Goal: Task Accomplishment & Management: Manage account settings

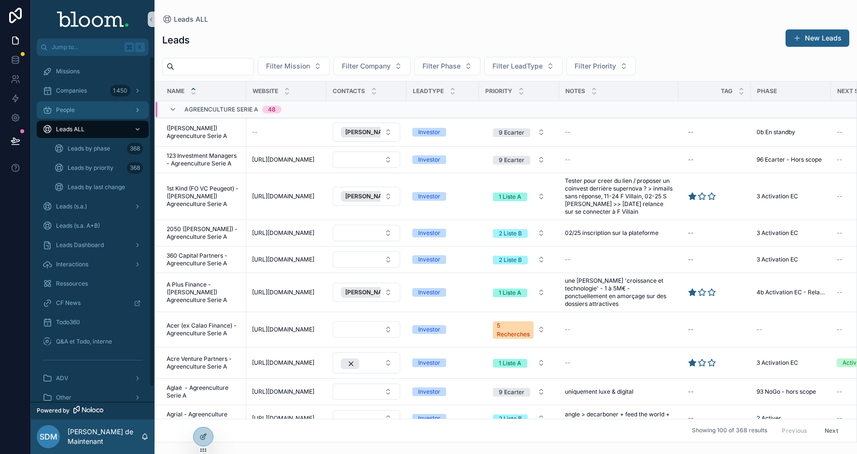
click at [89, 110] on div "People" at bounding box center [93, 109] width 100 height 15
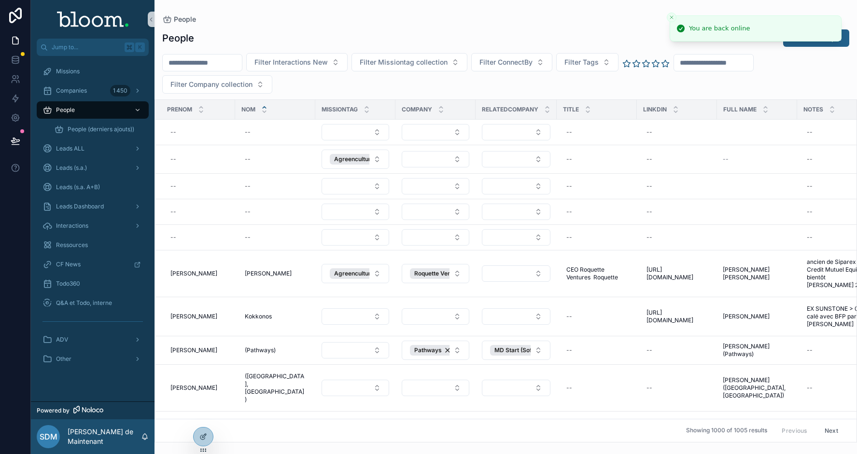
click at [432, 17] on div "People" at bounding box center [505, 19] width 687 height 8
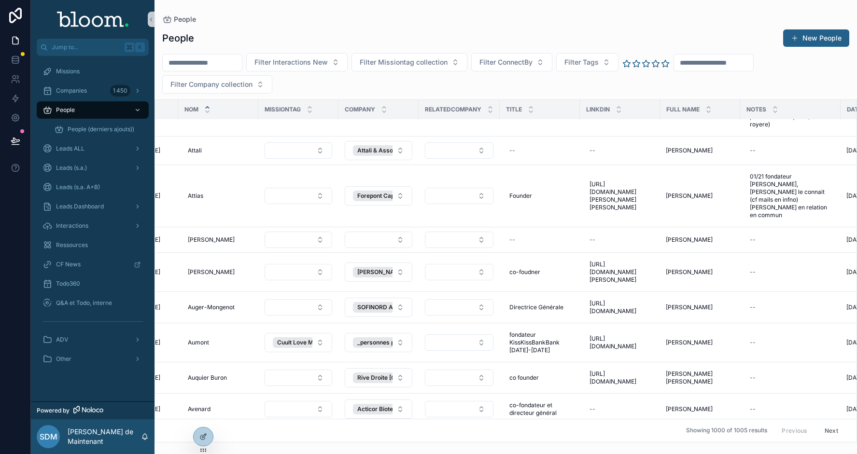
scroll to position [2193, 0]
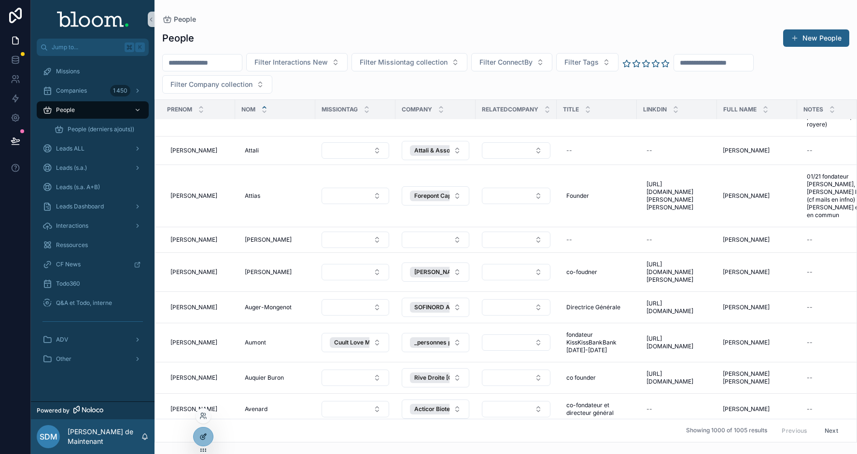
click at [203, 445] on div at bounding box center [203, 437] width 19 height 18
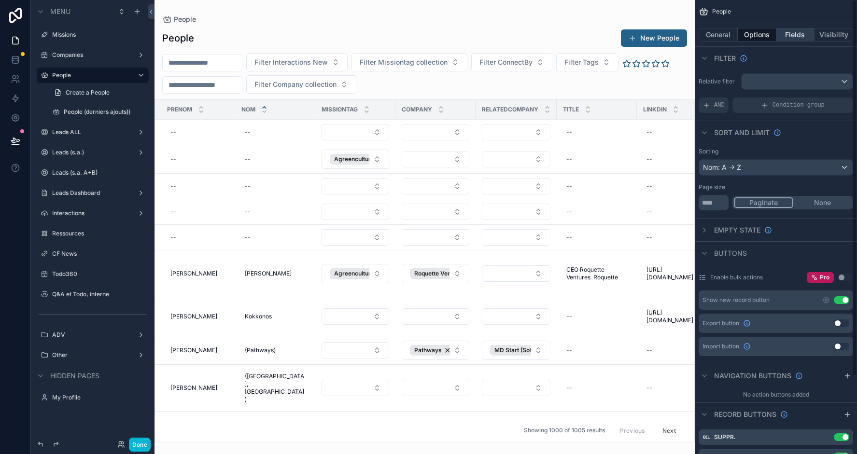
click at [795, 34] on button "Fields" at bounding box center [796, 35] width 39 height 14
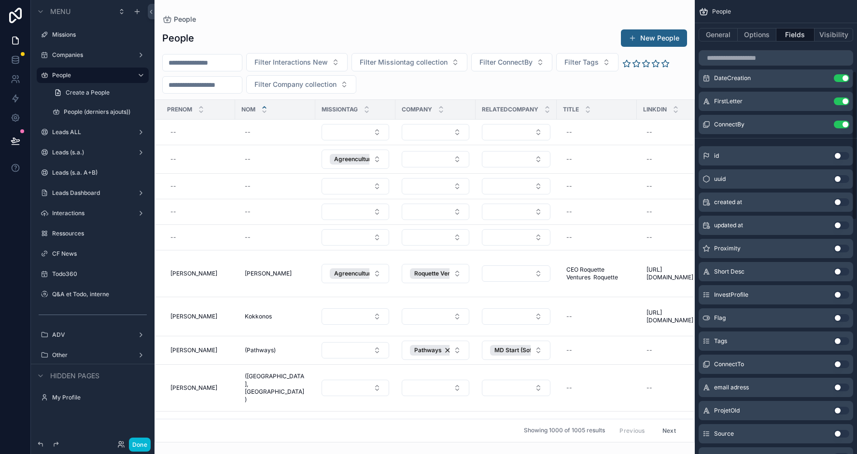
scroll to position [219, 0]
click at [842, 318] on button "Use setting" at bounding box center [841, 318] width 15 height 8
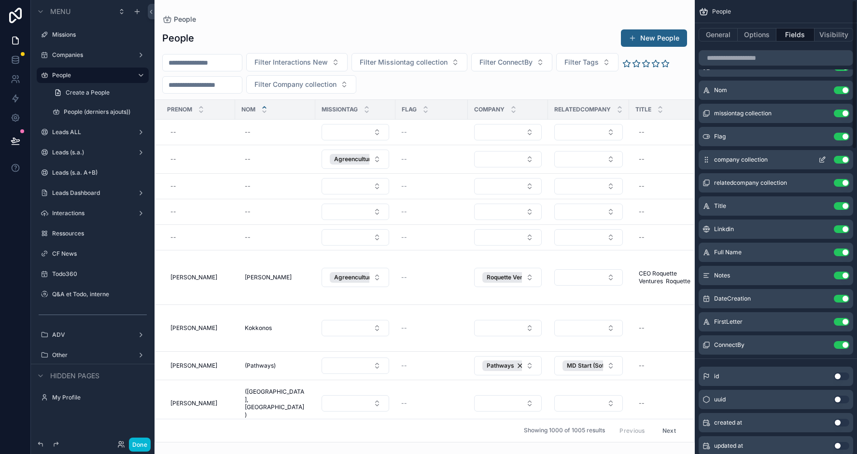
scroll to position [0, 0]
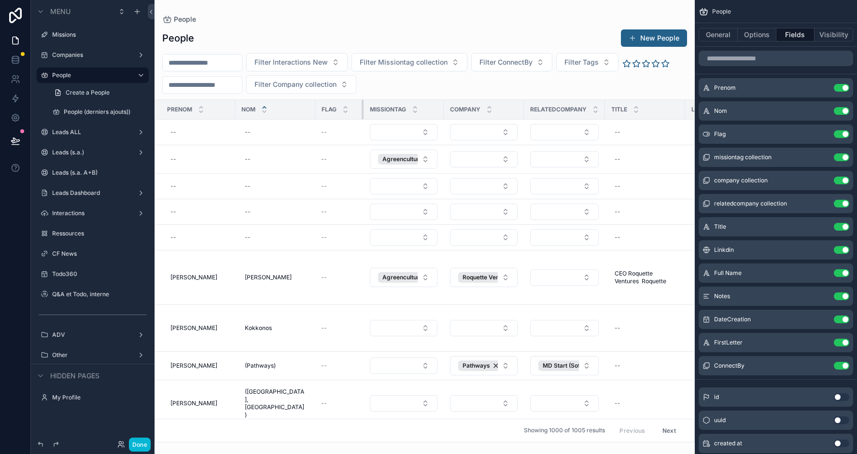
drag, startPoint x: 375, startPoint y: 106, endPoint x: 351, endPoint y: 108, distance: 24.2
click at [362, 108] on div "scrollable content" at bounding box center [364, 109] width 4 height 19
click at [137, 450] on button "Done" at bounding box center [140, 445] width 22 height 14
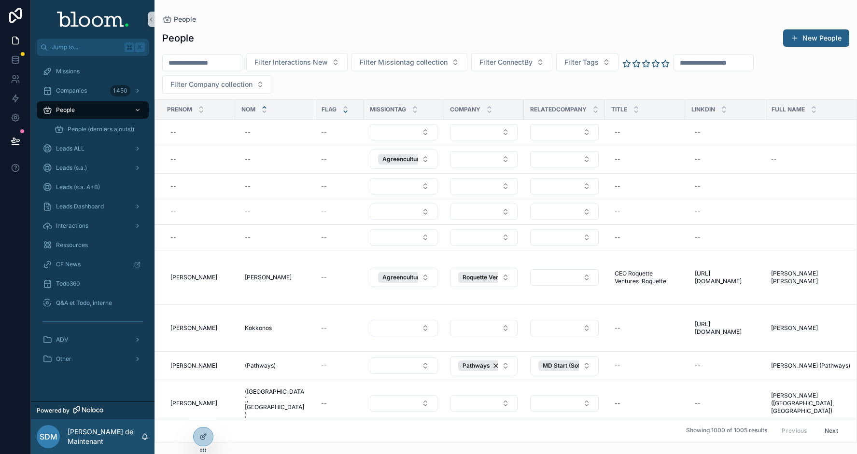
click at [344, 111] on icon "scrollable content" at bounding box center [345, 111] width 3 height 1
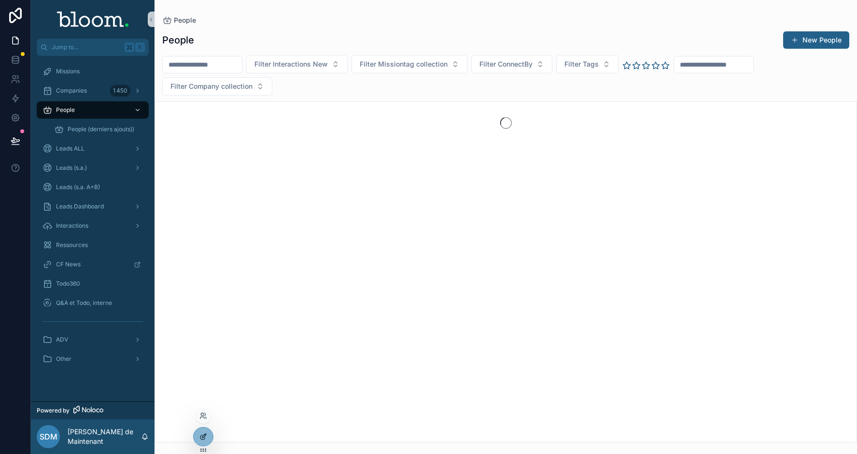
click at [200, 432] on div at bounding box center [203, 437] width 19 height 18
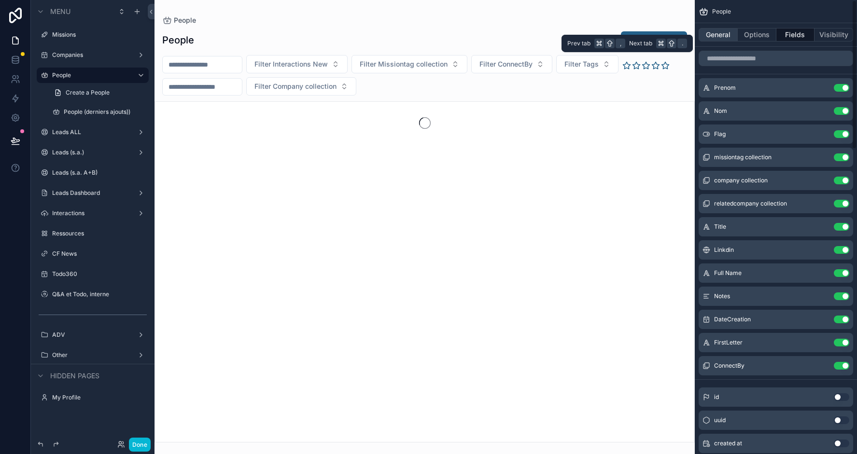
click at [724, 35] on button "General" at bounding box center [718, 35] width 39 height 14
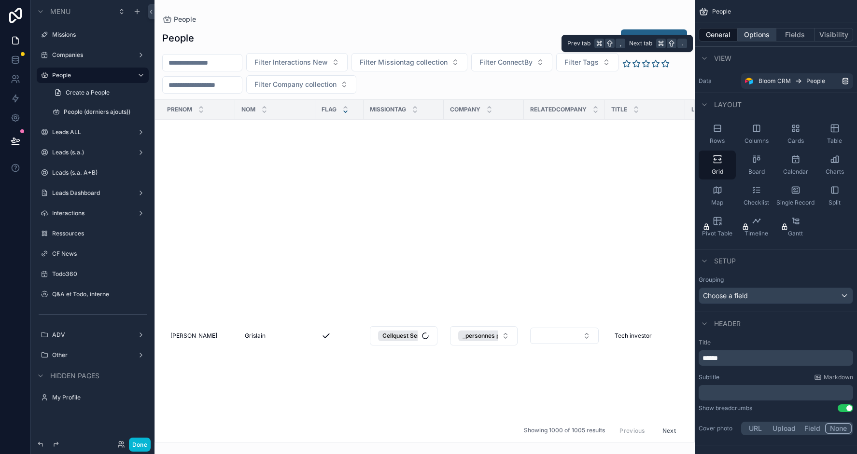
click at [749, 35] on button "Options" at bounding box center [757, 35] width 39 height 14
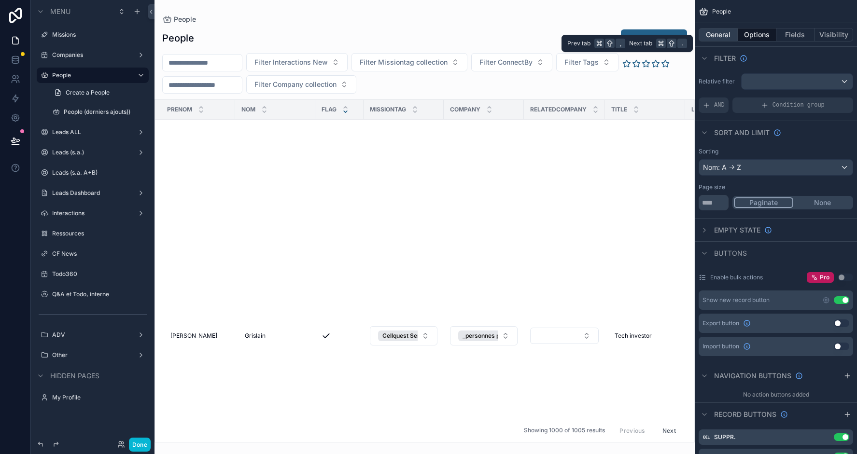
click at [725, 36] on button "General" at bounding box center [718, 35] width 39 height 14
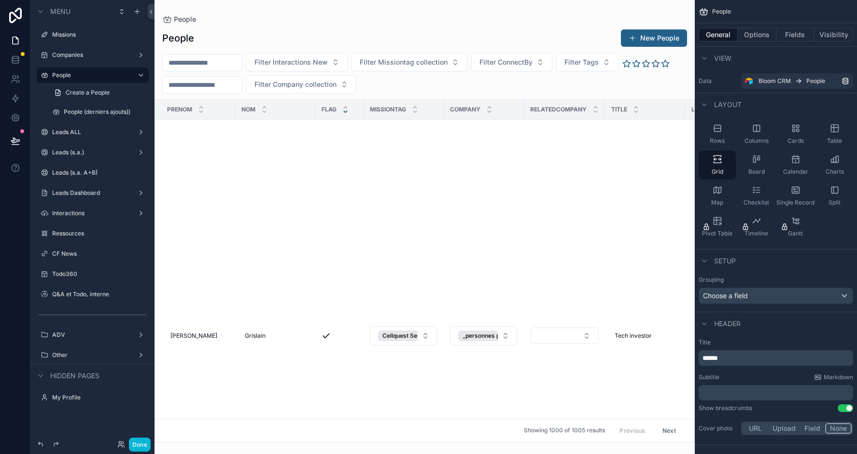
click at [758, 43] on div "General Options Fields Visibility" at bounding box center [776, 34] width 162 height 23
click at [758, 37] on button "Options" at bounding box center [757, 35] width 39 height 14
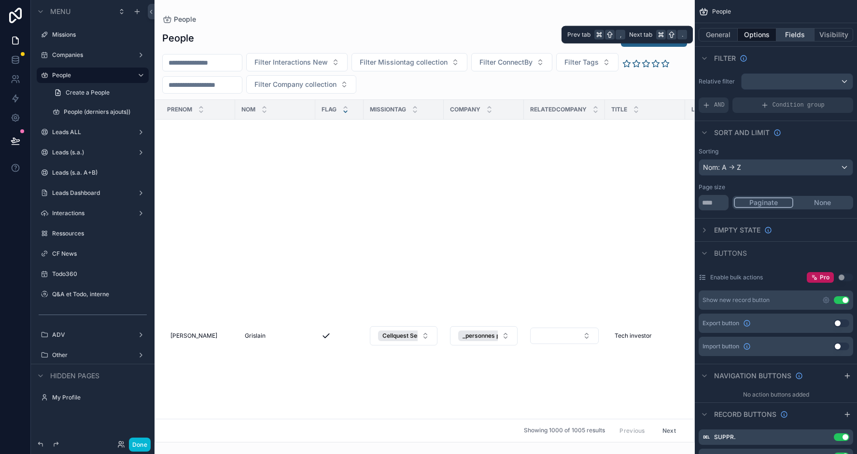
click at [788, 38] on button "Fields" at bounding box center [796, 35] width 39 height 14
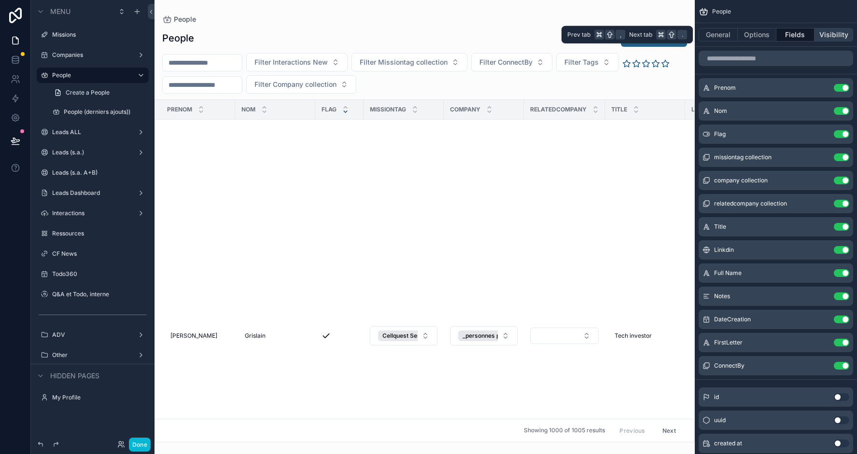
click at [845, 35] on button "Visibility" at bounding box center [834, 35] width 39 height 14
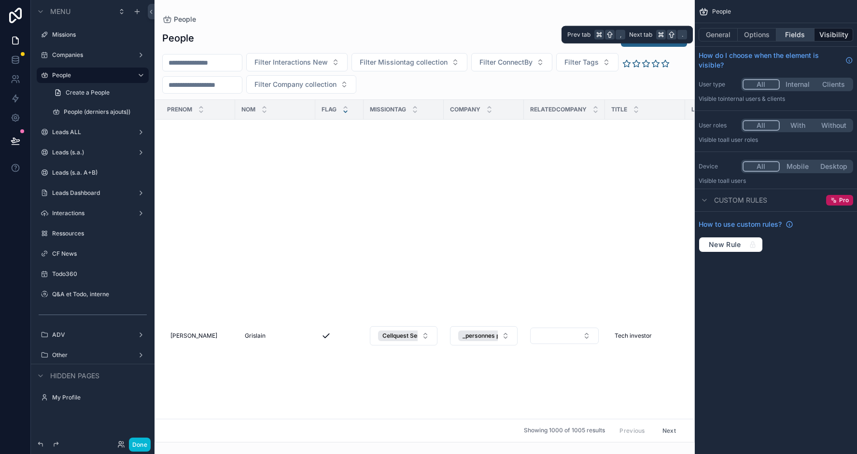
click at [803, 38] on button "Fields" at bounding box center [796, 35] width 39 height 14
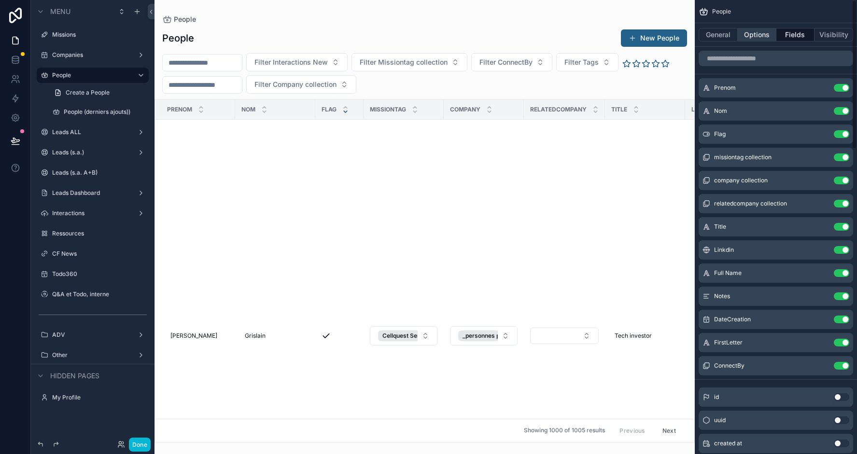
click at [751, 37] on button "Options" at bounding box center [757, 35] width 39 height 14
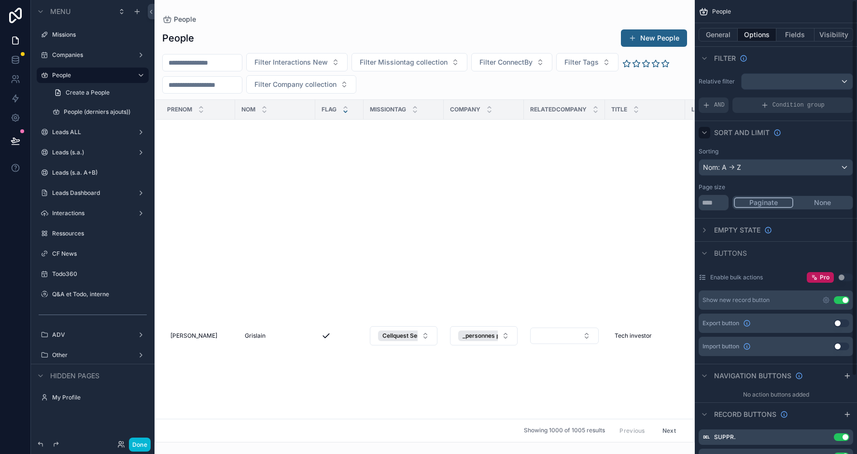
click at [702, 133] on icon "scrollable content" at bounding box center [705, 133] width 8 height 8
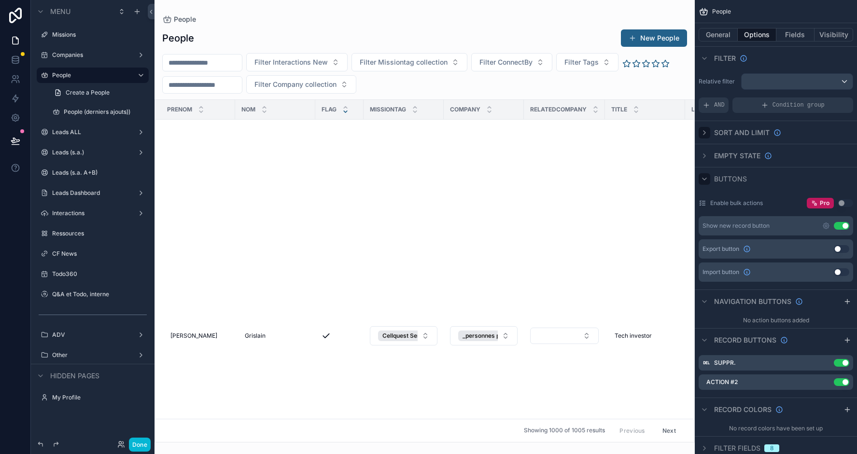
click at [706, 177] on icon "scrollable content" at bounding box center [705, 179] width 8 height 8
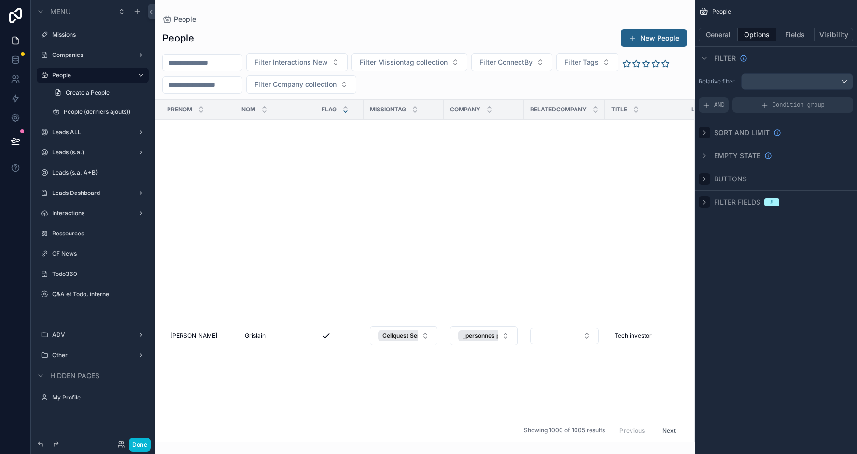
click at [706, 201] on icon "scrollable content" at bounding box center [705, 202] width 2 height 4
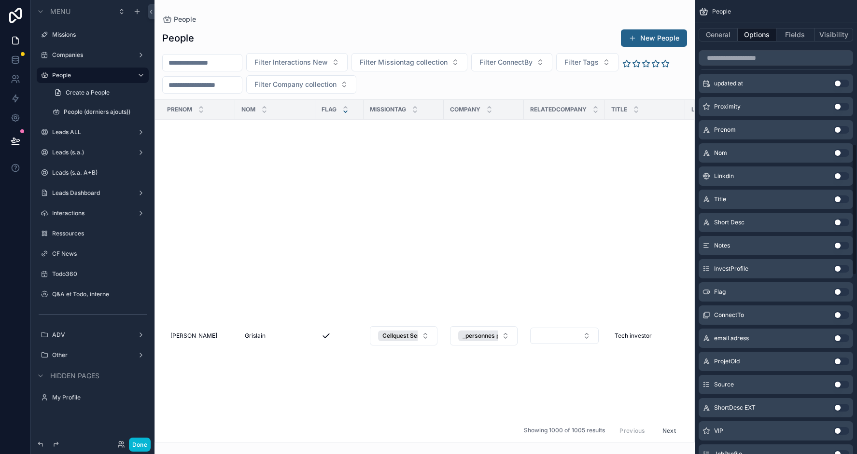
scroll to position [502, 0]
click at [844, 289] on button "Use setting" at bounding box center [841, 290] width 15 height 8
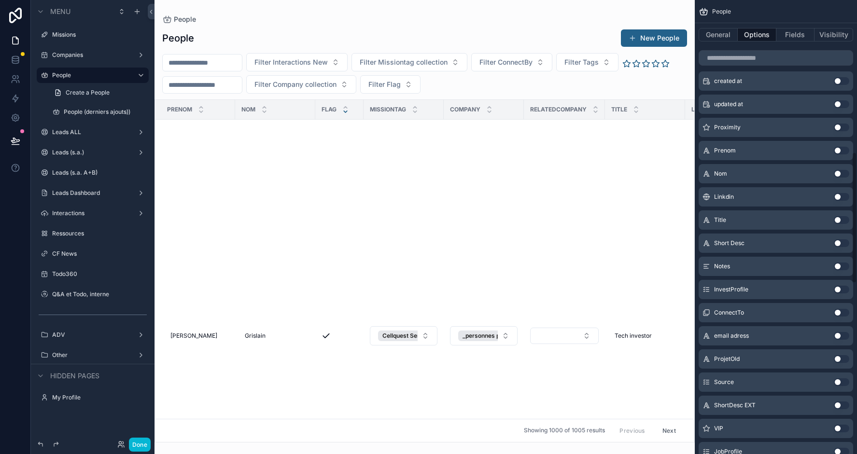
scroll to position [525, 0]
click at [844, 289] on button "Use setting" at bounding box center [841, 290] width 15 height 8
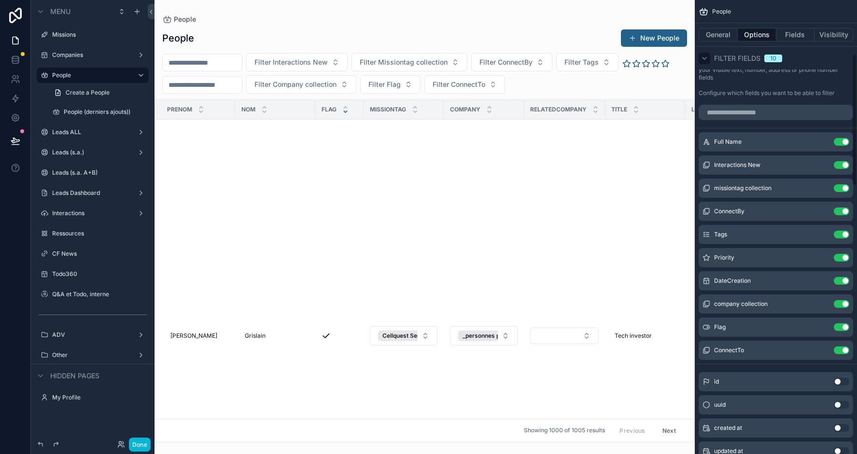
scroll to position [175, 0]
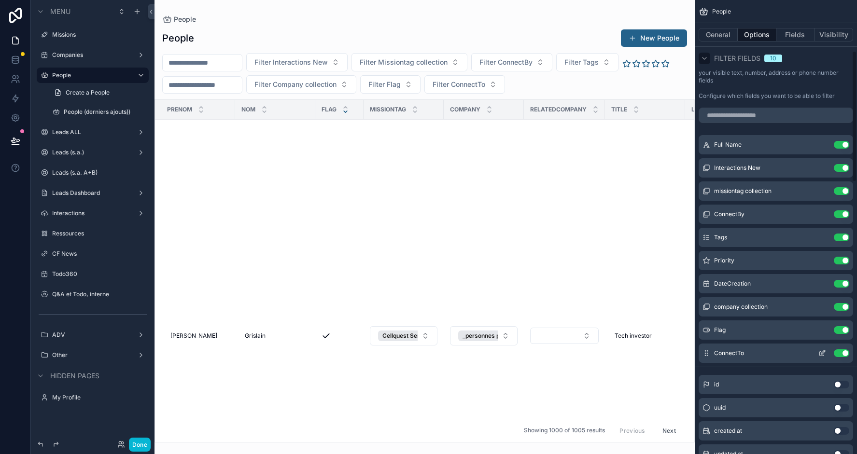
click at [839, 354] on button "Use setting" at bounding box center [841, 354] width 15 height 8
click at [141, 442] on button "Done" at bounding box center [140, 445] width 22 height 14
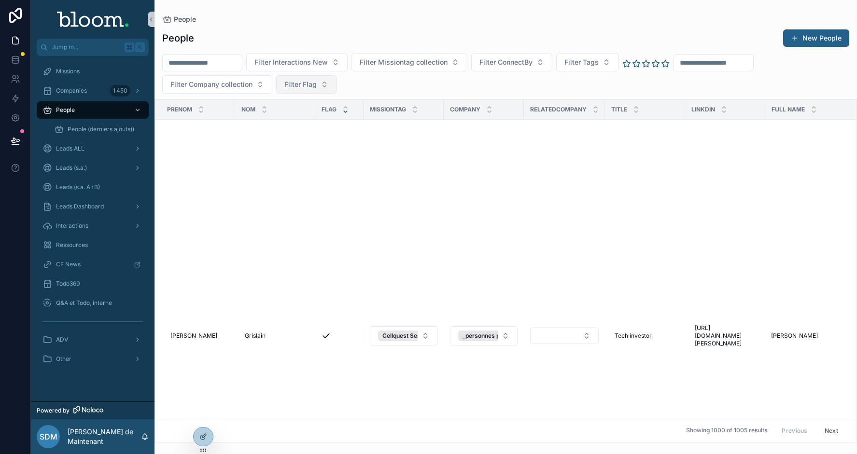
click at [308, 86] on span "Filter Flag" at bounding box center [300, 85] width 32 height 10
click at [264, 151] on div "Yes" at bounding box center [306, 153] width 116 height 15
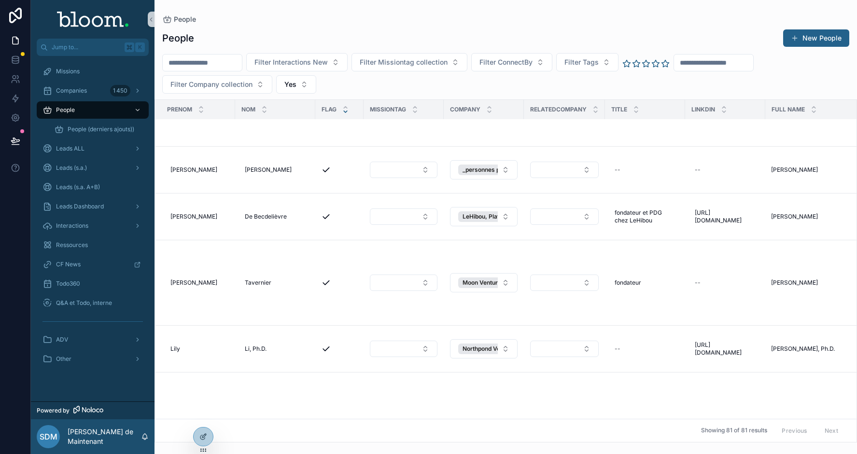
scroll to position [460, 0]
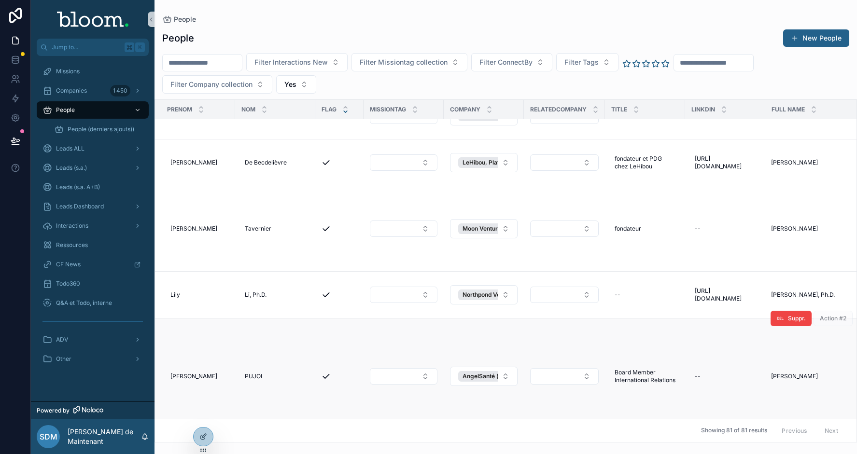
click at [323, 375] on icon "scrollable content" at bounding box center [326, 377] width 6 height 4
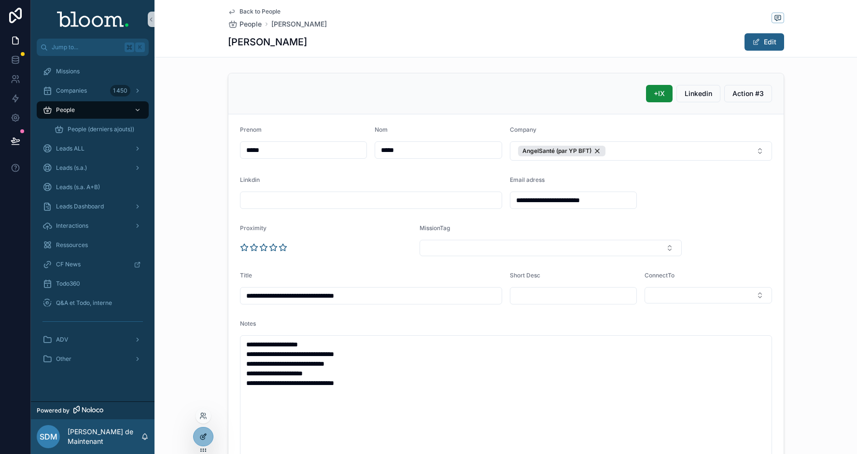
click at [208, 431] on div at bounding box center [203, 437] width 19 height 18
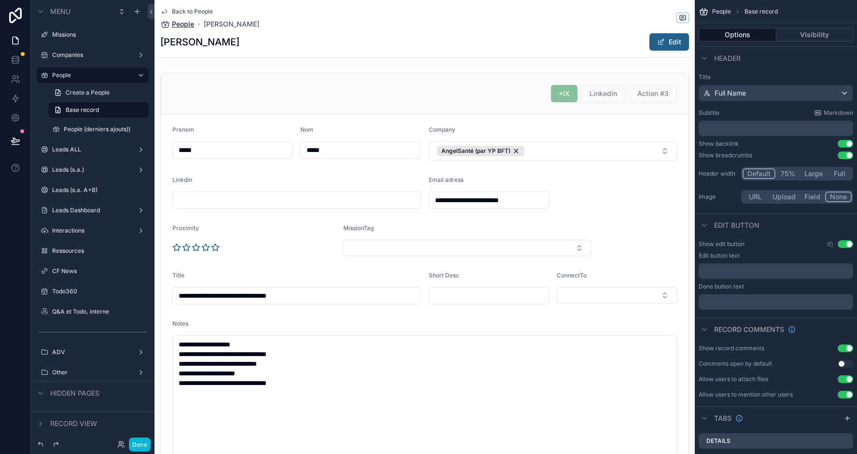
click at [187, 24] on span "People" at bounding box center [183, 24] width 22 height 10
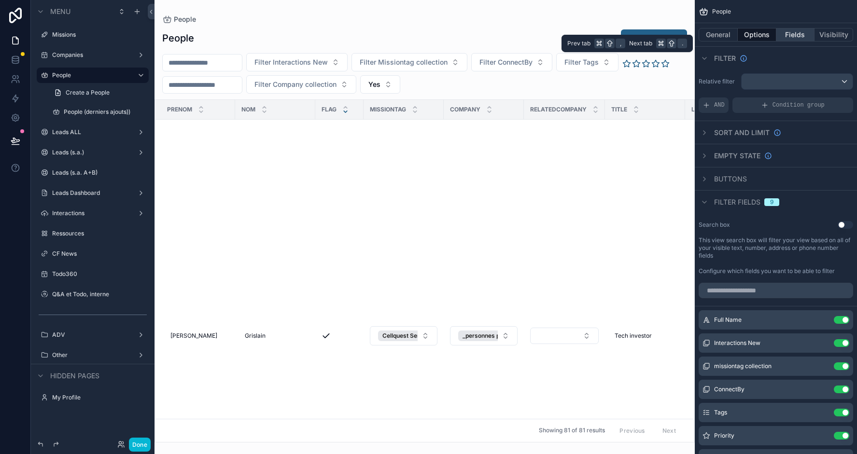
click at [790, 33] on button "Fields" at bounding box center [796, 35] width 39 height 14
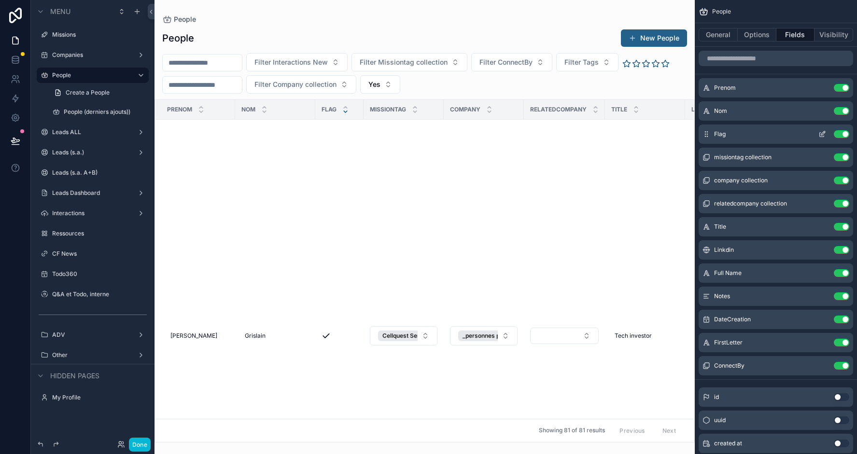
click at [826, 134] on icon "scrollable content" at bounding box center [823, 134] width 8 height 8
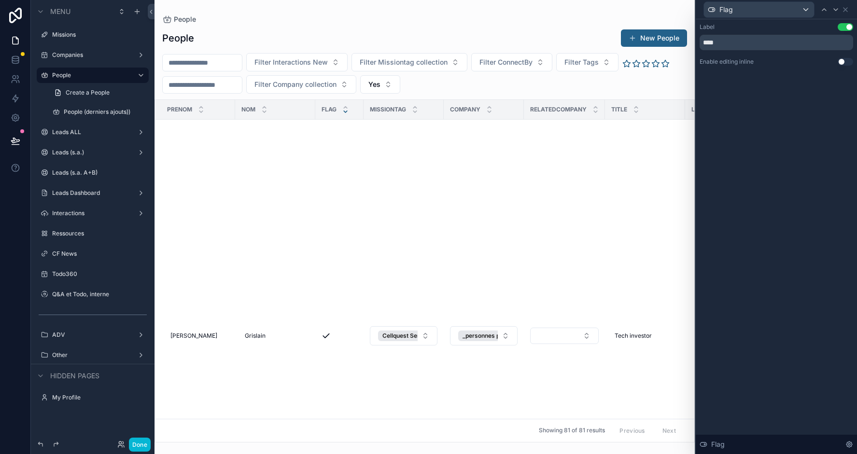
click at [848, 60] on button "Use setting" at bounding box center [845, 62] width 15 height 8
click at [143, 441] on button "Done" at bounding box center [140, 445] width 22 height 14
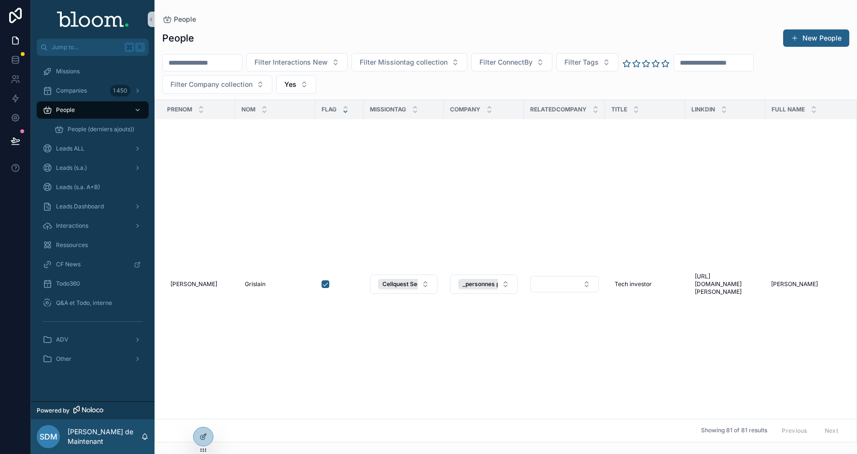
scroll to position [616, 0]
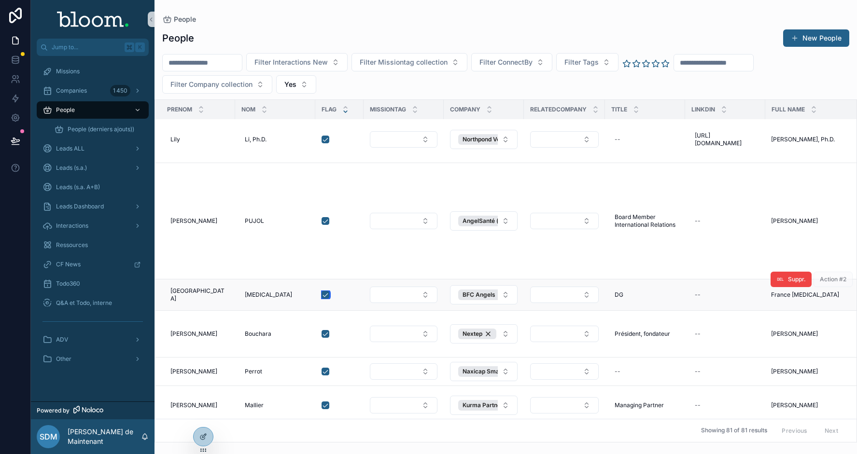
click at [322, 291] on button "scrollable content" at bounding box center [326, 295] width 8 height 8
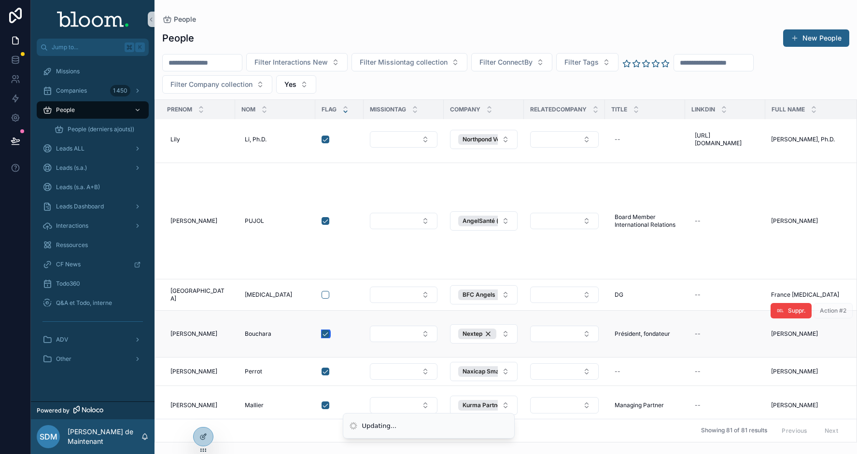
click at [322, 330] on button "scrollable content" at bounding box center [326, 334] width 8 height 8
click at [322, 402] on button "scrollable content" at bounding box center [326, 406] width 8 height 8
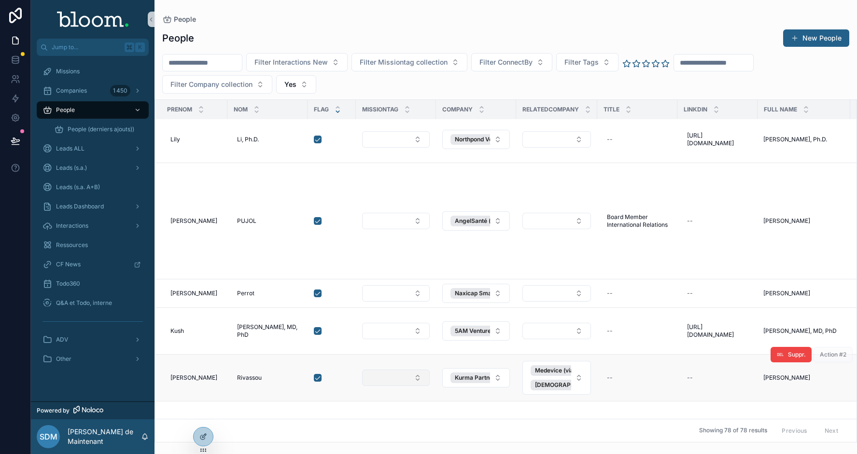
click at [367, 370] on button "Select Button" at bounding box center [396, 378] width 68 height 16
type input "****"
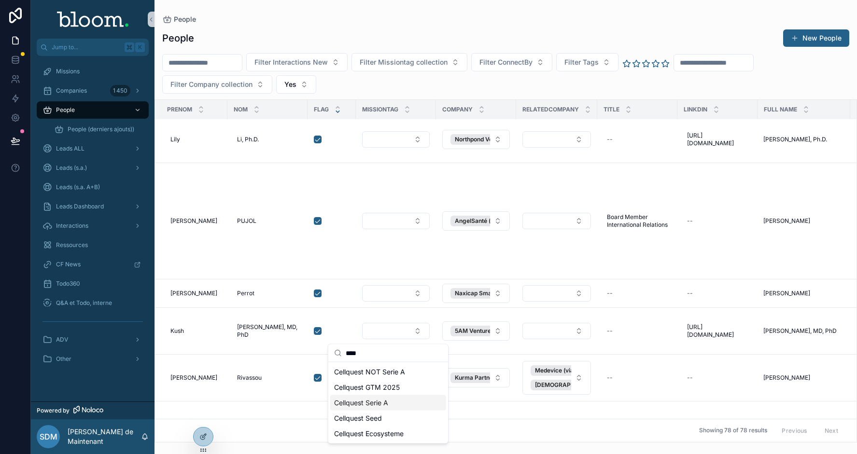
click at [360, 401] on span "Cellquest Serie A" at bounding box center [361, 403] width 54 height 10
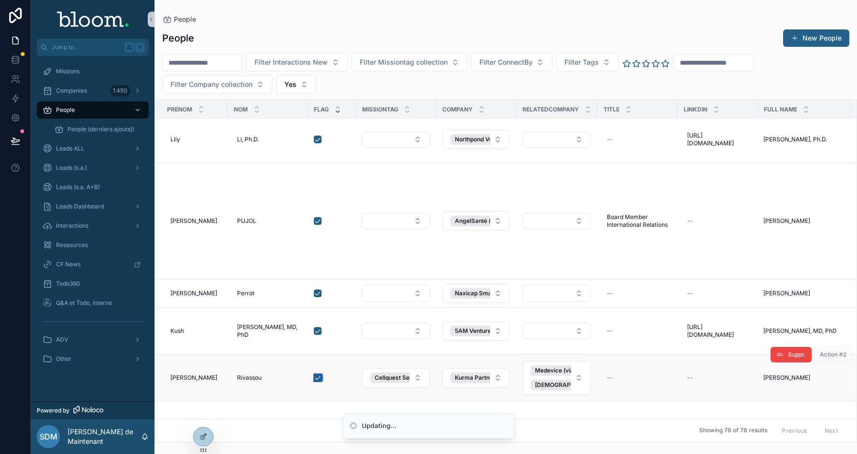
click at [314, 374] on button "scrollable content" at bounding box center [318, 378] width 8 height 8
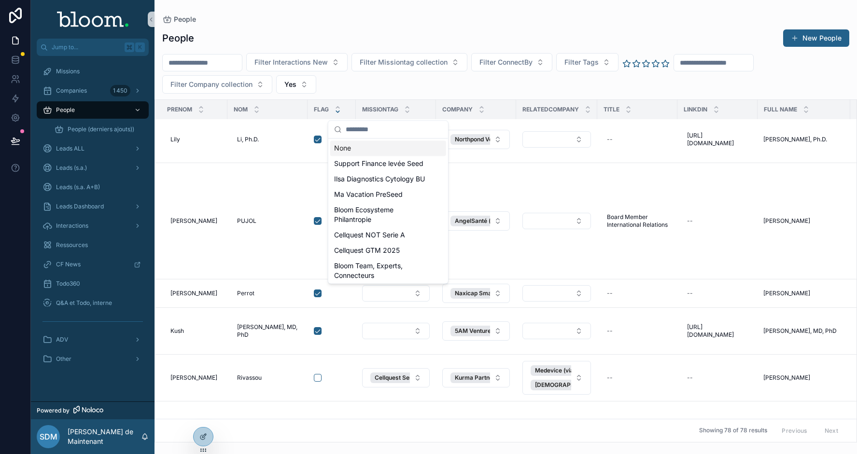
type input "*"
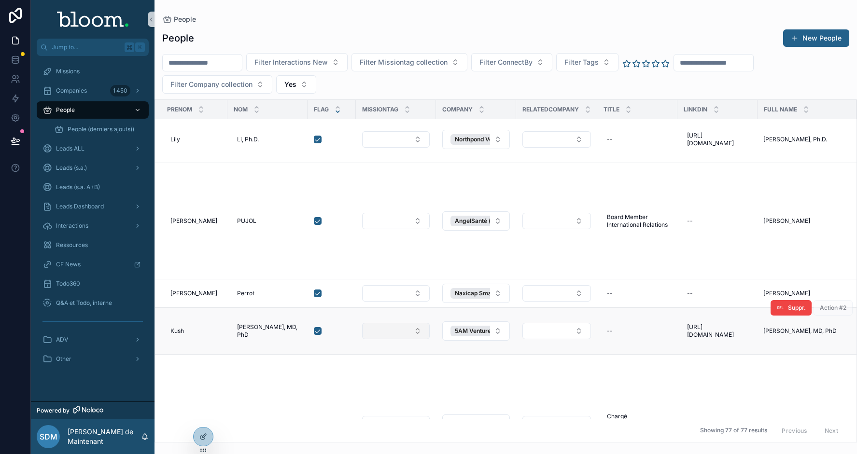
click at [379, 323] on button "Select Button" at bounding box center [396, 331] width 68 height 16
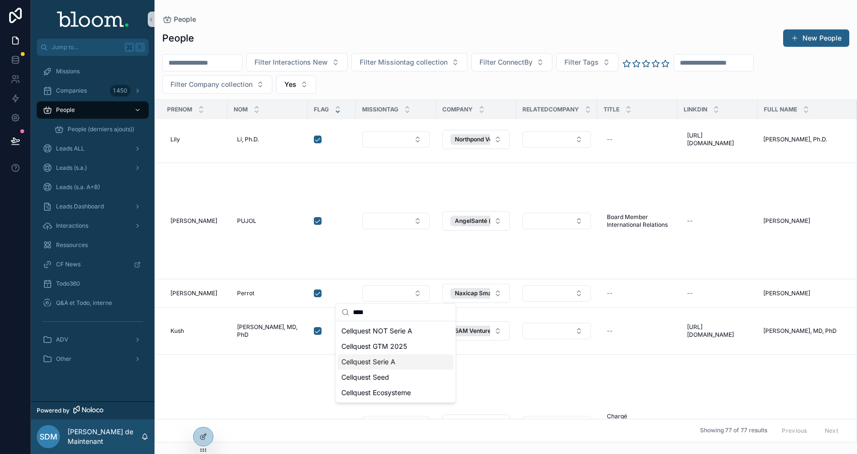
type input "****"
click at [384, 360] on span "Cellquest Serie A" at bounding box center [368, 362] width 54 height 10
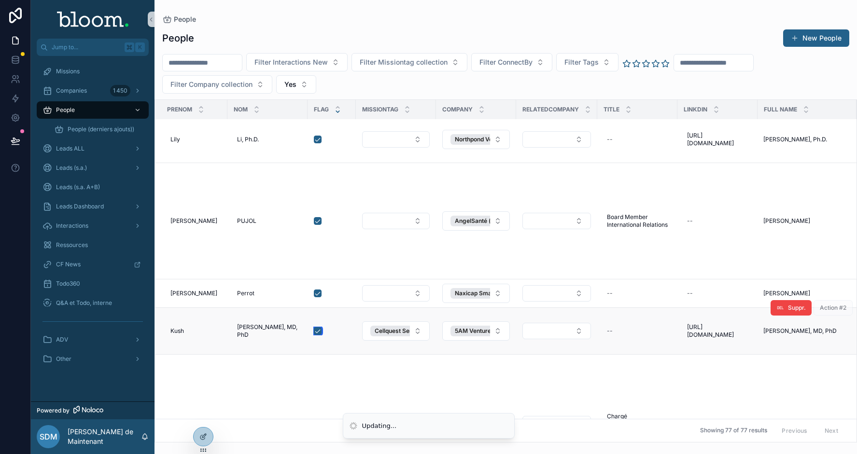
click at [317, 327] on button "scrollable content" at bounding box center [318, 331] width 8 height 8
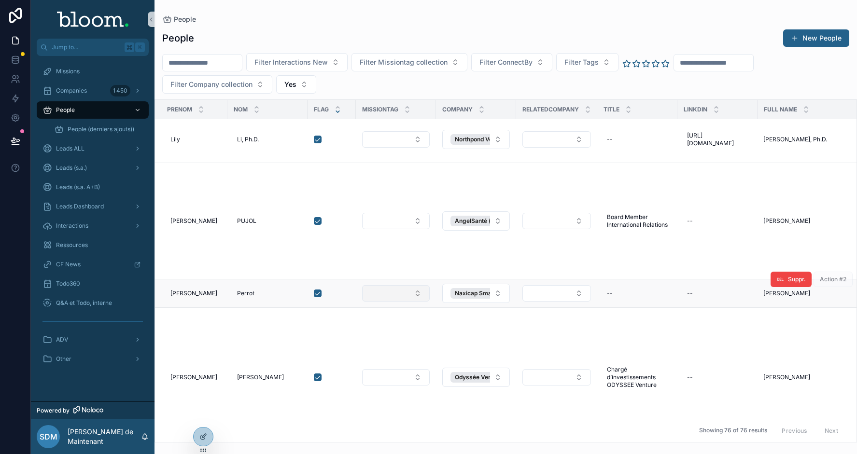
click at [396, 285] on button "Select Button" at bounding box center [396, 293] width 68 height 16
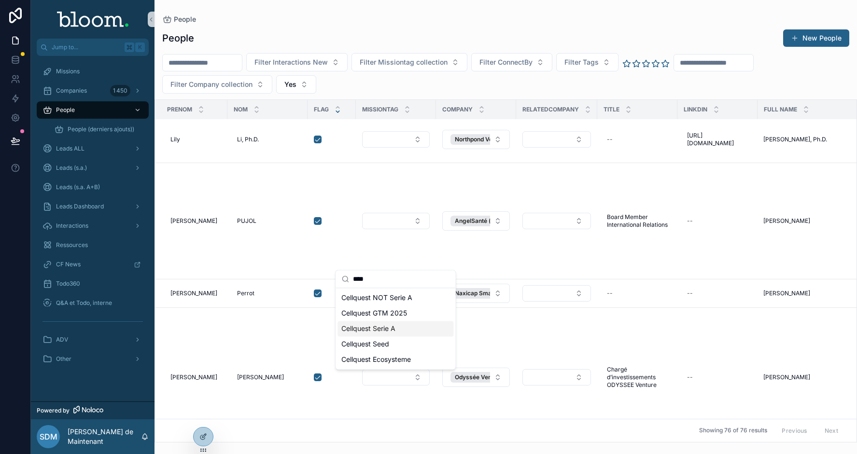
type input "****"
click at [382, 324] on span "Cellquest Serie A" at bounding box center [368, 329] width 54 height 10
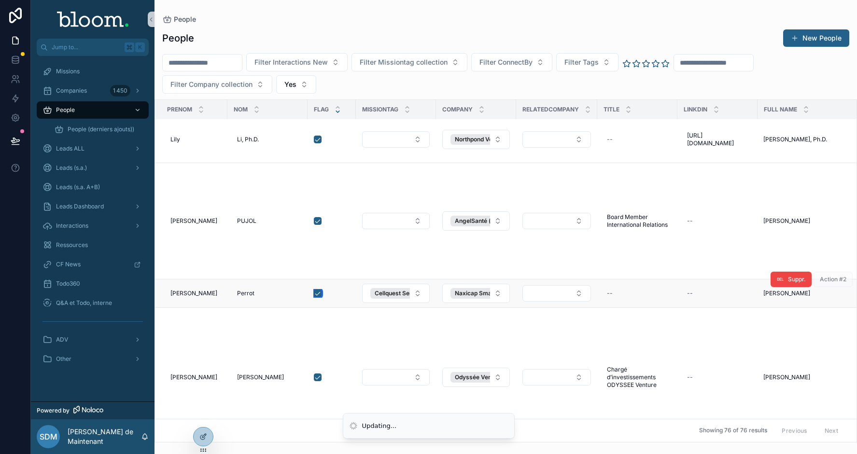
click at [318, 290] on button "scrollable content" at bounding box center [318, 294] width 8 height 8
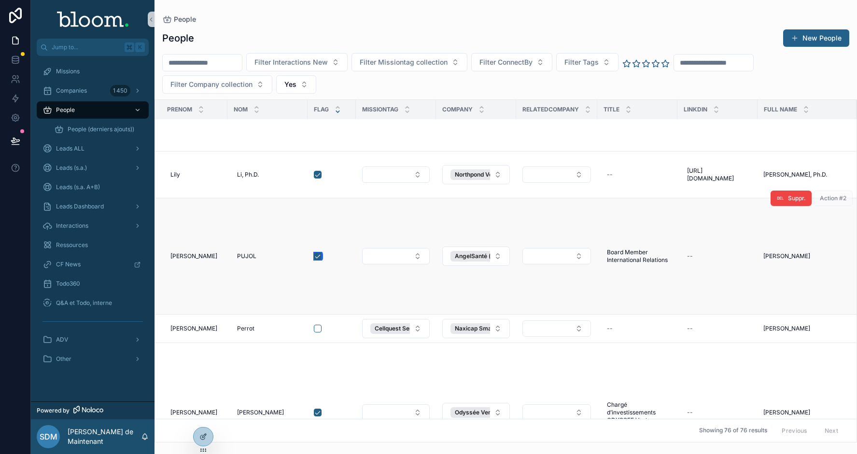
click at [318, 253] on button "scrollable content" at bounding box center [318, 257] width 8 height 8
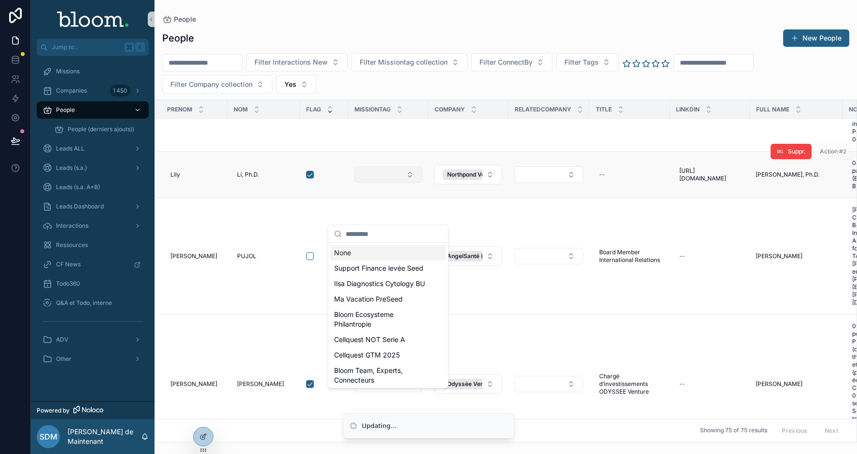
scroll to position [511, 0]
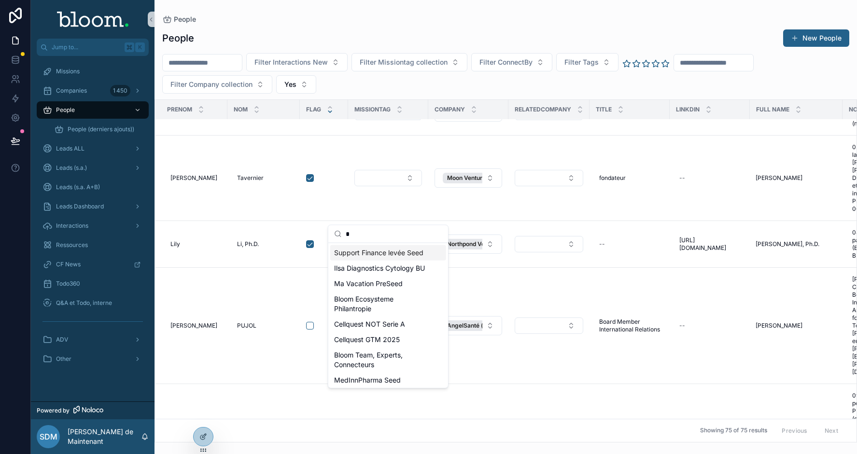
type input "**"
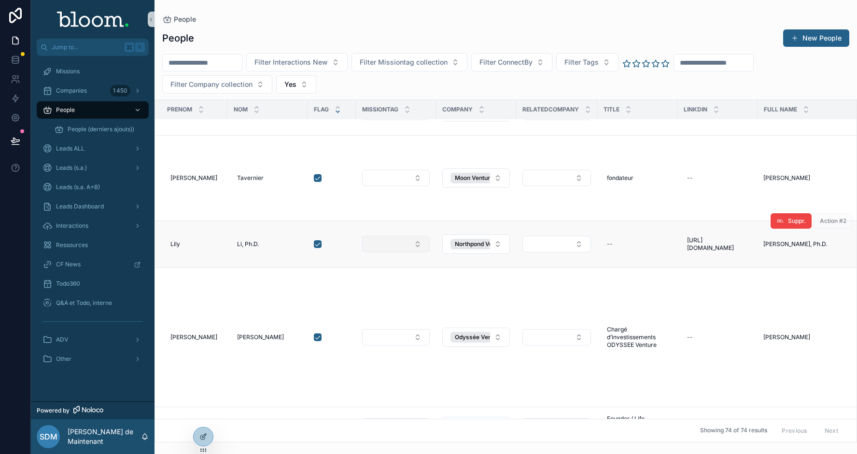
click at [377, 236] on button "Select Button" at bounding box center [396, 244] width 68 height 16
type input "****"
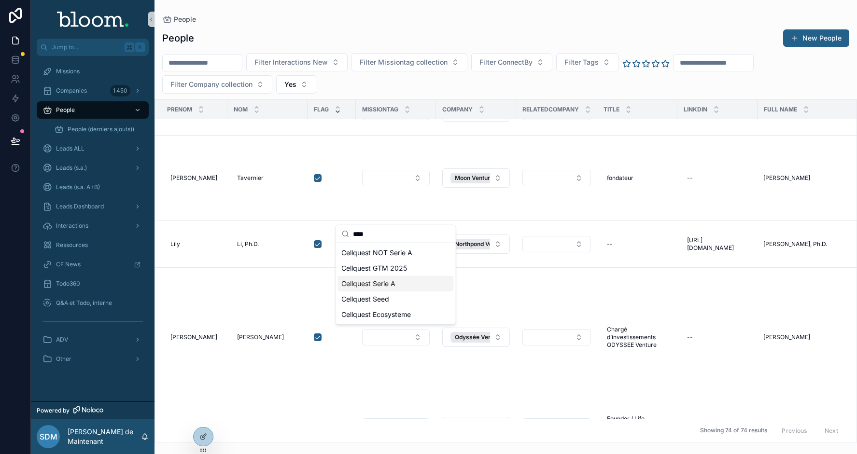
click at [372, 280] on span "Cellquest Serie A" at bounding box center [368, 284] width 54 height 10
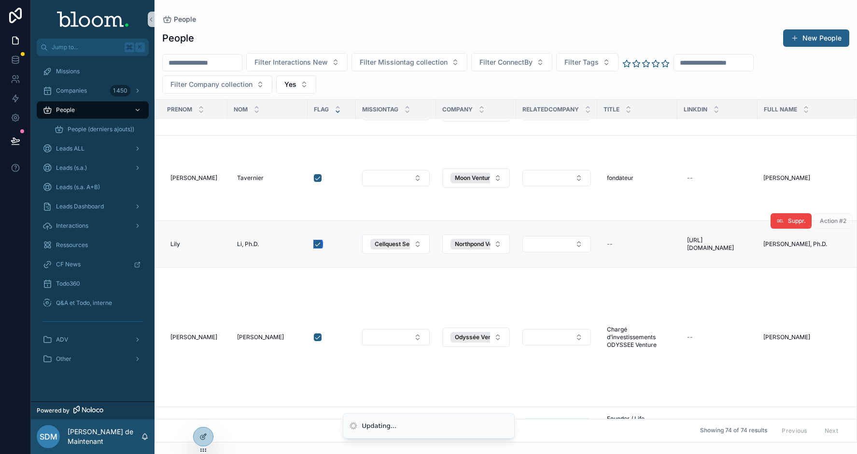
click at [316, 241] on button "scrollable content" at bounding box center [318, 245] width 8 height 8
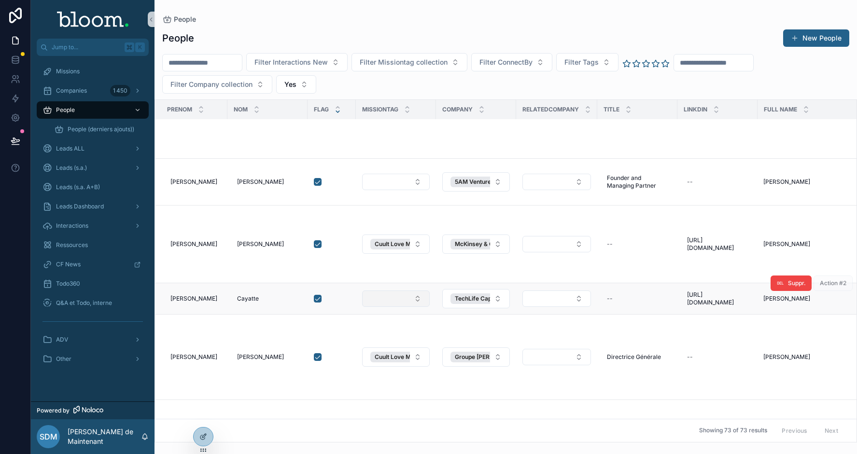
scroll to position [1051, 0]
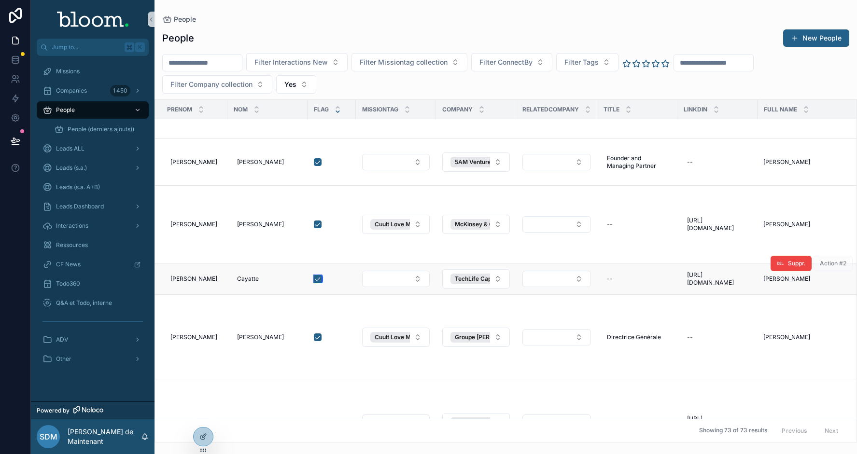
click at [316, 275] on button "scrollable content" at bounding box center [318, 279] width 8 height 8
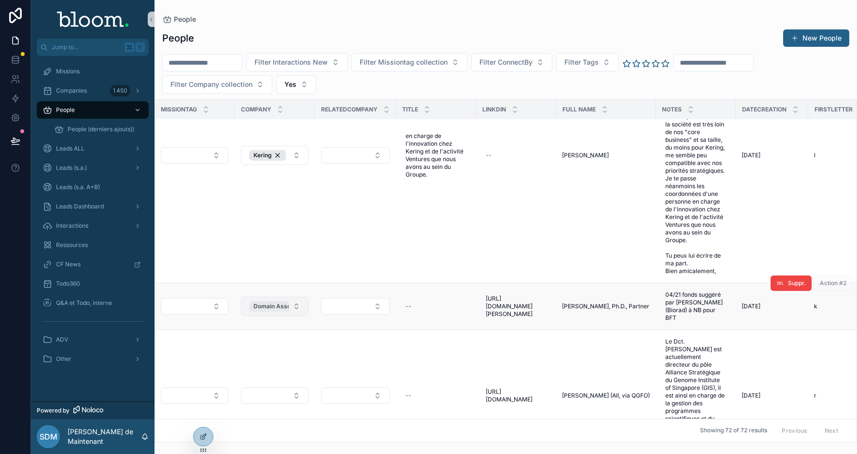
scroll to position [1473, 0]
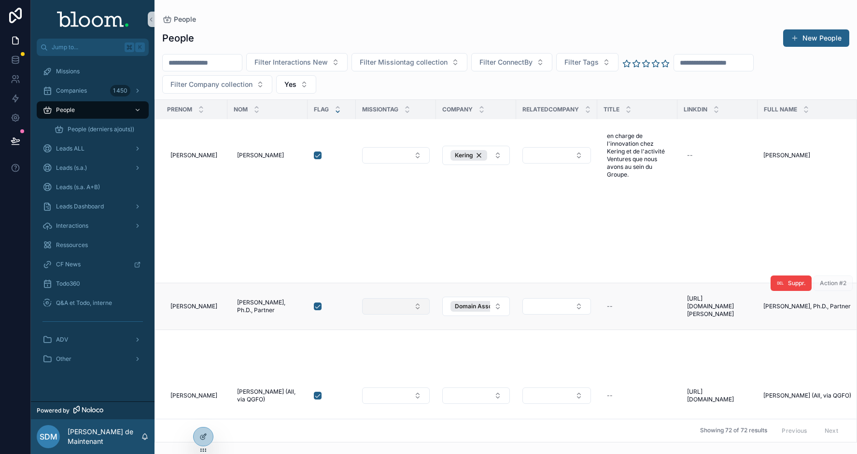
click at [399, 298] on button "Select Button" at bounding box center [396, 306] width 68 height 16
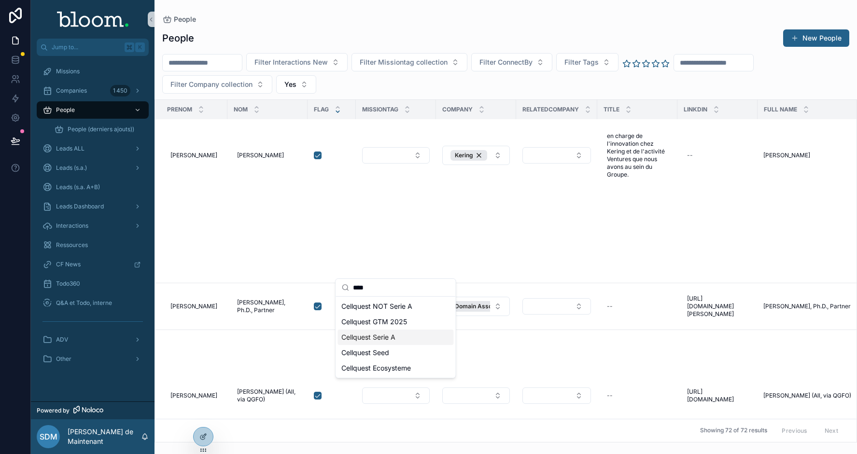
type input "****"
click at [383, 337] on span "Cellquest Serie A" at bounding box center [368, 338] width 54 height 10
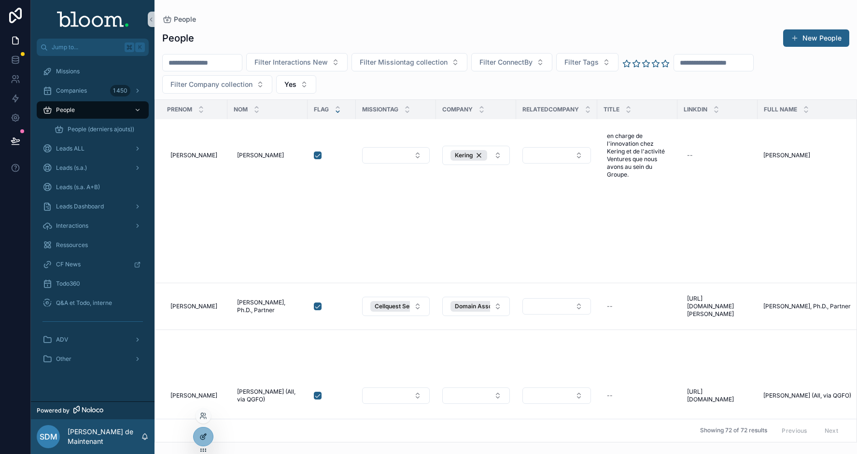
click at [203, 438] on icon at bounding box center [204, 436] width 4 height 4
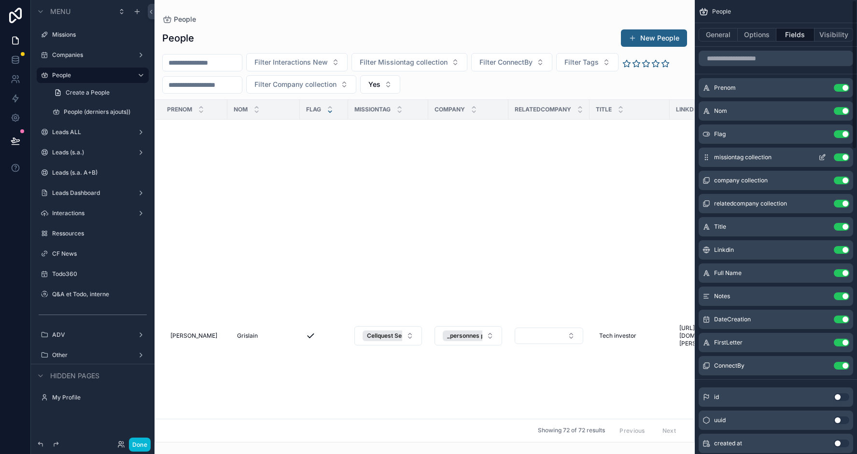
click at [822, 159] on icon "scrollable content" at bounding box center [823, 158] width 8 height 8
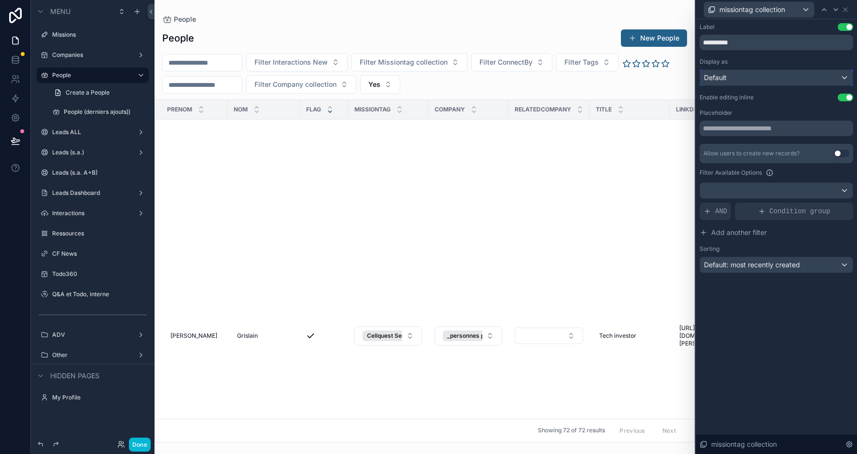
click at [814, 75] on div "Default" at bounding box center [776, 77] width 153 height 15
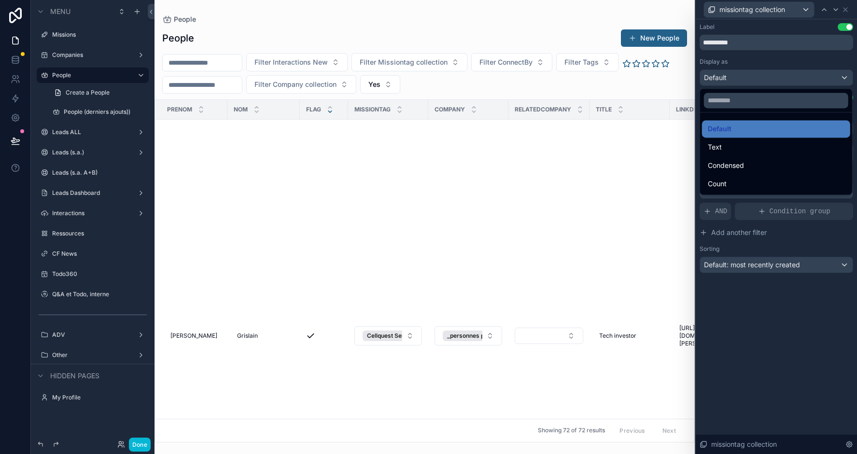
click at [756, 83] on div at bounding box center [776, 227] width 161 height 454
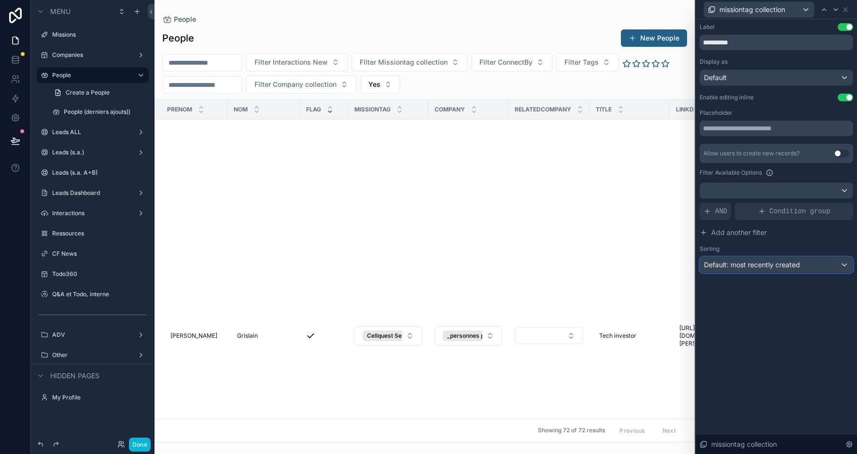
click at [735, 268] on span "Default: most recently created" at bounding box center [752, 265] width 96 height 10
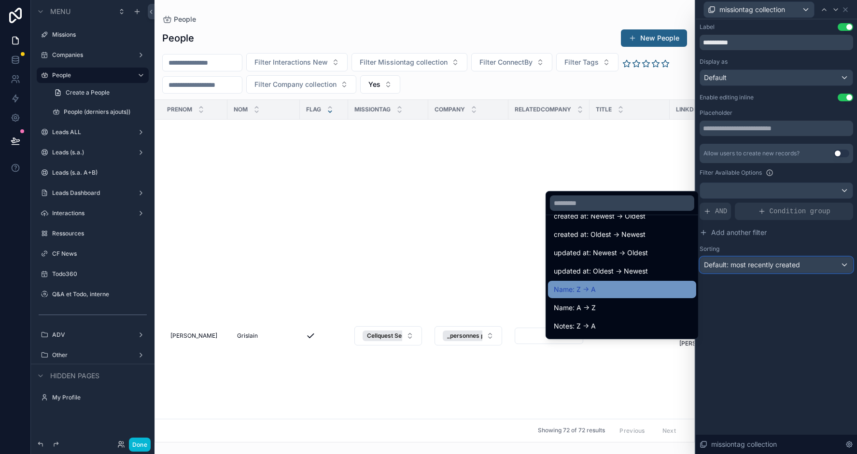
scroll to position [40, 0]
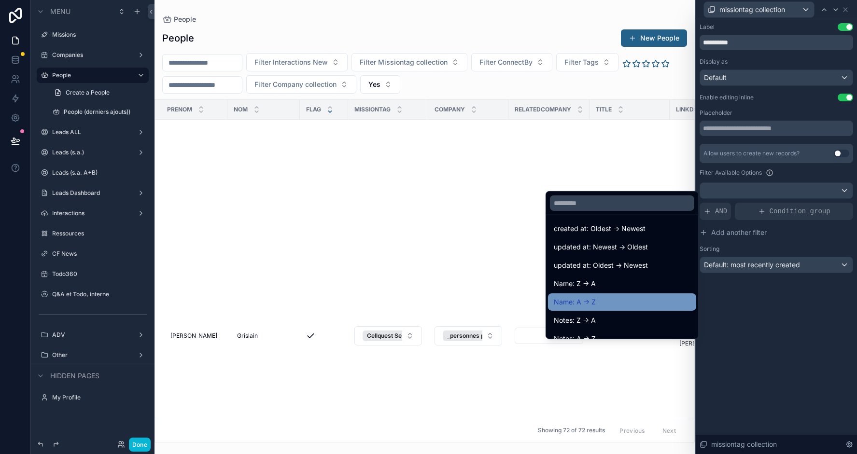
click at [630, 307] on div "Name: A -> Z" at bounding box center [622, 302] width 148 height 17
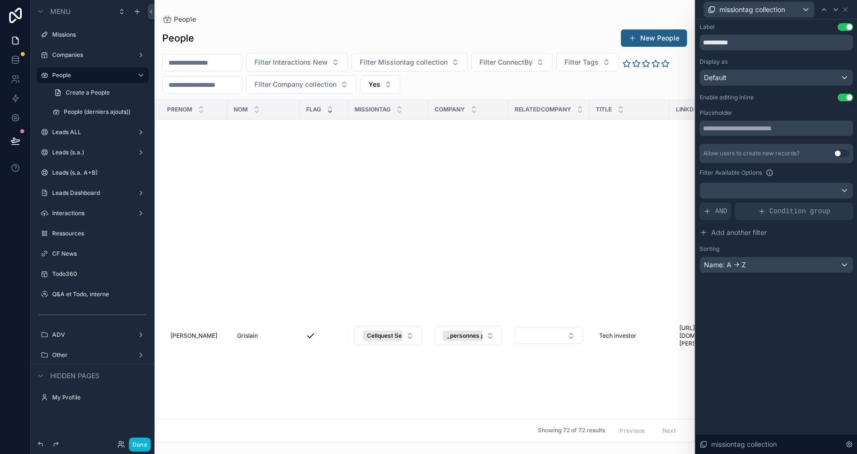
click at [845, 156] on button "Use setting" at bounding box center [841, 154] width 15 height 8
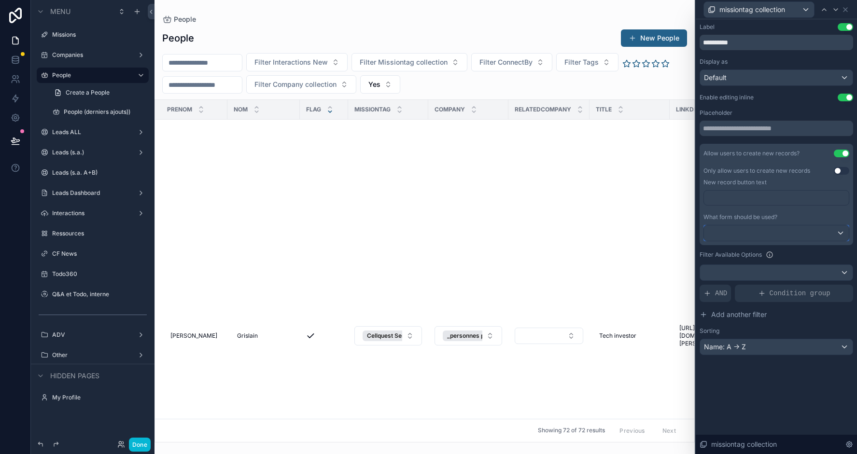
click at [823, 230] on div at bounding box center [776, 233] width 145 height 15
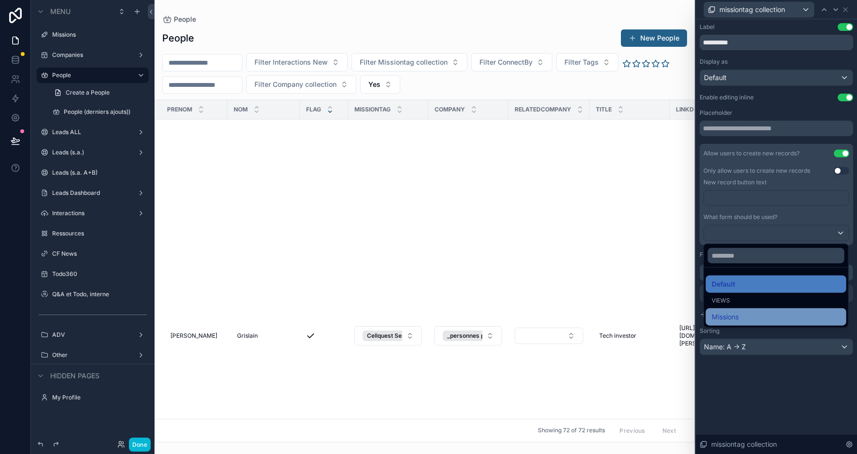
click at [746, 313] on div "Missions" at bounding box center [776, 318] width 129 height 12
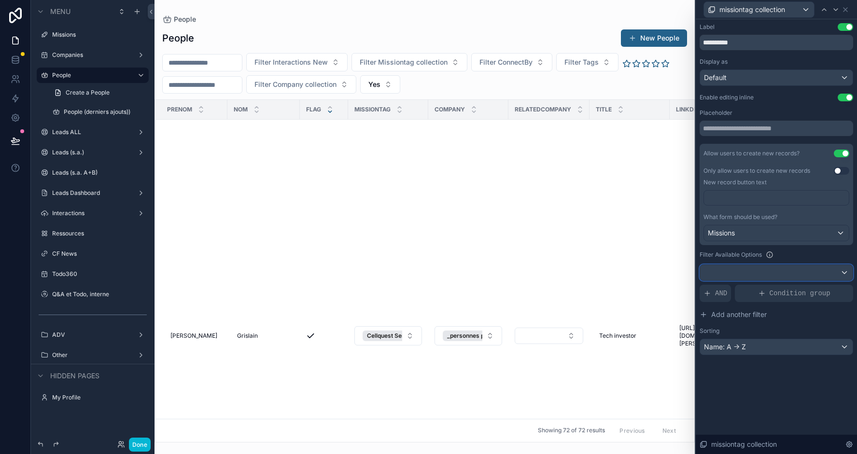
click at [737, 269] on div at bounding box center [776, 272] width 153 height 15
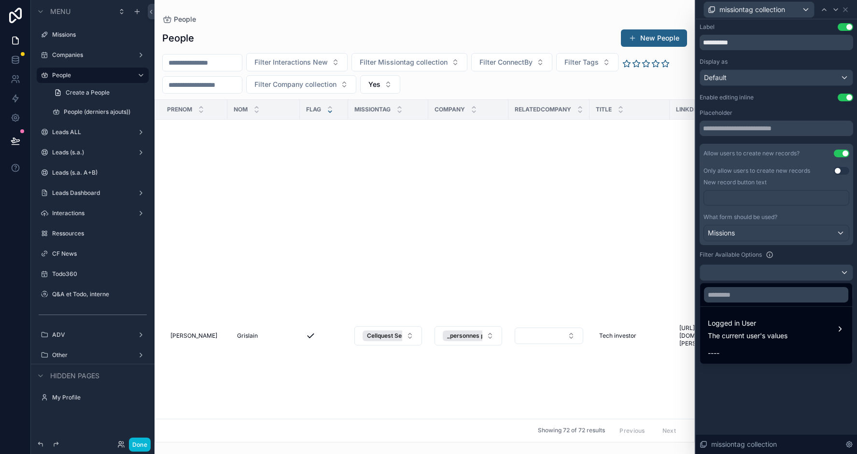
click at [751, 397] on div at bounding box center [776, 227] width 161 height 454
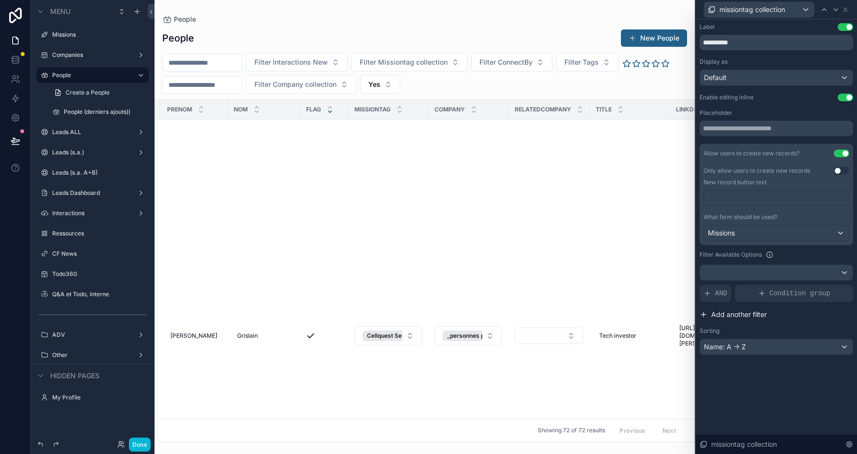
click at [717, 312] on span "Add another filter" at bounding box center [739, 315] width 56 height 10
click at [719, 295] on span "Add a filter" at bounding box center [728, 294] width 49 height 10
click at [704, 311] on icon at bounding box center [704, 315] width 8 height 8
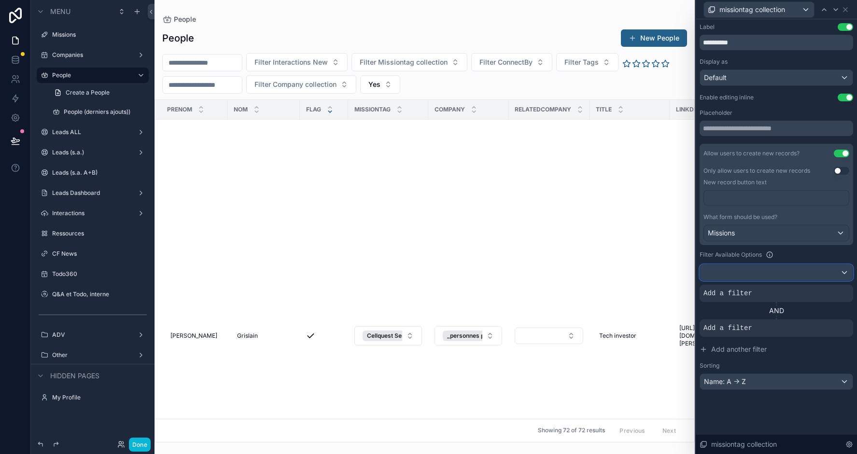
click at [726, 271] on div at bounding box center [776, 272] width 153 height 15
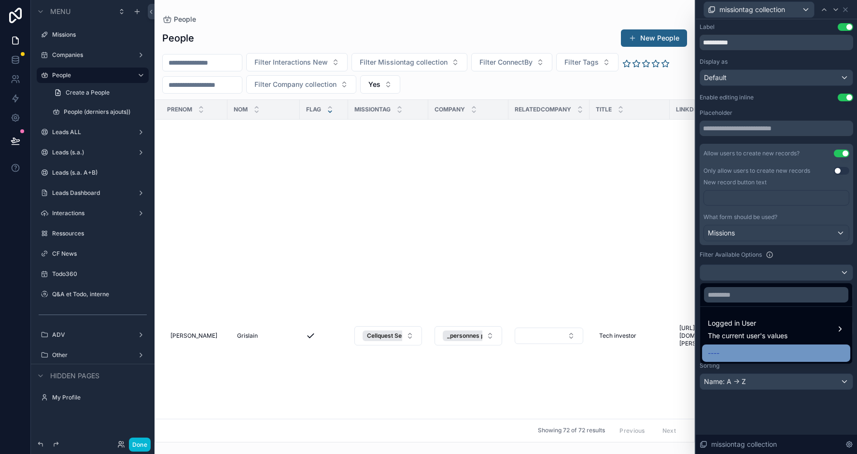
click at [737, 355] on div "----" at bounding box center [776, 354] width 137 height 12
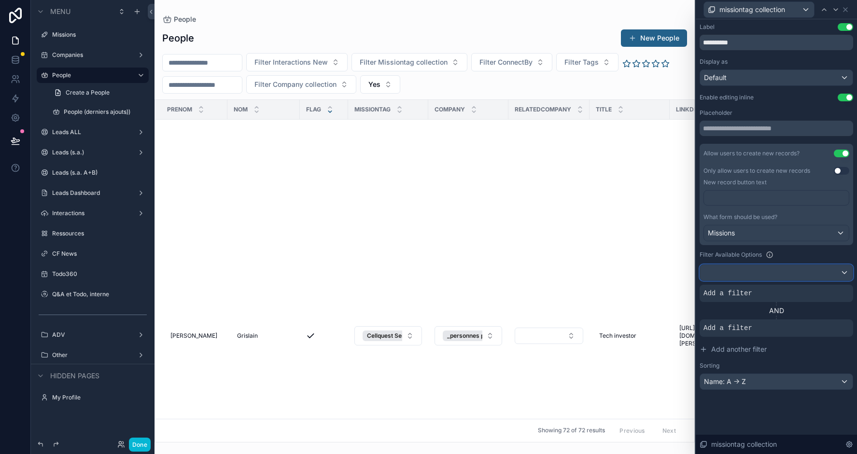
click at [727, 275] on div at bounding box center [776, 272] width 153 height 15
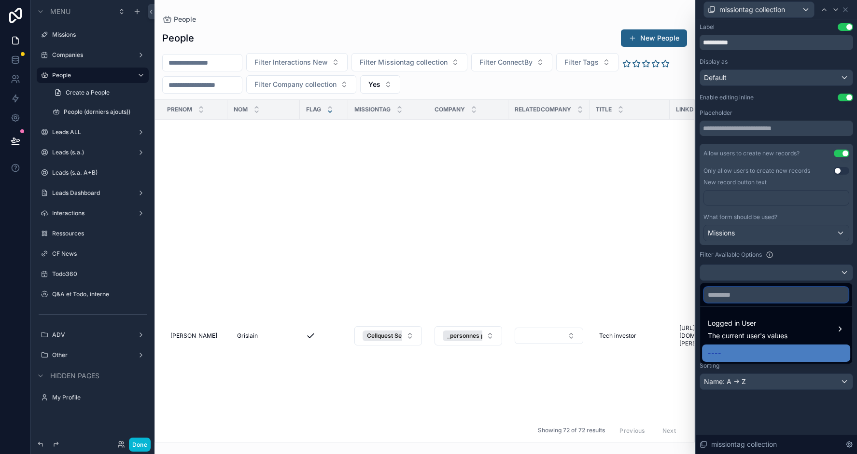
click at [722, 300] on input "text" at bounding box center [776, 294] width 144 height 15
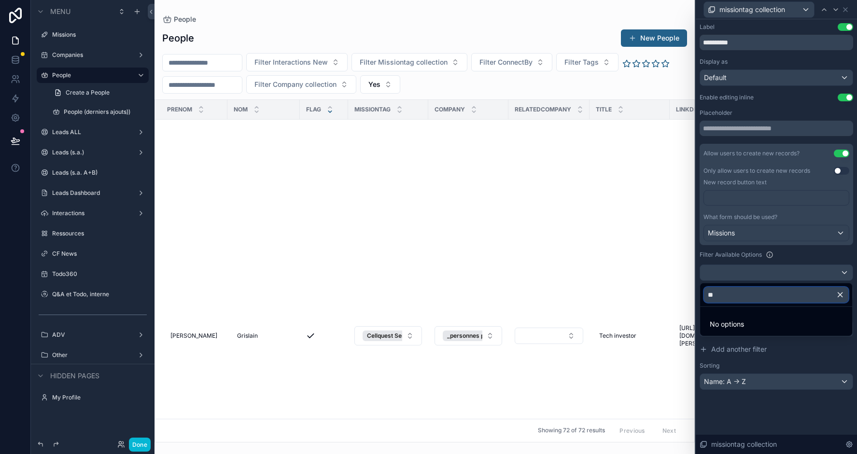
type input "*"
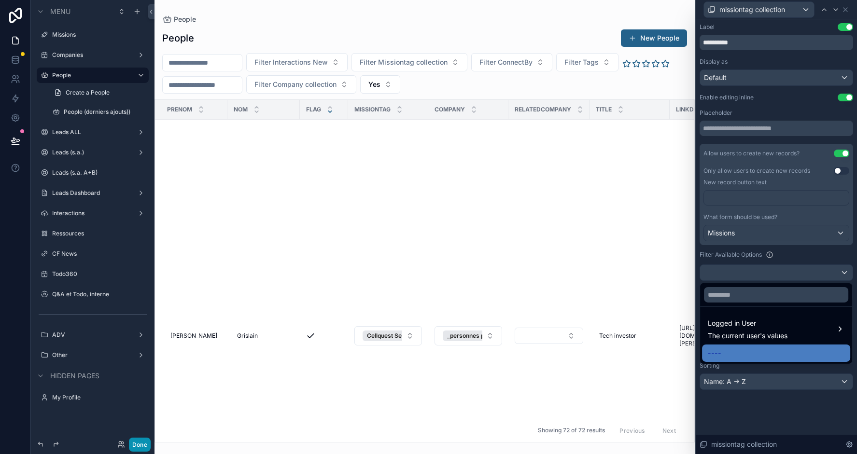
click at [138, 444] on button "Done" at bounding box center [140, 445] width 22 height 14
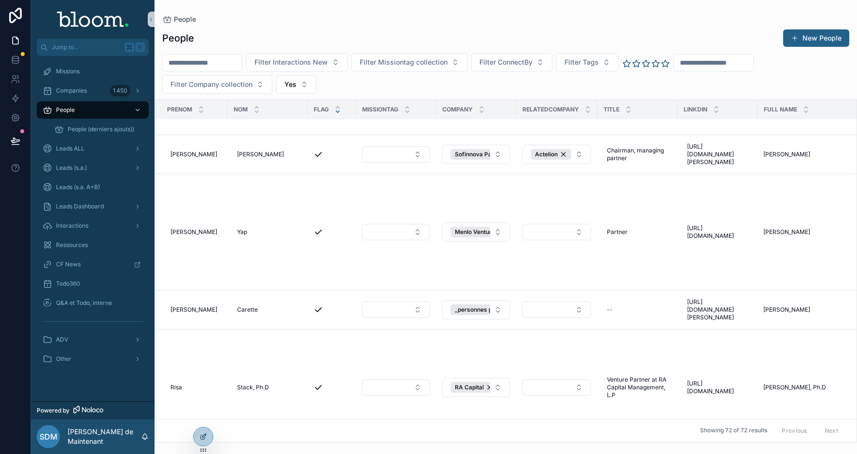
scroll to position [2516, 0]
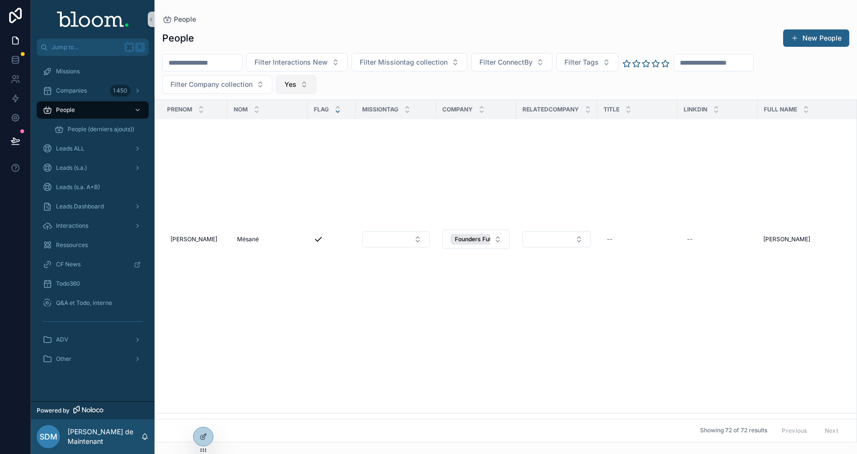
click at [303, 82] on button "Yes" at bounding box center [296, 84] width 40 height 18
click at [268, 124] on div "----" at bounding box center [296, 122] width 116 height 15
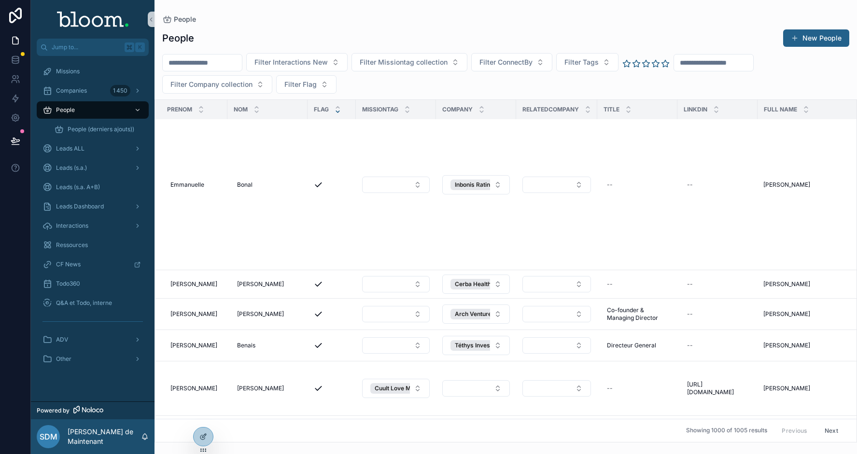
scroll to position [2996, 0]
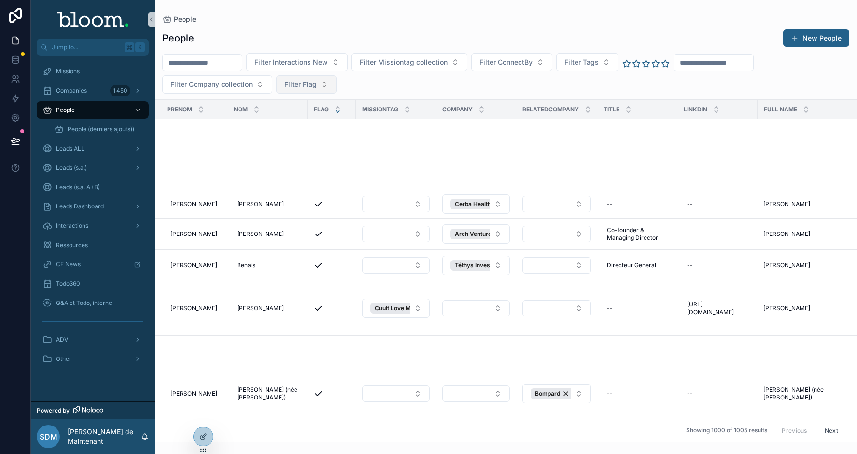
click at [301, 80] on span "Filter Flag" at bounding box center [300, 85] width 32 height 10
click at [281, 149] on div "Yes" at bounding box center [306, 153] width 116 height 15
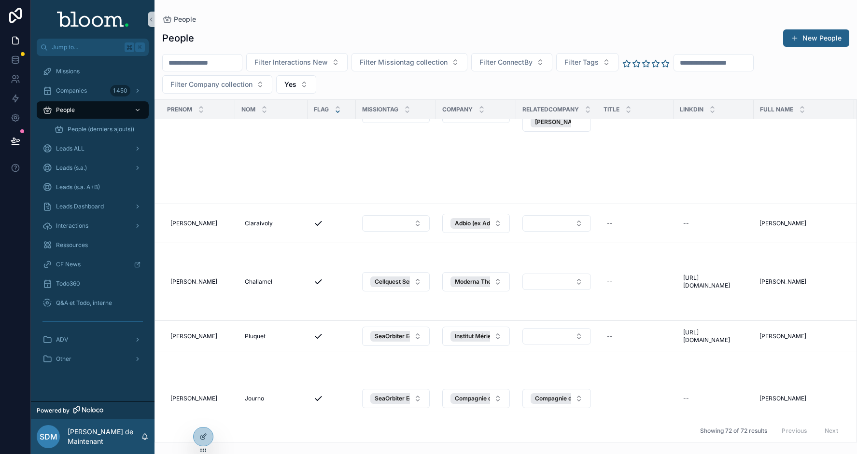
scroll to position [5323, 0]
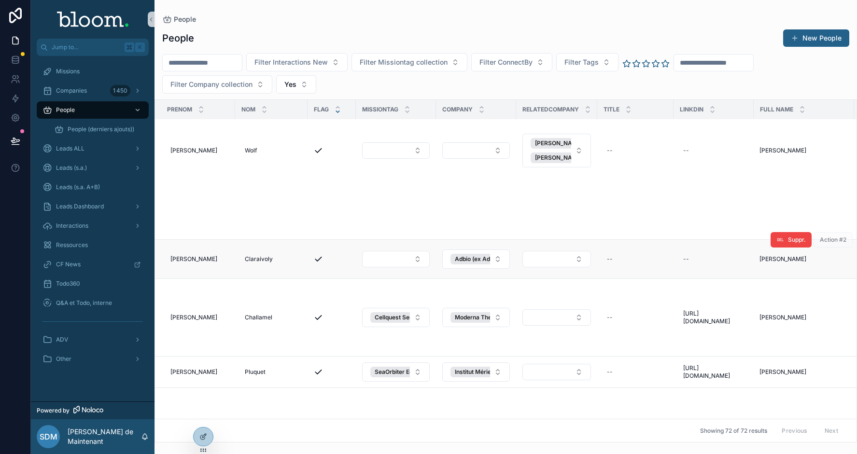
click at [318, 257] on icon "scrollable content" at bounding box center [318, 259] width 6 height 4
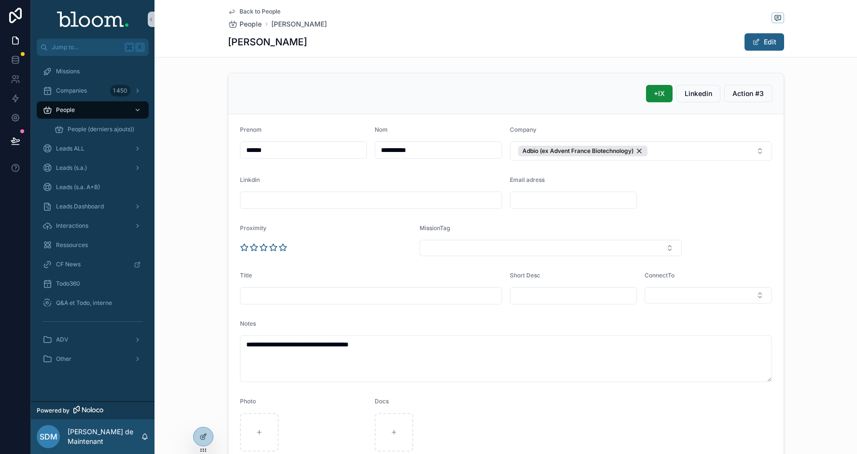
click at [256, 10] on span "Back to People" at bounding box center [260, 12] width 41 height 8
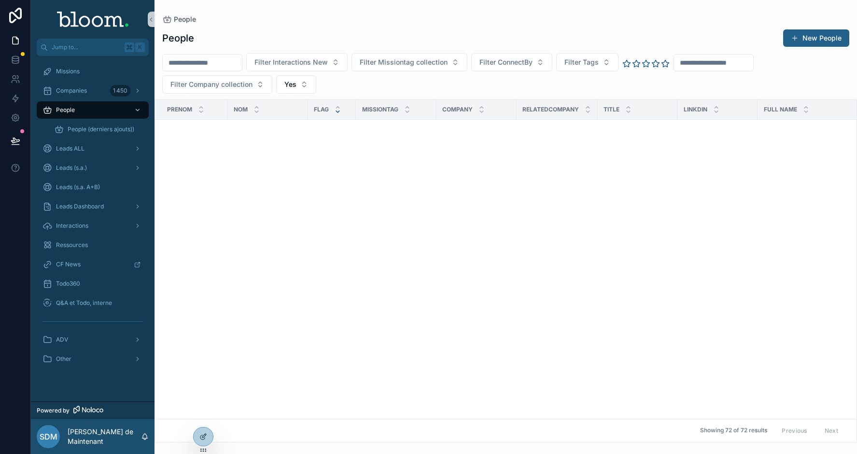
scroll to position [1978, 0]
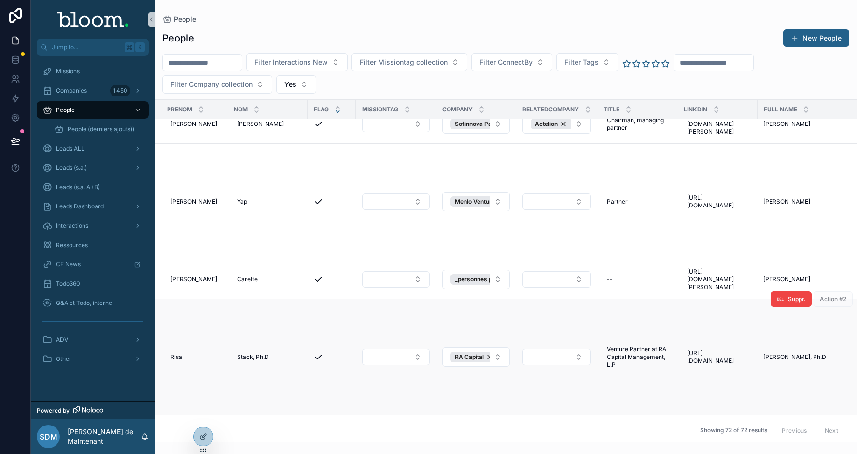
click at [322, 355] on icon "scrollable content" at bounding box center [318, 357] width 6 height 4
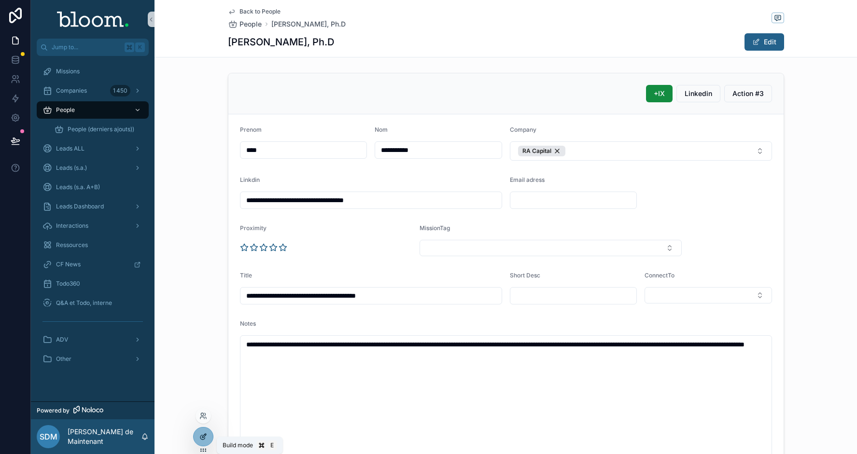
click at [205, 435] on icon at bounding box center [205, 435] width 1 height 1
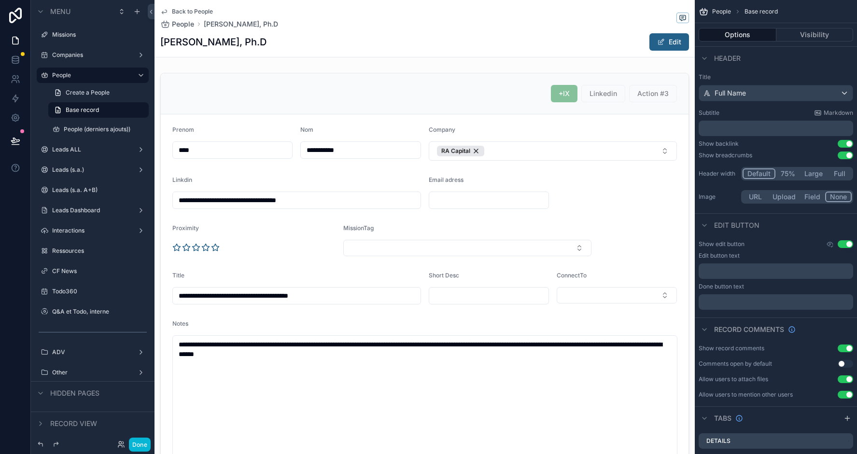
click at [186, 7] on div "Back to People People Risa Stack, Ph.D Risa Stack, Ph.D Edit" at bounding box center [424, 28] width 529 height 57
click at [141, 443] on button "Done" at bounding box center [140, 445] width 22 height 14
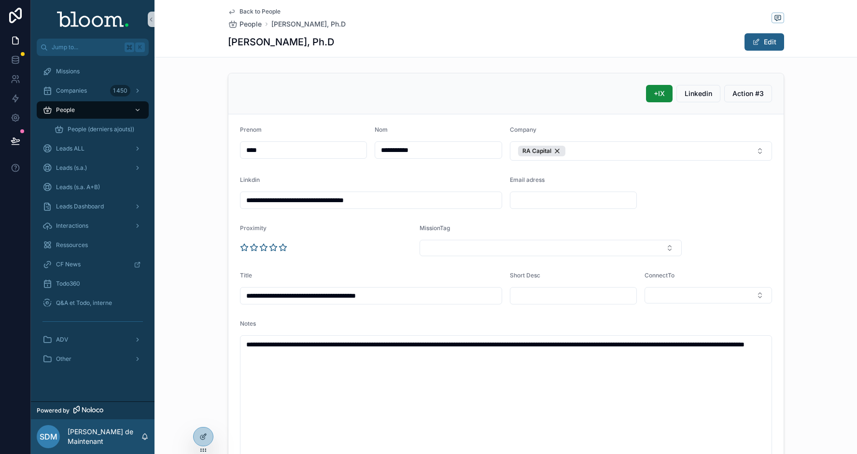
click at [242, 9] on span "Back to People" at bounding box center [260, 12] width 41 height 8
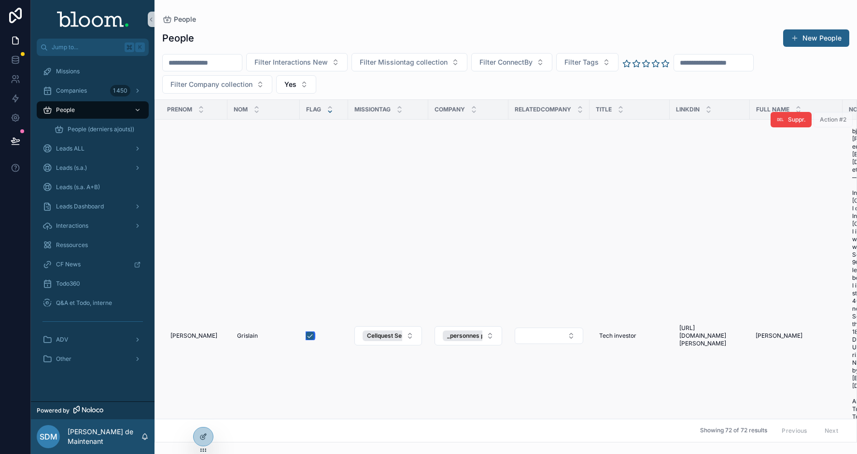
click at [309, 332] on button "scrollable content" at bounding box center [310, 336] width 8 height 8
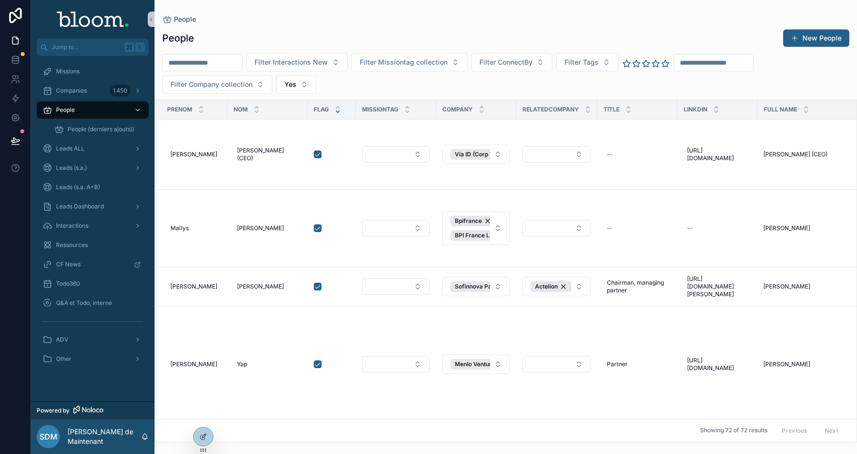
scroll to position [1785, 0]
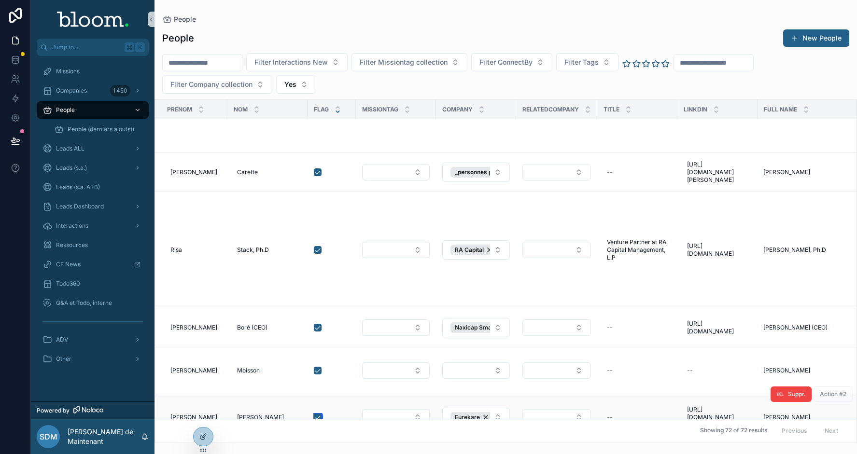
click at [322, 414] on button "scrollable content" at bounding box center [318, 418] width 8 height 8
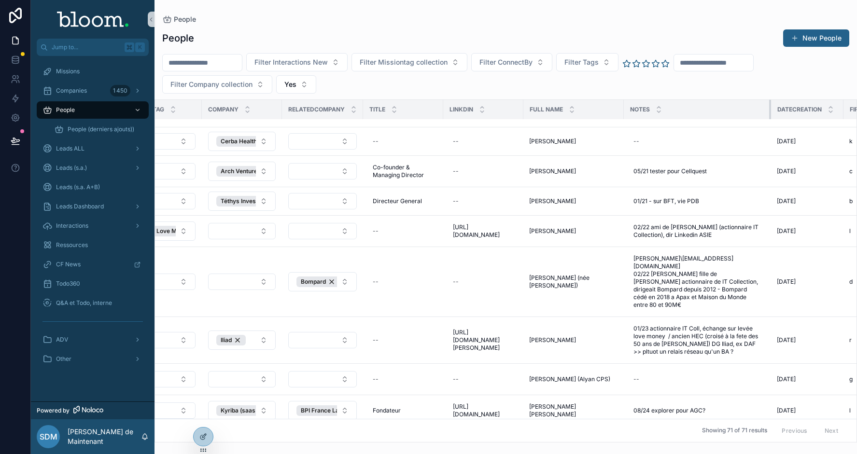
scroll to position [1643, 234]
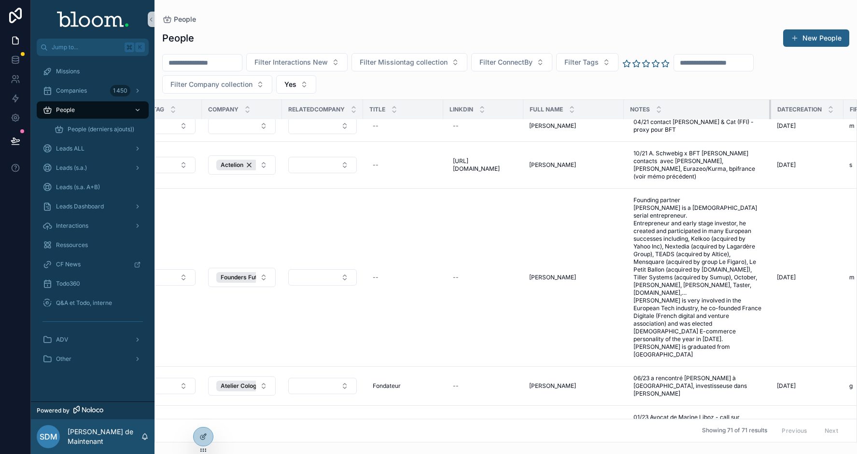
drag, startPoint x: 707, startPoint y: 105, endPoint x: 774, endPoint y: 96, distance: 67.8
click at [774, 96] on div "People New People Filter Interactions New Filter Missiontag collection Filter C…" at bounding box center [506, 233] width 703 height 420
drag, startPoint x: 775, startPoint y: 109, endPoint x: 554, endPoint y: 1, distance: 245.8
click at [794, 106] on tr "Prenom Nom Flag MissionTag Company RelatedCompany Title Linkdin Full Name Notes…" at bounding box center [455, 110] width 1069 height 20
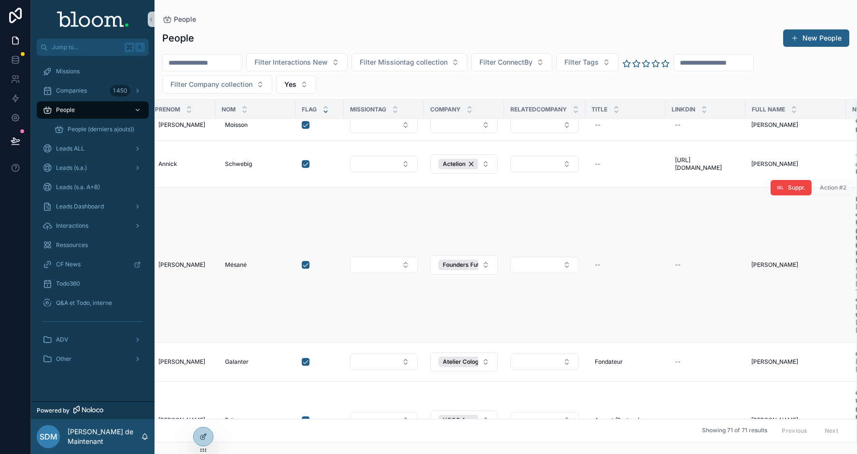
scroll to position [1609, 0]
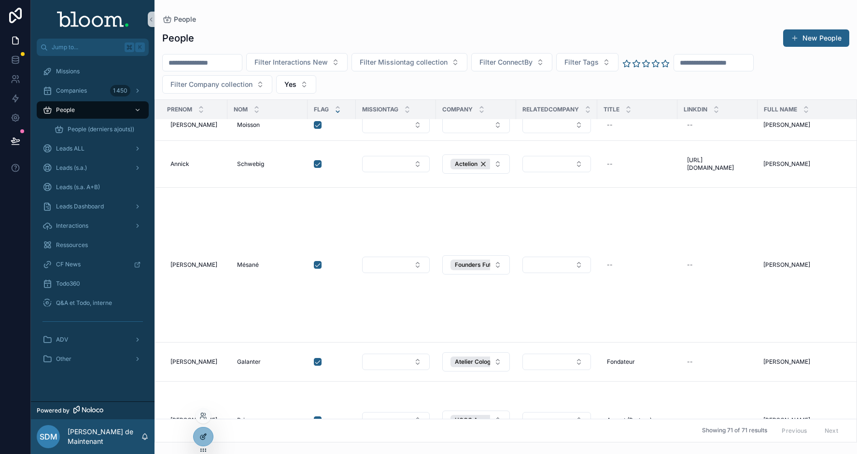
click at [204, 441] on div at bounding box center [203, 437] width 19 height 18
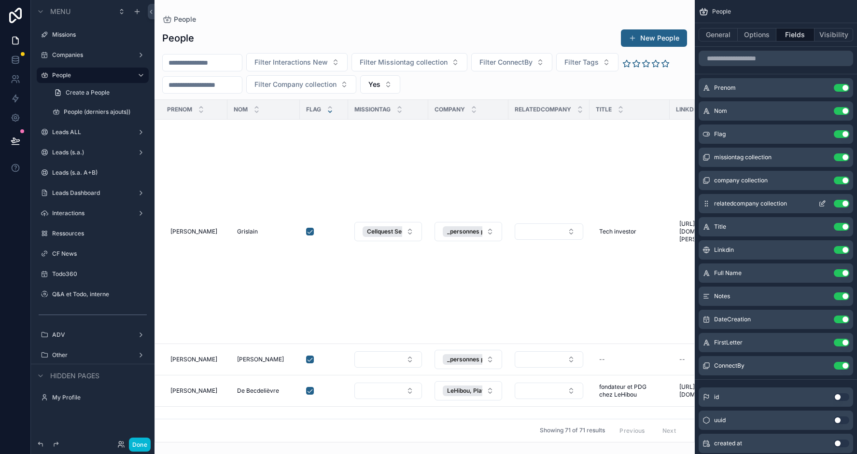
click at [838, 203] on button "Use setting" at bounding box center [841, 204] width 15 height 8
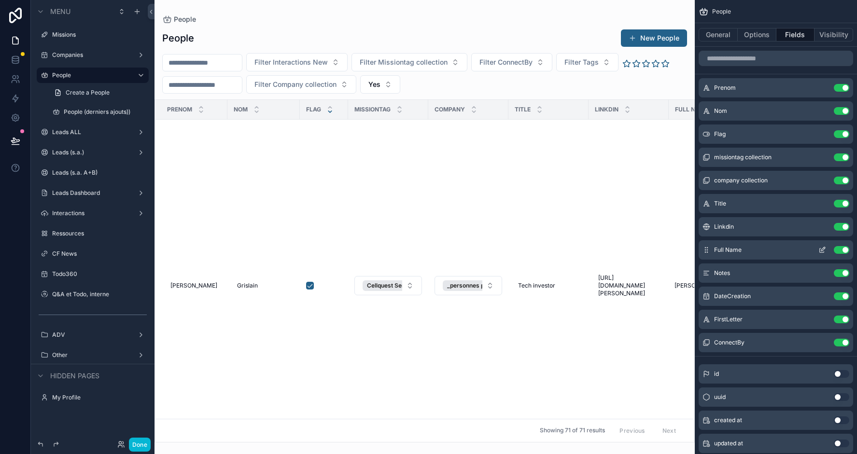
click at [837, 250] on button "Use setting" at bounding box center [841, 250] width 15 height 8
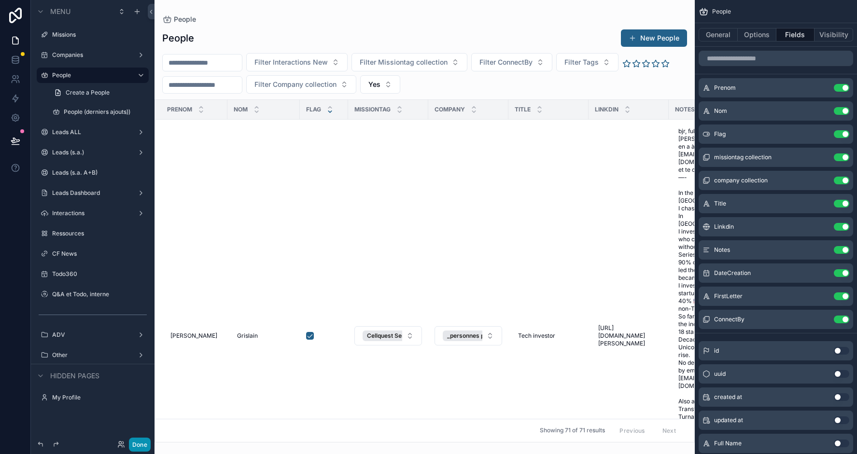
click at [142, 441] on button "Done" at bounding box center [140, 445] width 22 height 14
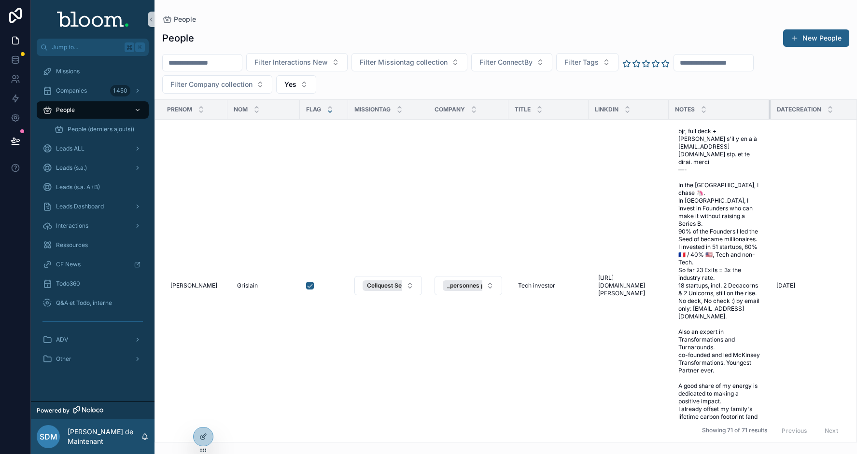
drag, startPoint x: 748, startPoint y: 107, endPoint x: 797, endPoint y: 108, distance: 48.8
click at [773, 108] on div "scrollable content" at bounding box center [771, 109] width 4 height 19
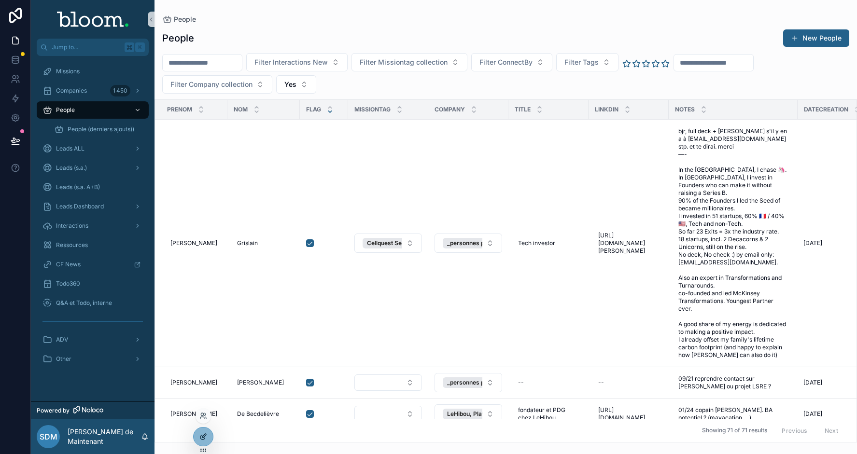
click at [201, 436] on icon at bounding box center [203, 437] width 8 height 8
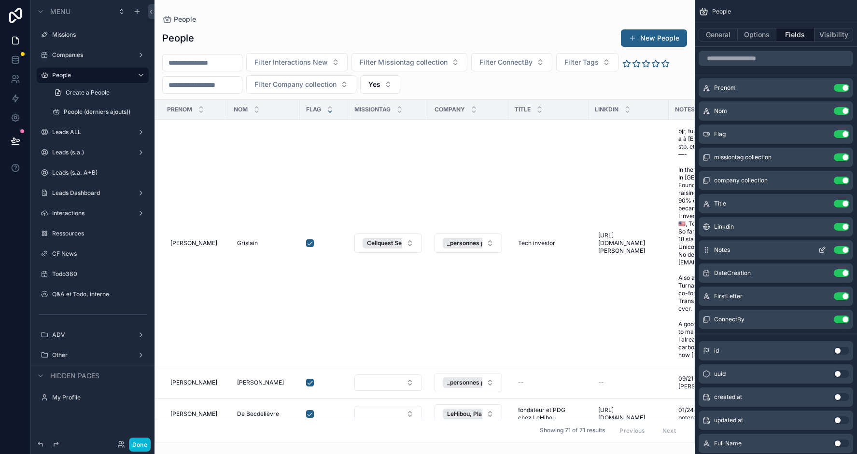
click at [823, 250] on icon "scrollable content" at bounding box center [824, 249] width 4 height 4
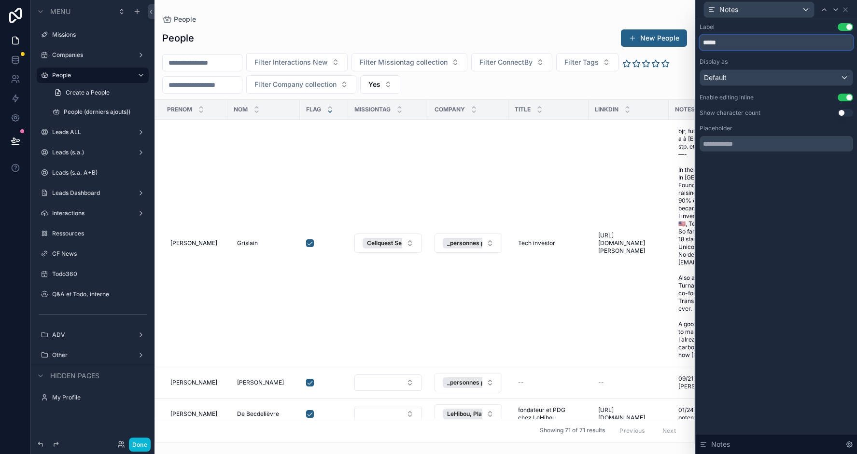
click at [753, 42] on input "*****" at bounding box center [777, 42] width 154 height 15
type input "**********"
click at [140, 439] on button "Done" at bounding box center [140, 445] width 22 height 14
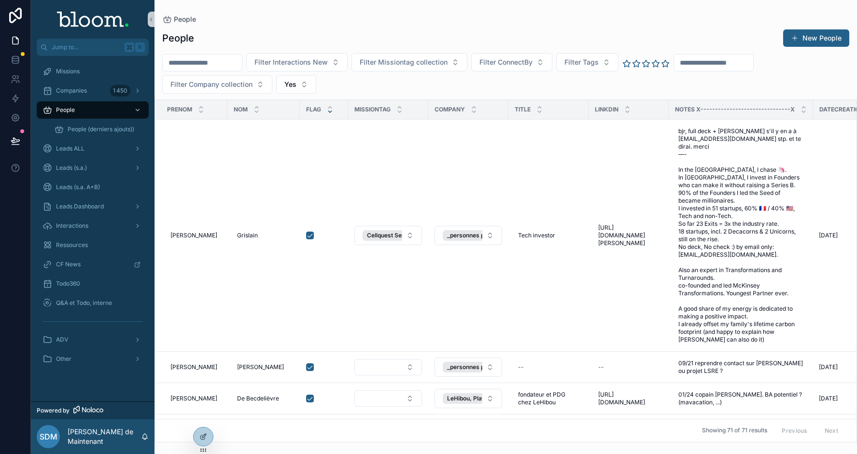
click at [140, 448] on div "SdM Stéphane de Maintenant" at bounding box center [93, 437] width 124 height 35
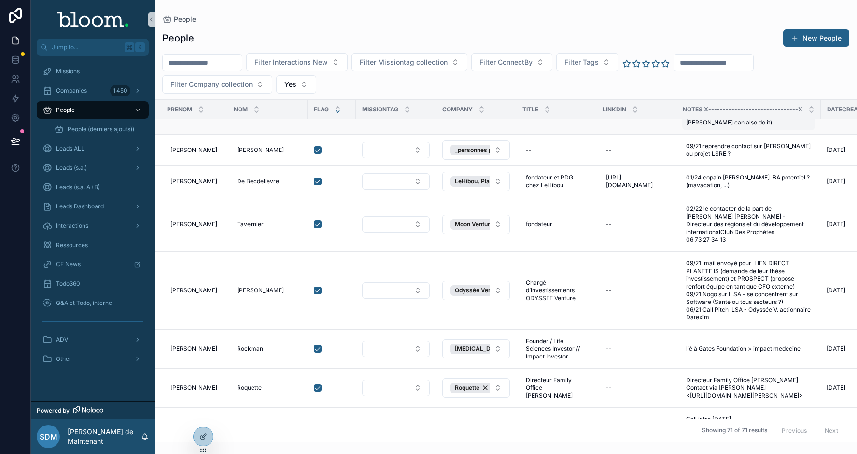
scroll to position [239, 0]
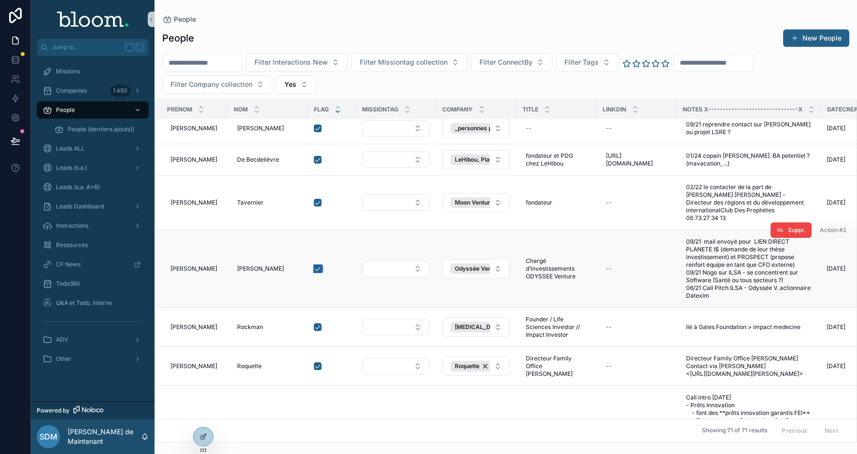
click at [319, 273] on button "scrollable content" at bounding box center [318, 269] width 8 height 8
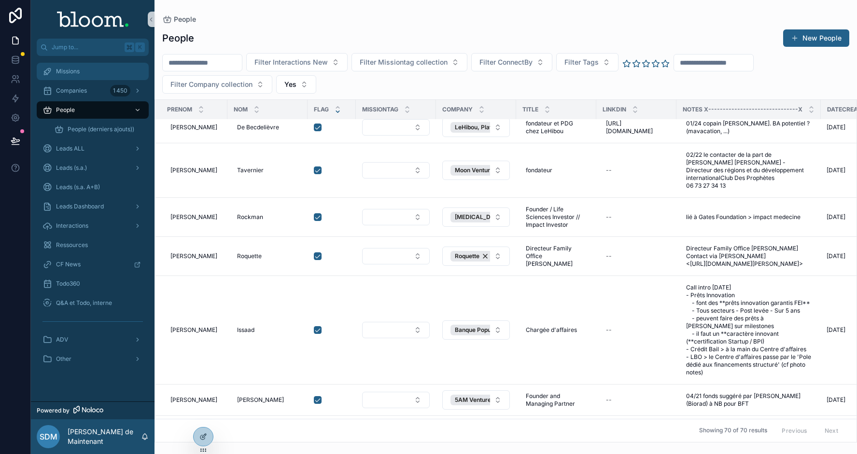
click at [78, 68] on span "Missions" at bounding box center [68, 72] width 24 height 8
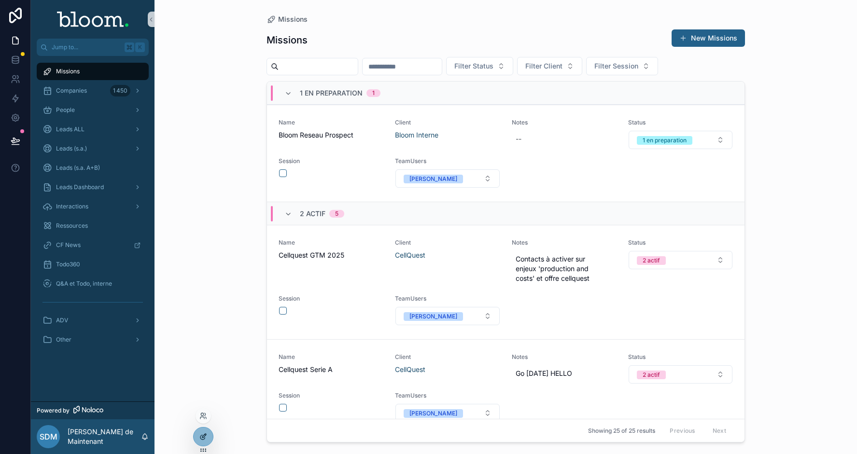
click at [206, 436] on icon at bounding box center [203, 437] width 8 height 8
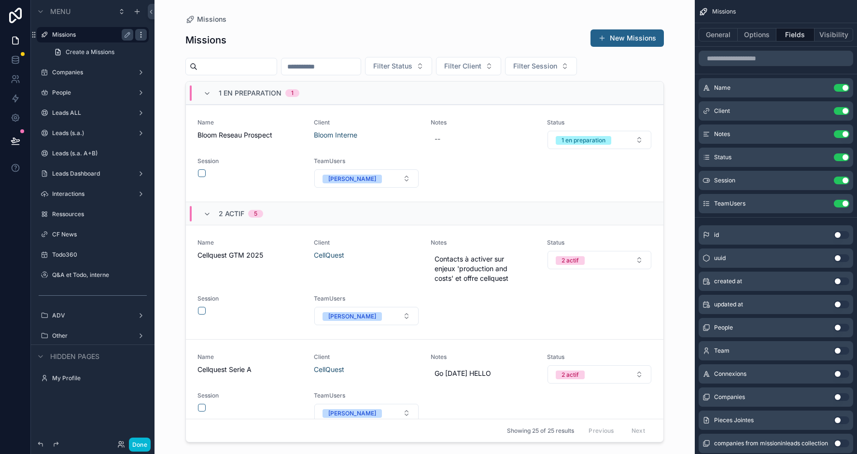
click at [140, 39] on div "scrollable content" at bounding box center [141, 35] width 12 height 12
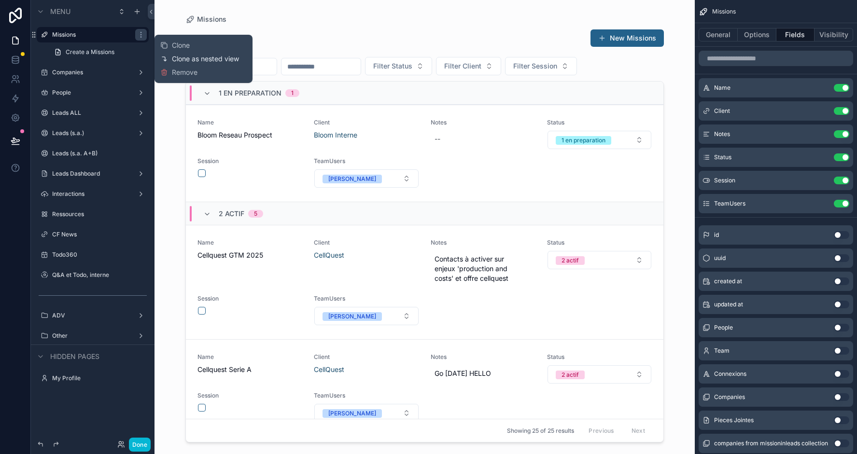
click at [176, 58] on span "Clone as nested view" at bounding box center [205, 59] width 67 height 10
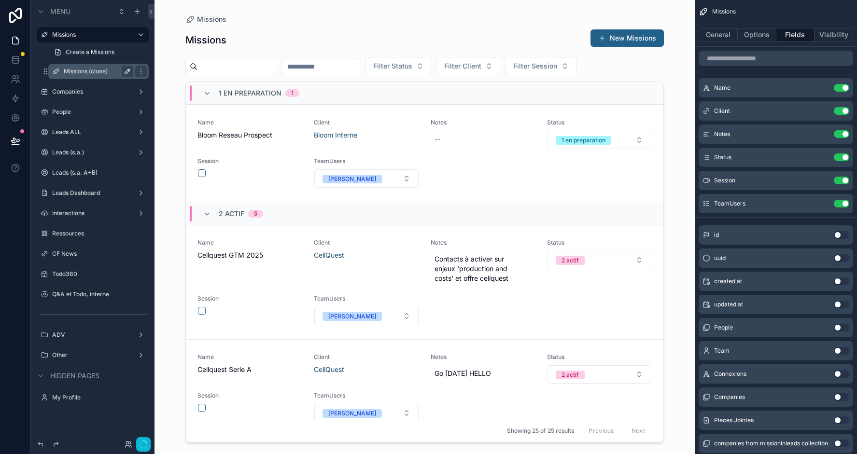
click at [127, 75] on icon "scrollable content" at bounding box center [128, 72] width 8 height 8
click at [104, 72] on input "**********" at bounding box center [91, 72] width 54 height 12
type input "**********"
click at [129, 72] on icon "scrollable content" at bounding box center [128, 72] width 8 height 8
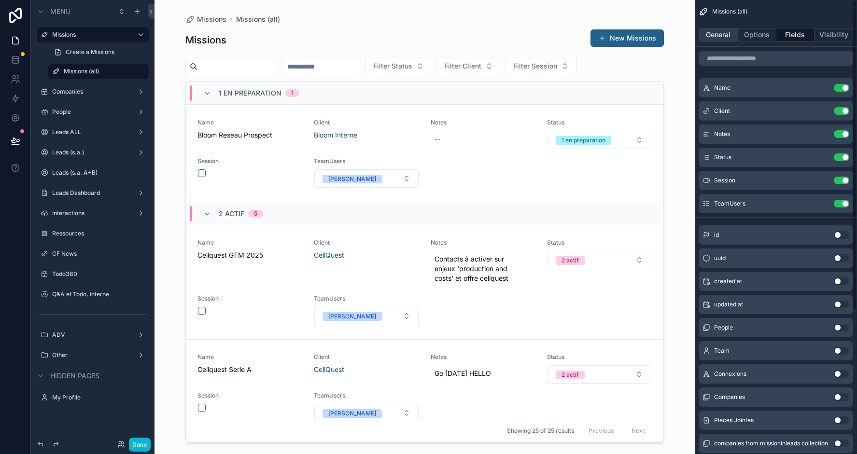
click at [714, 37] on button "General" at bounding box center [718, 35] width 39 height 14
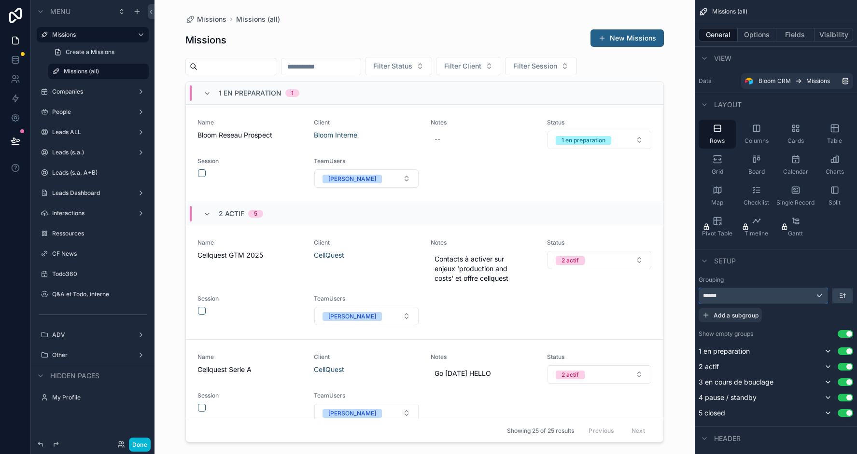
click at [820, 298] on div "******" at bounding box center [763, 295] width 128 height 15
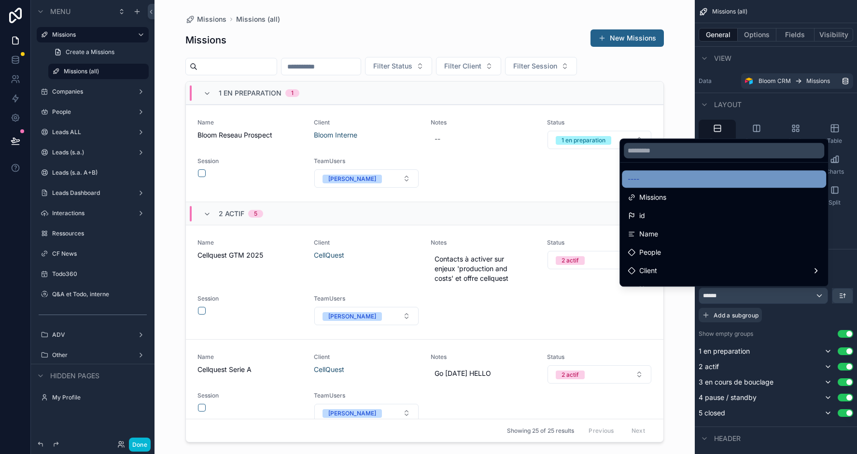
click at [657, 184] on div "----" at bounding box center [724, 179] width 193 height 12
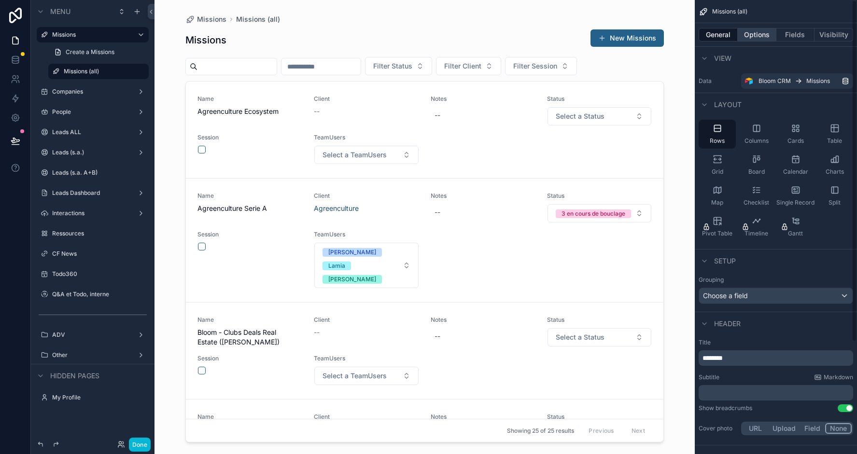
click at [747, 39] on button "Options" at bounding box center [757, 35] width 39 height 14
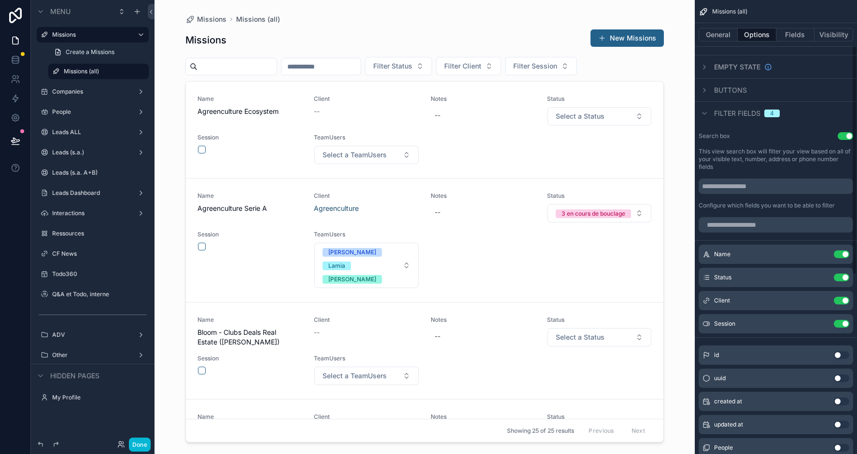
scroll to position [87, 0]
click at [823, 303] on icon "scrollable content" at bounding box center [823, 303] width 8 height 8
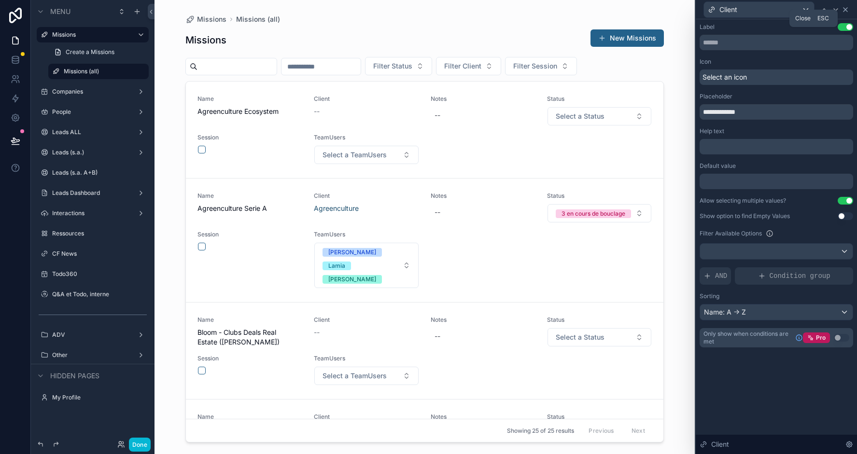
click at [849, 11] on icon at bounding box center [846, 10] width 8 height 8
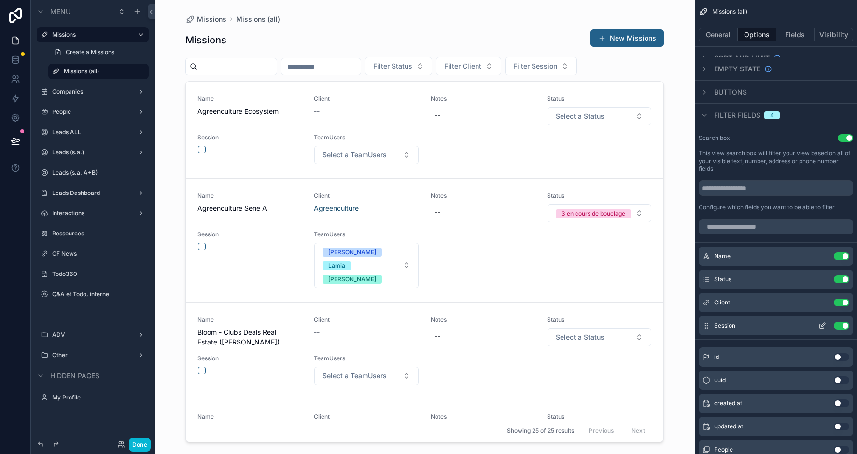
click at [823, 325] on icon "scrollable content" at bounding box center [824, 325] width 4 height 4
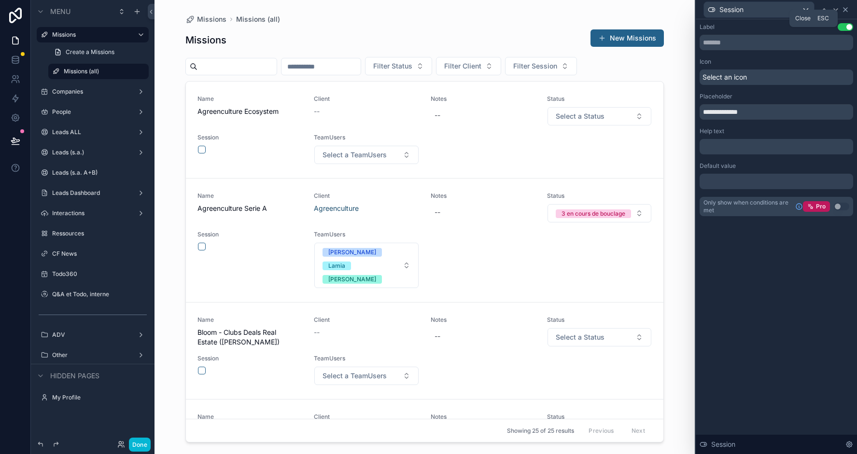
click at [845, 11] on icon at bounding box center [846, 10] width 8 height 8
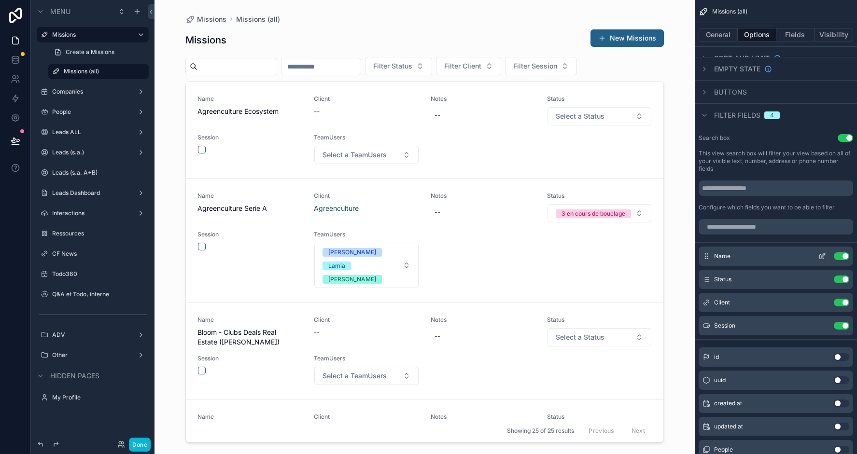
click at [822, 256] on icon "scrollable content" at bounding box center [824, 256] width 4 height 4
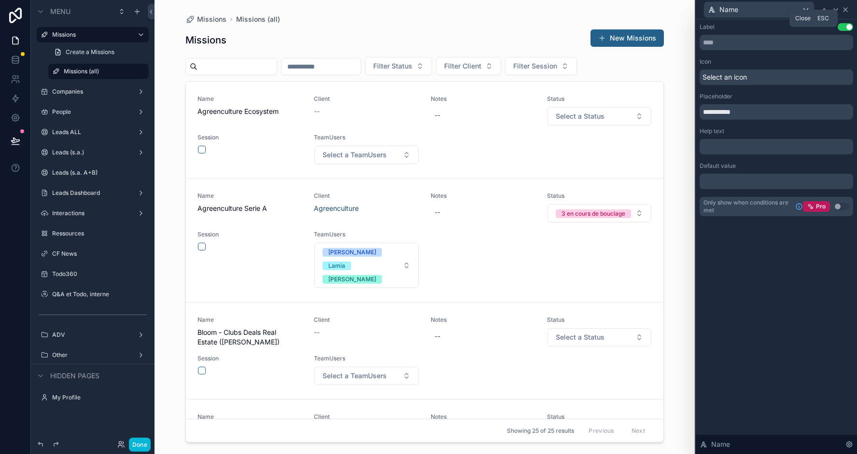
click at [847, 9] on icon at bounding box center [846, 10] width 8 height 8
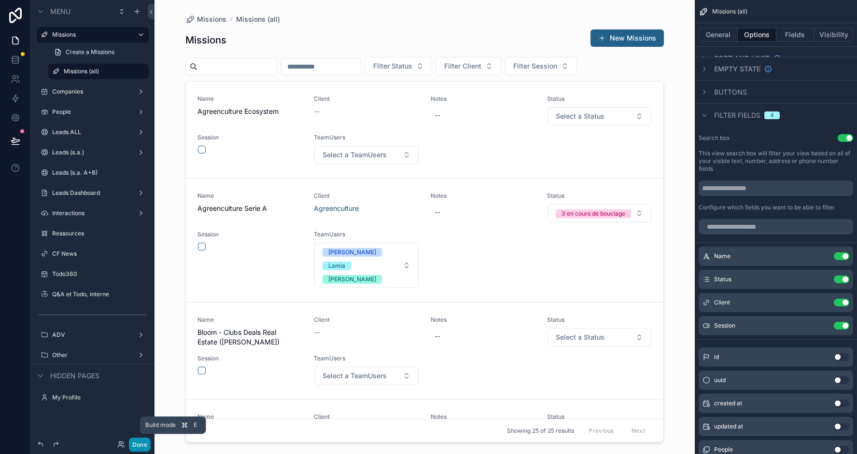
click at [137, 442] on button "Done" at bounding box center [140, 445] width 22 height 14
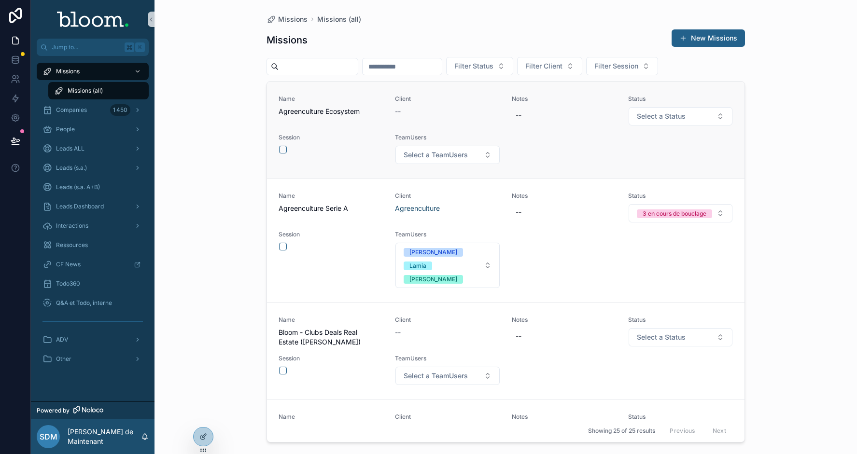
click at [302, 112] on span "Agreenculture Ecosystem" at bounding box center [331, 112] width 105 height 10
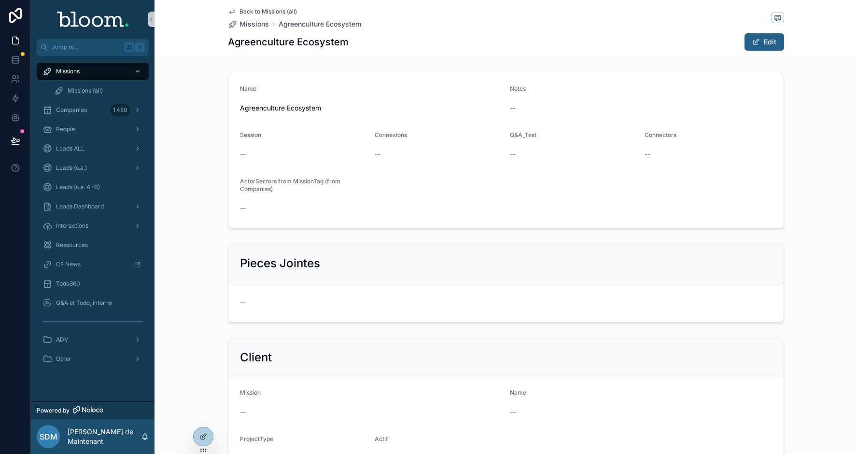
click at [232, 11] on icon "scrollable content" at bounding box center [232, 12] width 8 height 8
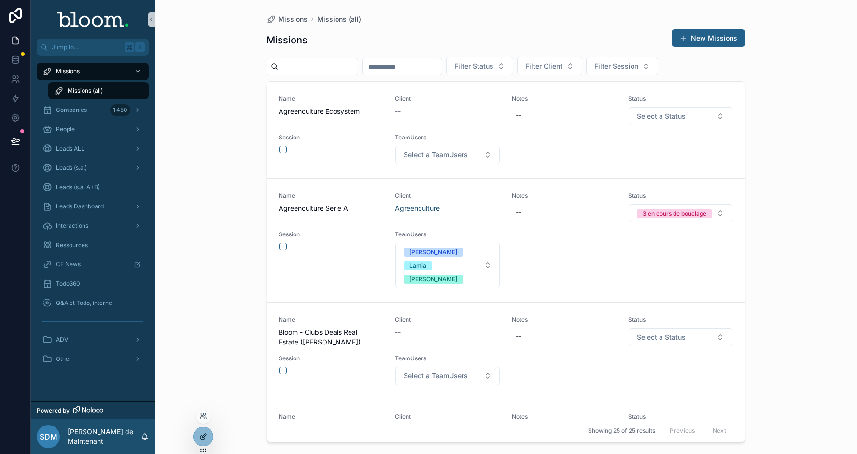
click at [201, 437] on icon at bounding box center [203, 437] width 8 height 8
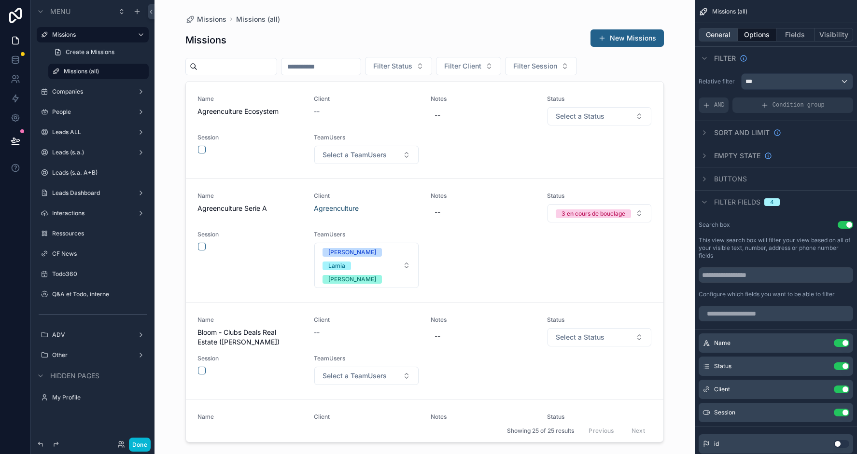
click at [721, 28] on button "General" at bounding box center [718, 35] width 39 height 14
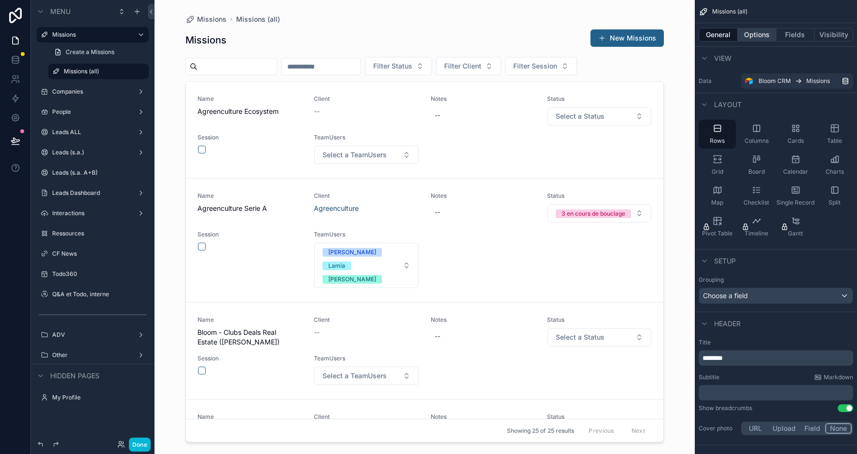
click at [754, 35] on button "Options" at bounding box center [757, 35] width 39 height 14
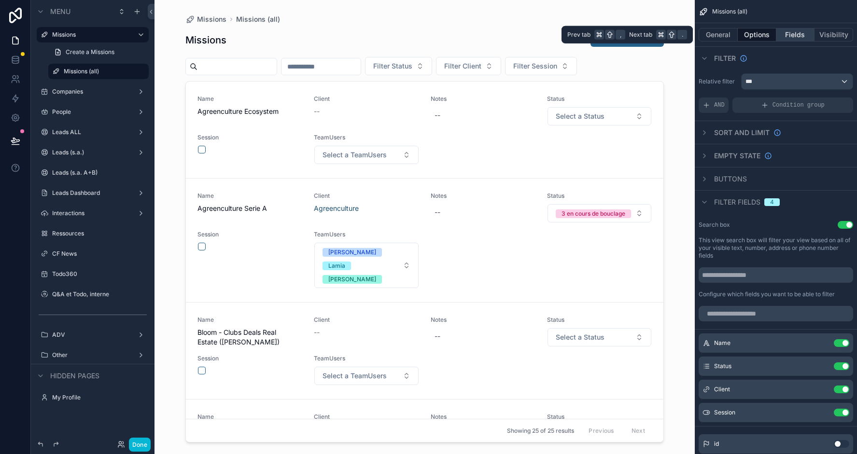
click at [785, 31] on button "Fields" at bounding box center [796, 35] width 39 height 14
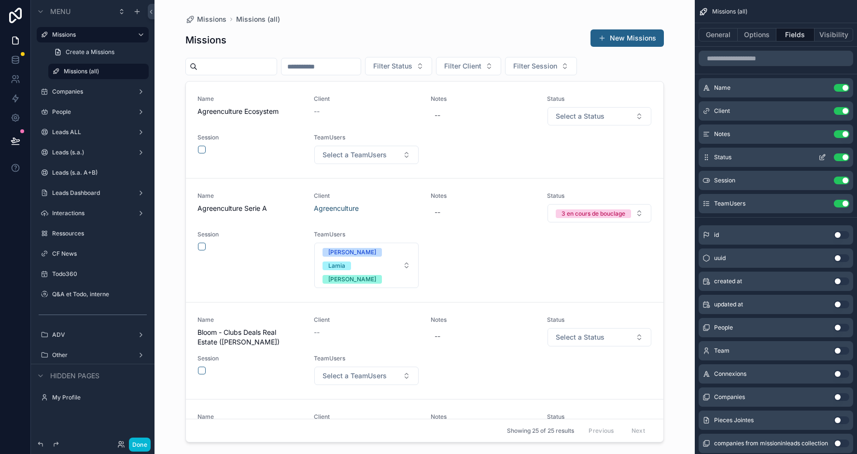
click at [825, 157] on icon "scrollable content" at bounding box center [823, 158] width 8 height 8
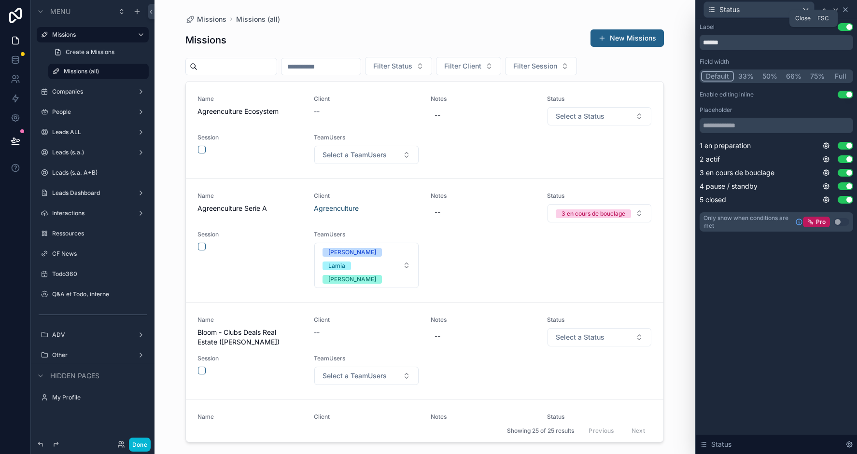
click at [846, 8] on icon at bounding box center [846, 10] width 8 height 8
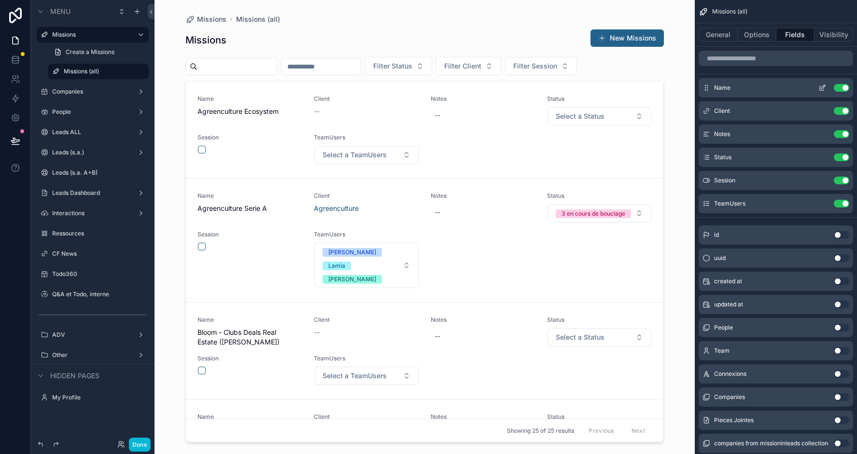
click at [822, 87] on icon "scrollable content" at bounding box center [823, 88] width 8 height 8
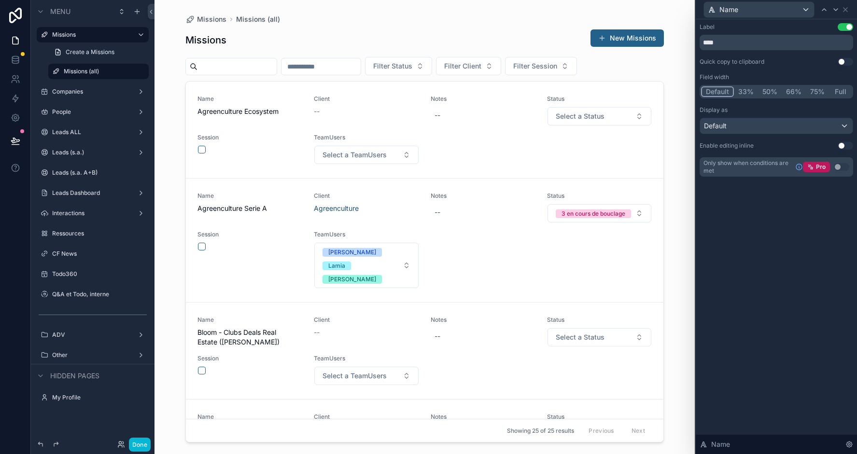
click at [848, 146] on button "Use setting" at bounding box center [845, 146] width 15 height 8
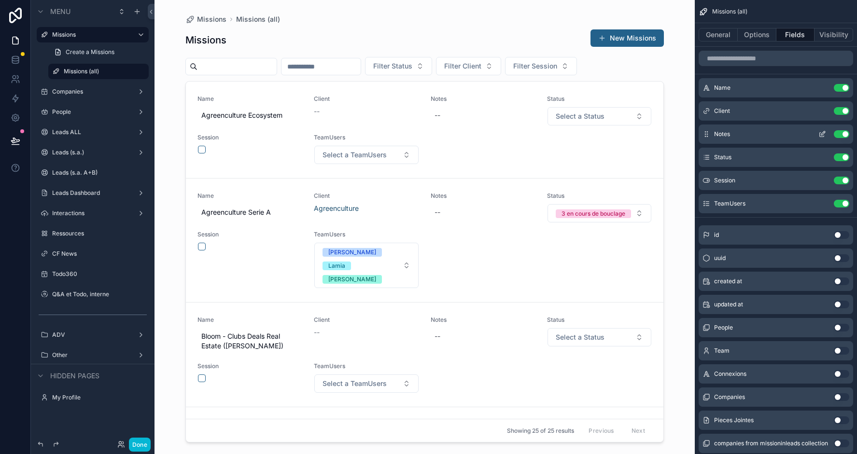
click at [822, 136] on icon "scrollable content" at bounding box center [823, 134] width 8 height 8
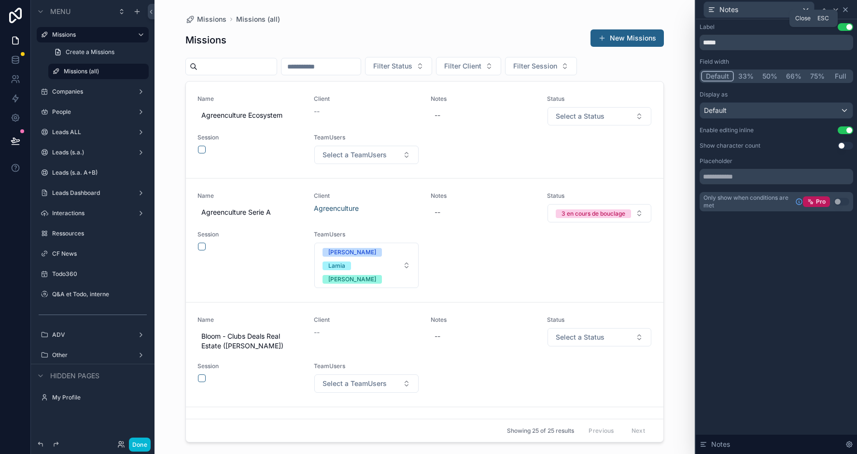
click at [846, 10] on icon at bounding box center [846, 10] width 4 height 4
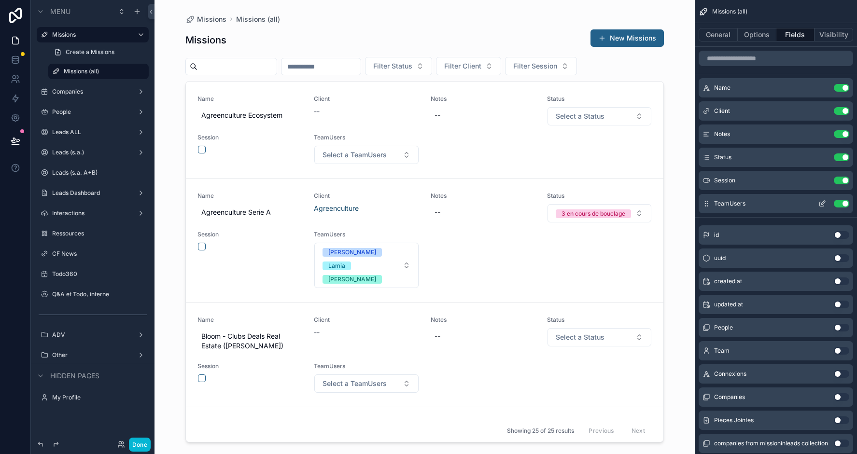
click at [822, 202] on icon "scrollable content" at bounding box center [823, 204] width 8 height 8
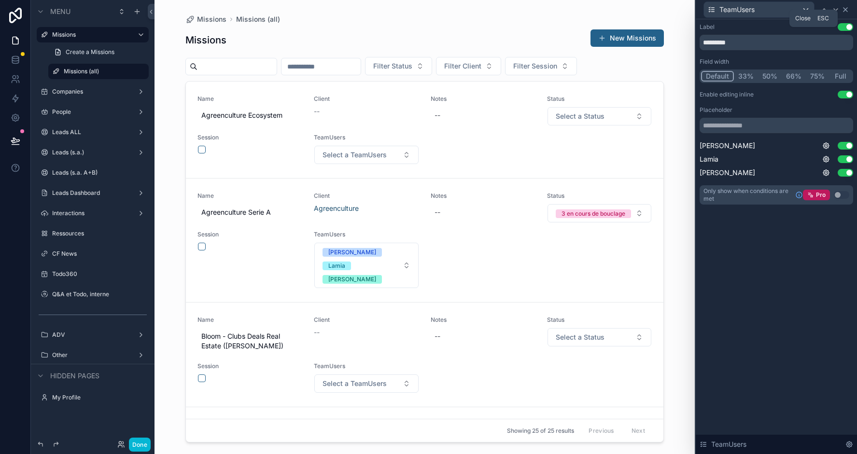
click at [846, 9] on icon at bounding box center [846, 10] width 4 height 4
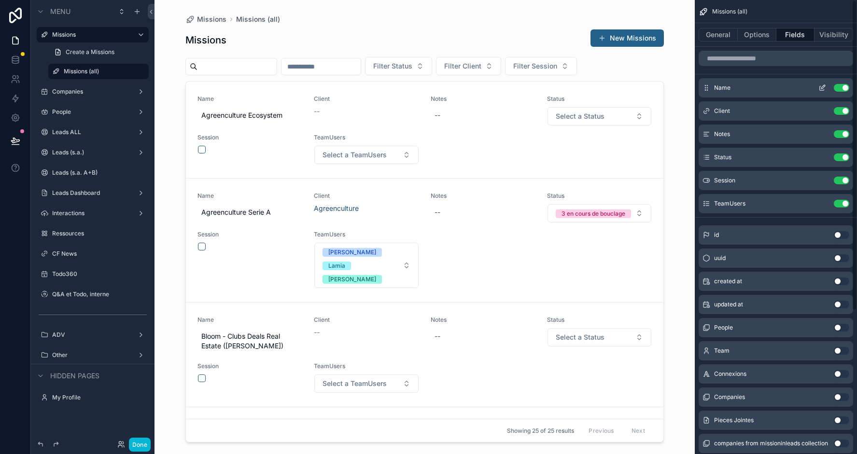
click at [822, 86] on icon "scrollable content" at bounding box center [824, 87] width 4 height 4
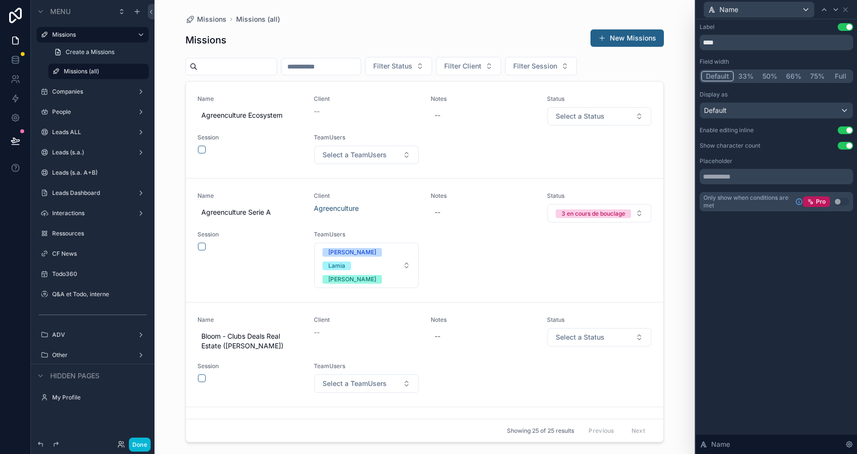
click at [844, 5] on div "Name" at bounding box center [777, 9] width 154 height 19
click at [845, 14] on div "Name" at bounding box center [777, 9] width 154 height 19
click at [845, 10] on icon at bounding box center [846, 10] width 4 height 4
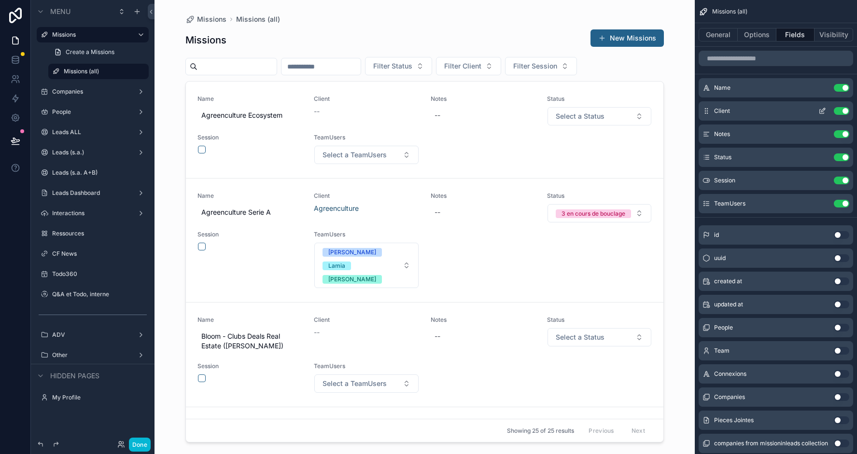
click at [825, 110] on icon "scrollable content" at bounding box center [823, 111] width 8 height 8
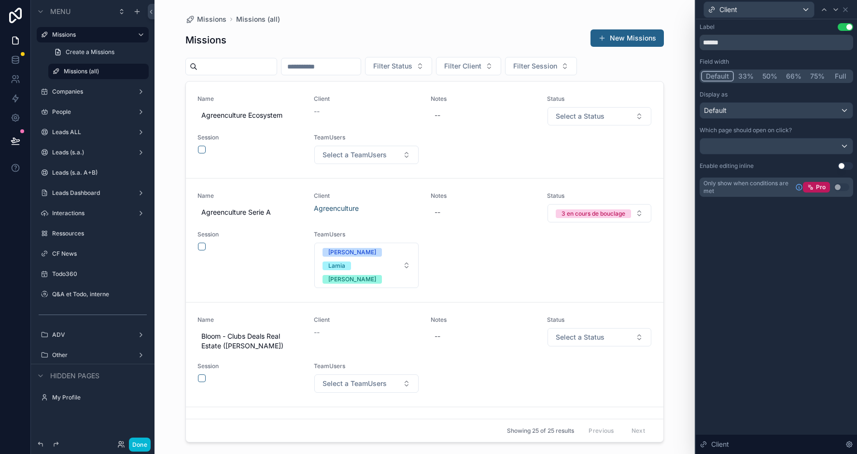
click at [850, 168] on button "Use setting" at bounding box center [845, 166] width 15 height 8
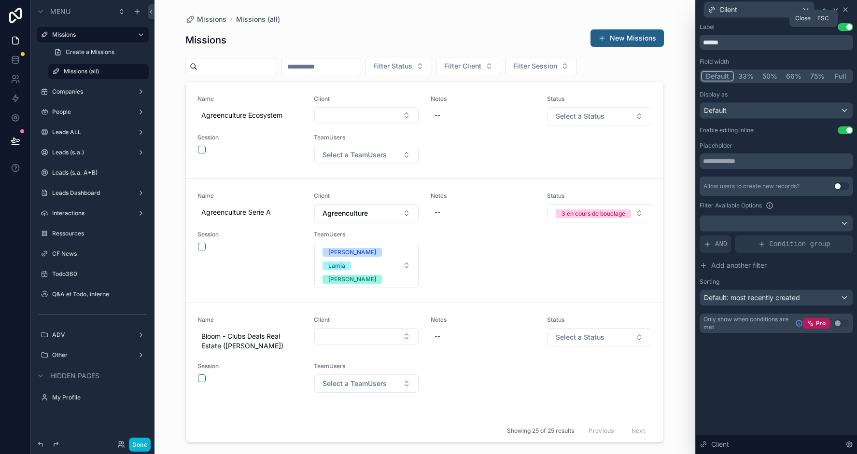
click at [846, 6] on icon at bounding box center [846, 10] width 8 height 8
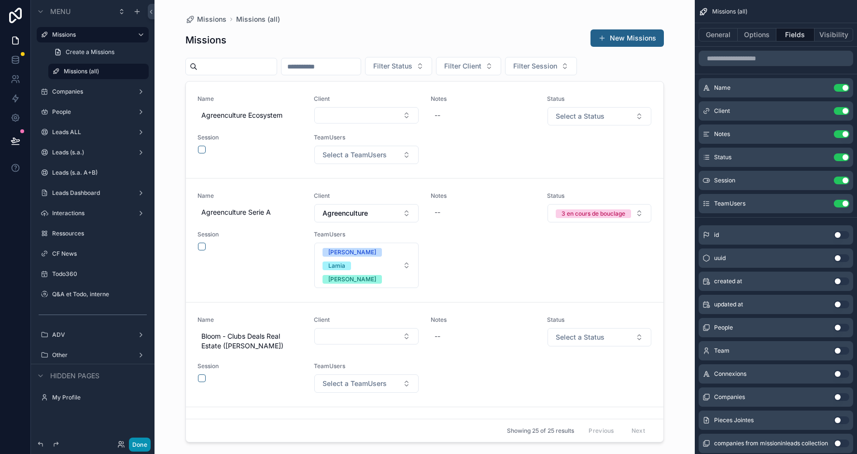
click at [142, 444] on button "Done" at bounding box center [140, 445] width 22 height 14
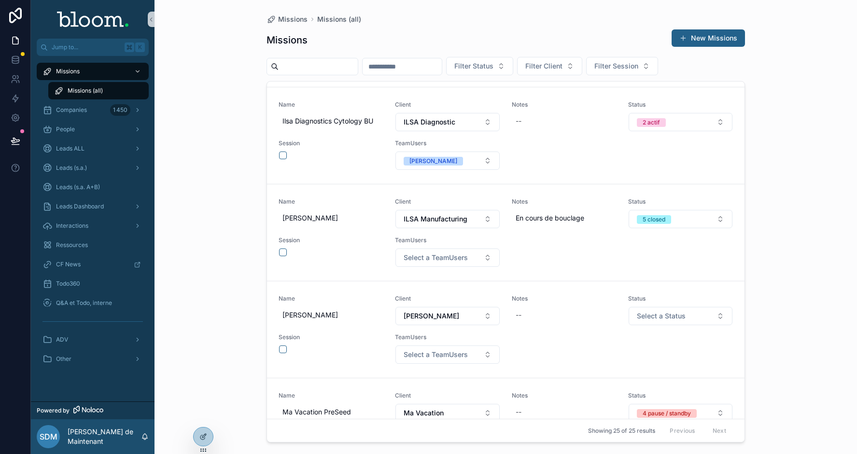
scroll to position [1742, 0]
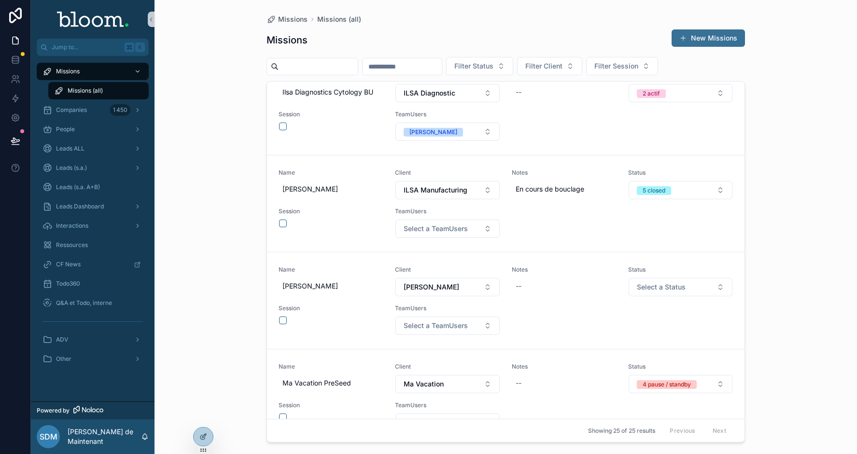
click at [695, 40] on button "New Missions" at bounding box center [708, 37] width 73 height 17
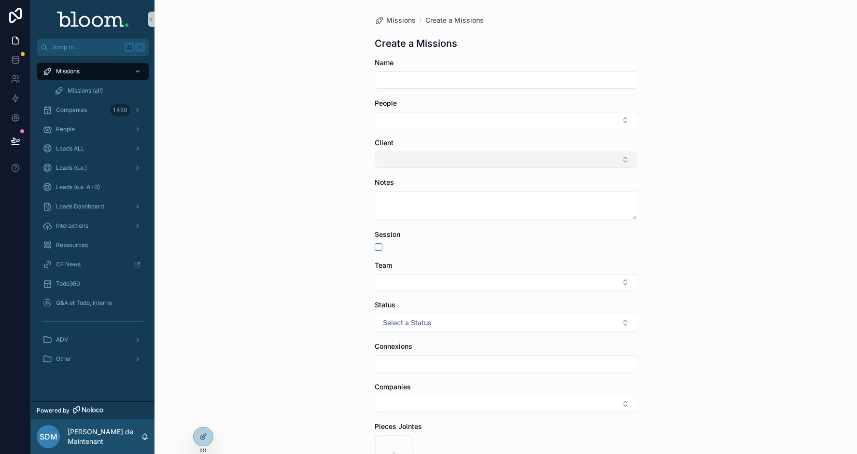
click at [432, 166] on button "Select Button" at bounding box center [506, 160] width 263 height 16
type input "*"
click at [208, 169] on div "Missions Create a Missions Create a Missions Name People Client Notes Session T…" at bounding box center [506, 227] width 703 height 454
click at [70, 357] on span "Other" at bounding box center [63, 359] width 15 height 8
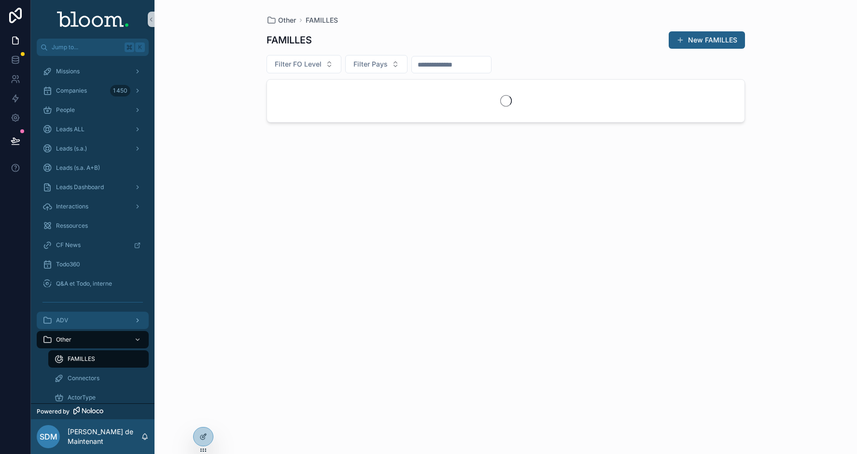
click at [79, 321] on div "ADV" at bounding box center [93, 320] width 100 height 15
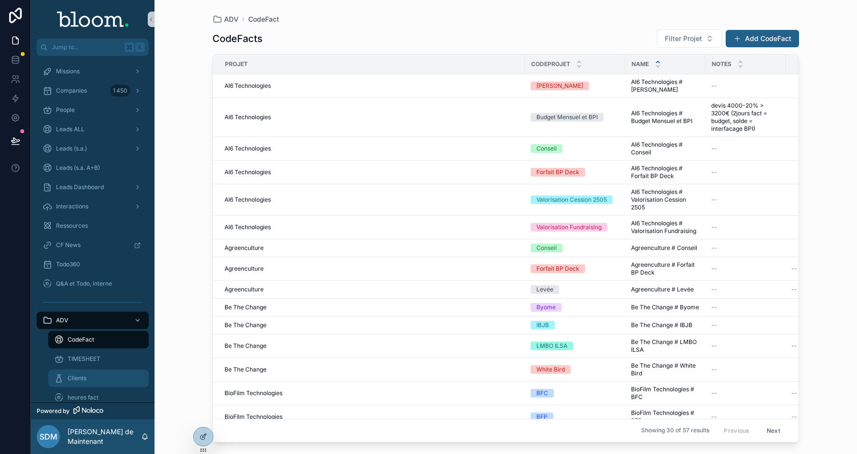
click at [76, 376] on span "Clients" at bounding box center [77, 379] width 19 height 8
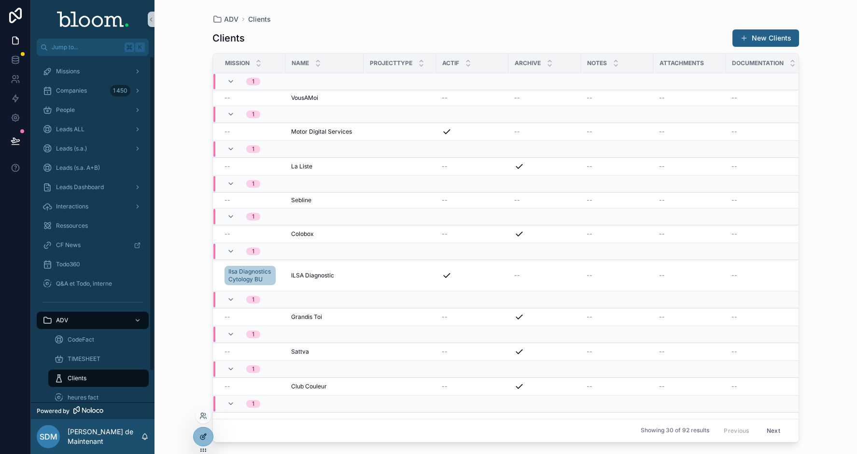
click at [201, 438] on icon at bounding box center [203, 437] width 8 height 8
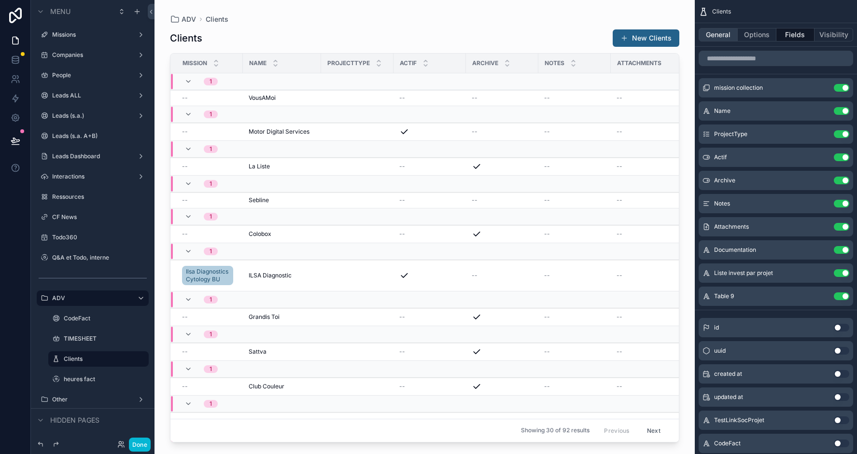
click at [718, 35] on button "General" at bounding box center [718, 35] width 39 height 14
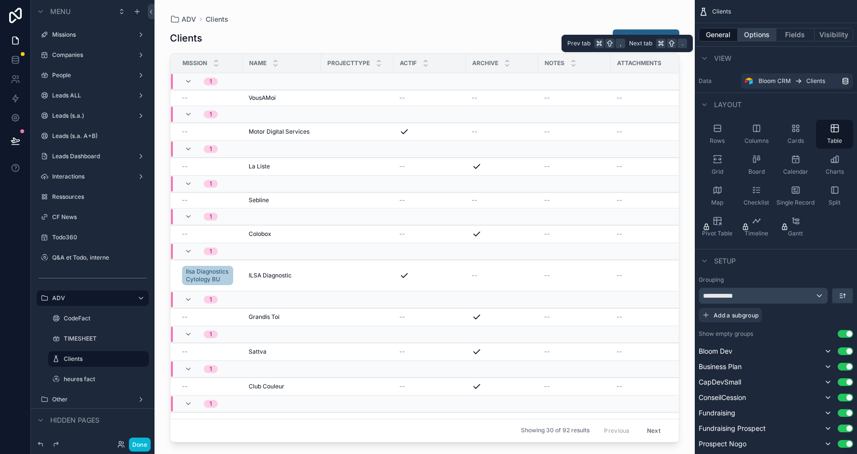
click at [747, 32] on button "Options" at bounding box center [757, 35] width 39 height 14
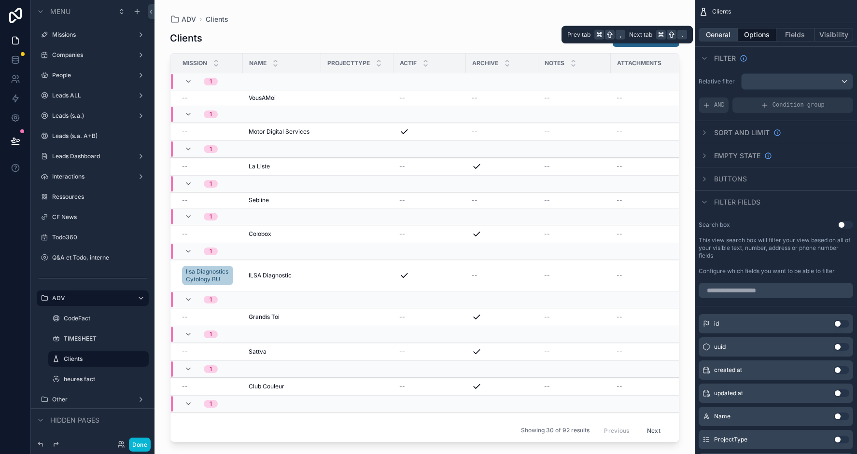
click at [704, 36] on button "General" at bounding box center [718, 35] width 39 height 14
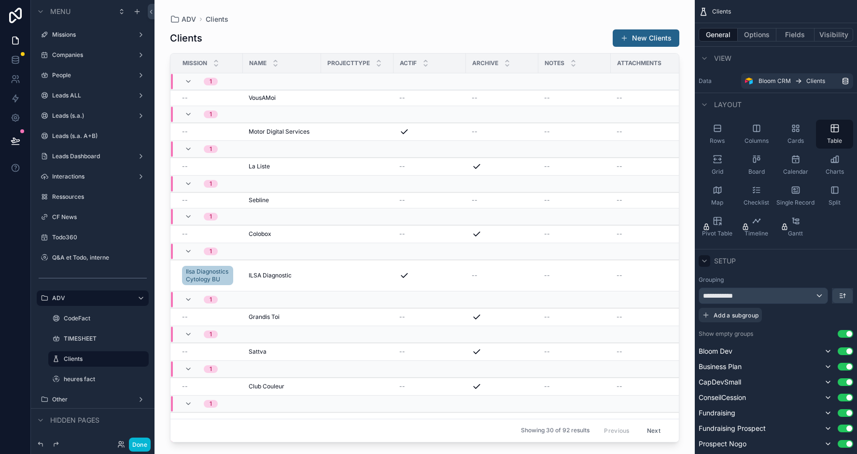
click at [703, 263] on icon "scrollable content" at bounding box center [705, 261] width 8 height 8
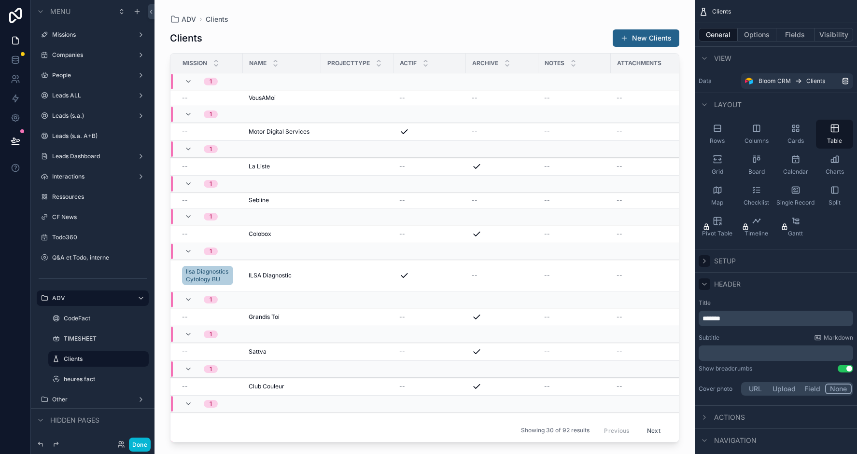
click at [705, 283] on icon "scrollable content" at bounding box center [705, 285] width 8 height 8
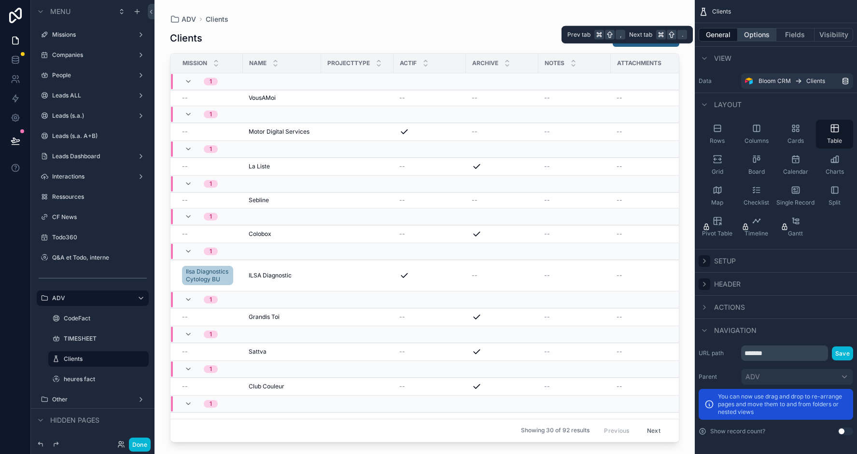
click at [751, 36] on button "Options" at bounding box center [757, 35] width 39 height 14
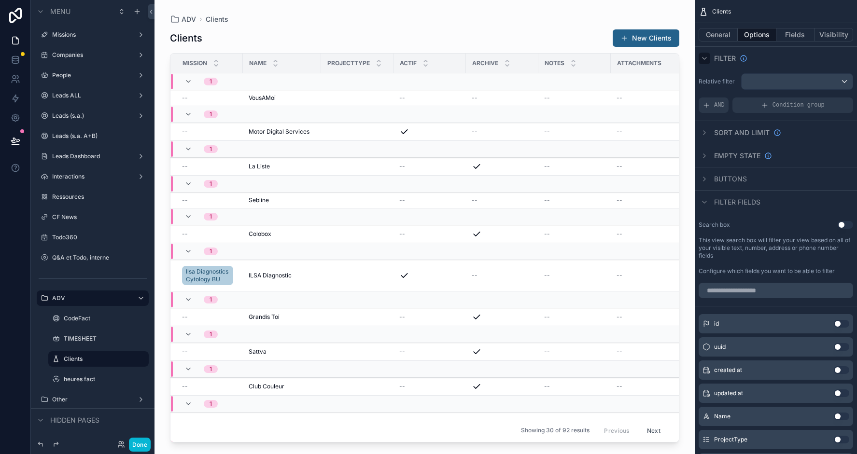
click at [706, 57] on icon "scrollable content" at bounding box center [705, 58] width 4 height 2
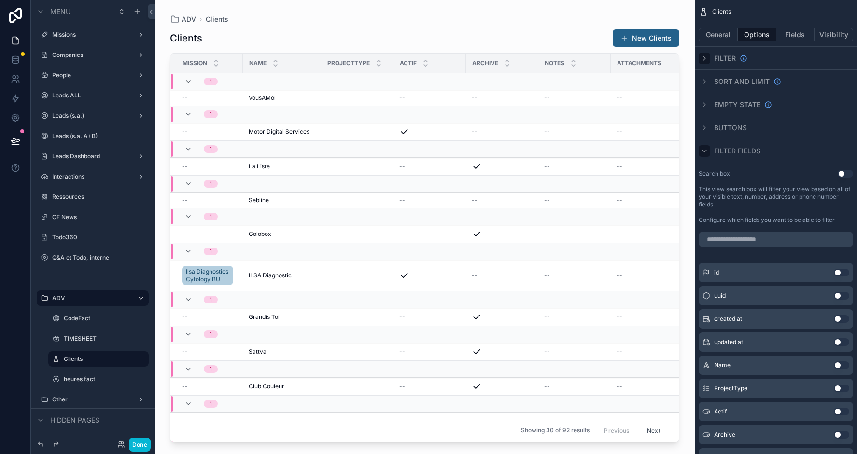
click at [704, 152] on icon "scrollable content" at bounding box center [705, 151] width 8 height 8
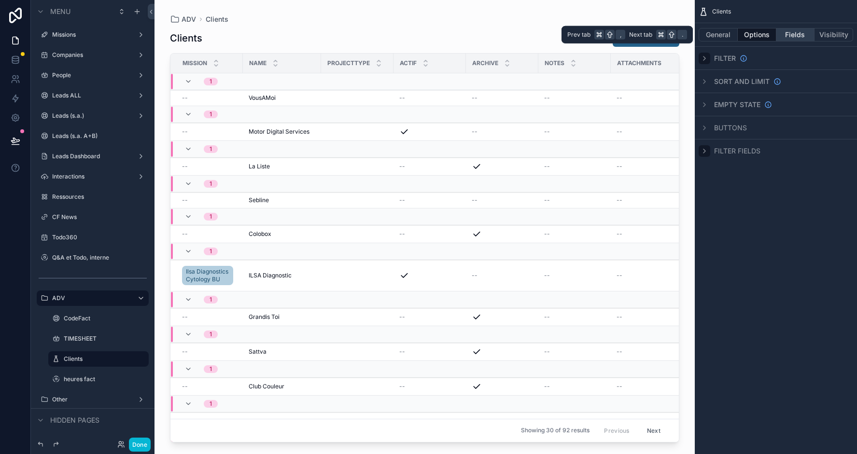
click at [787, 37] on button "Fields" at bounding box center [796, 35] width 39 height 14
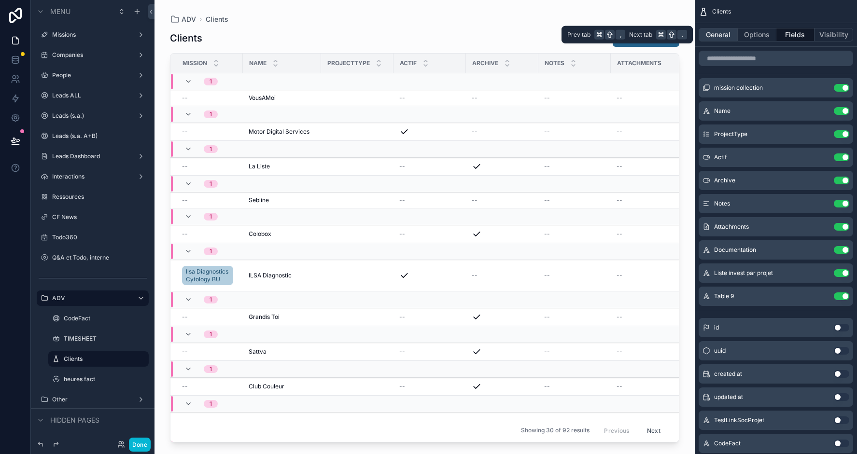
click at [706, 30] on button "General" at bounding box center [718, 35] width 39 height 14
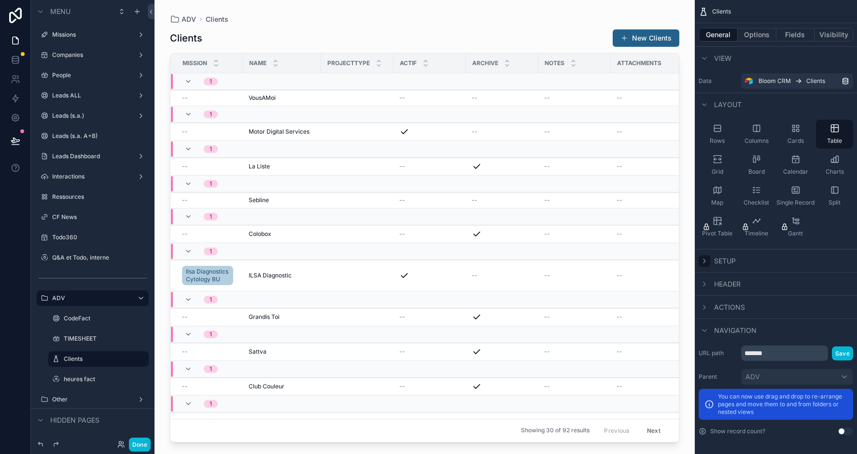
click at [704, 263] on icon "scrollable content" at bounding box center [705, 261] width 8 height 8
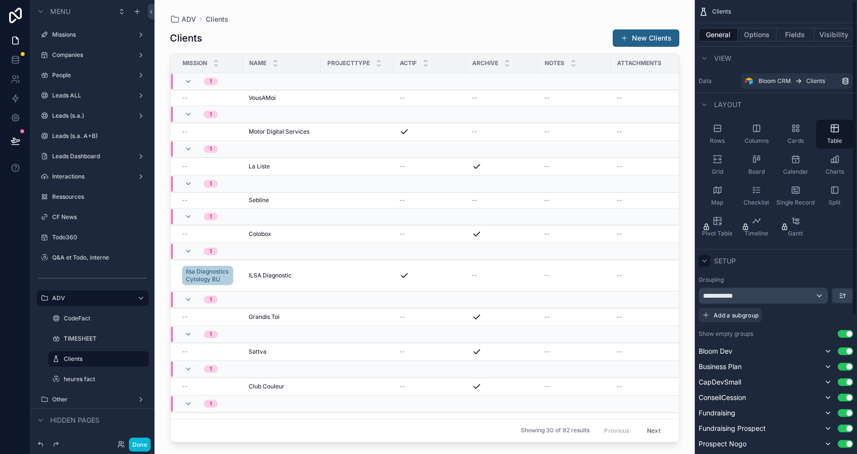
scroll to position [14, 0]
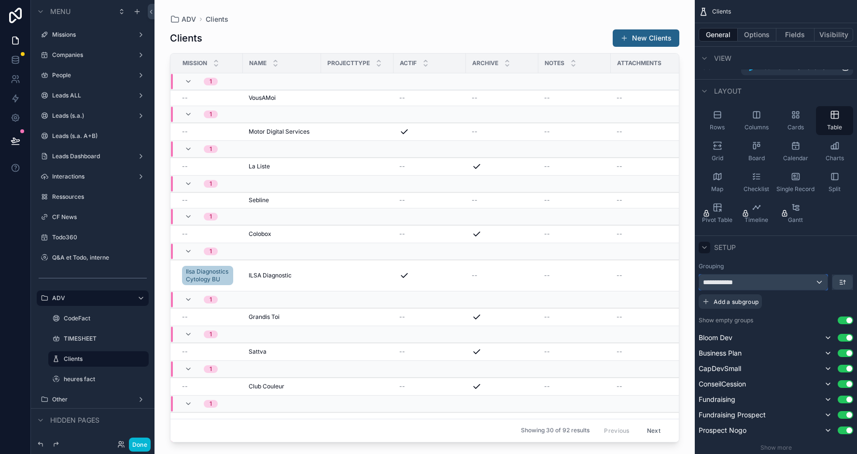
click at [777, 278] on div "**********" at bounding box center [763, 282] width 128 height 15
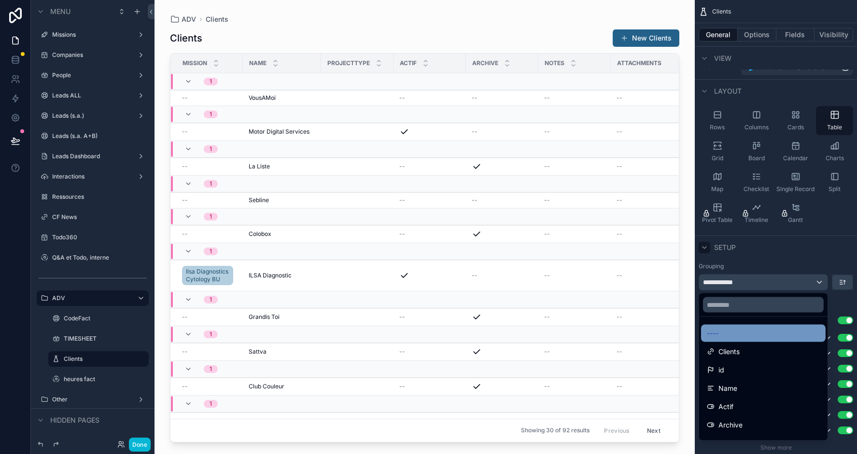
click at [721, 334] on div "----" at bounding box center [763, 334] width 113 height 12
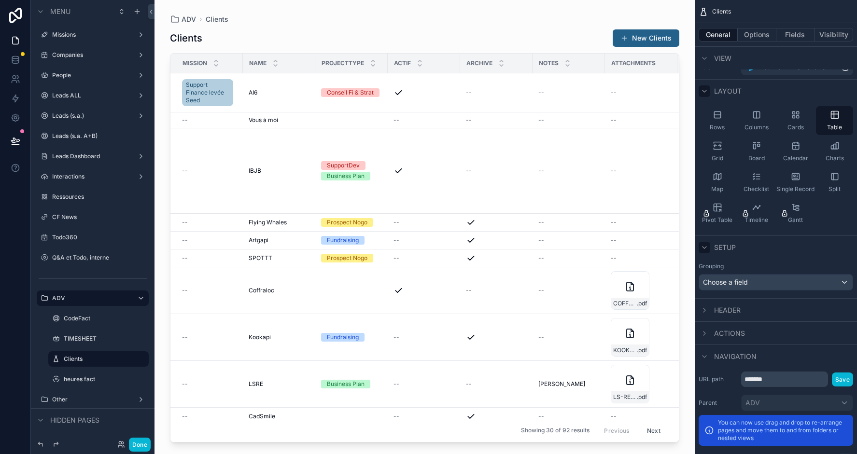
click at [705, 92] on icon "scrollable content" at bounding box center [705, 91] width 8 height 8
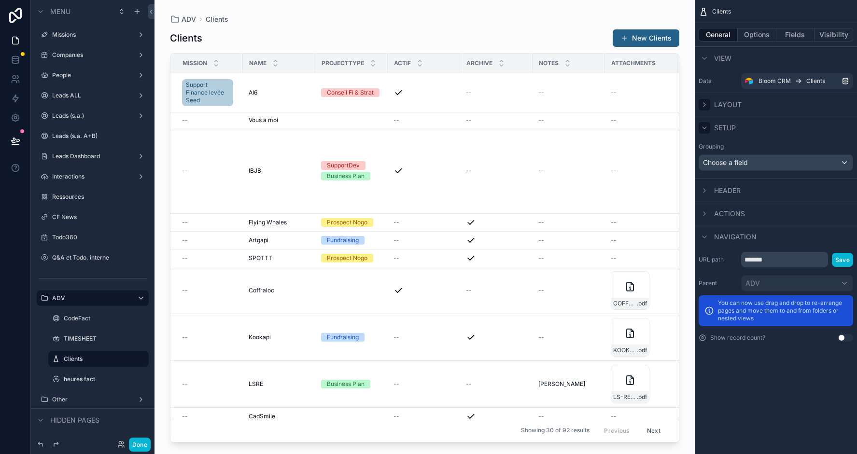
scroll to position [0, 0]
click at [751, 38] on button "Options" at bounding box center [757, 35] width 39 height 14
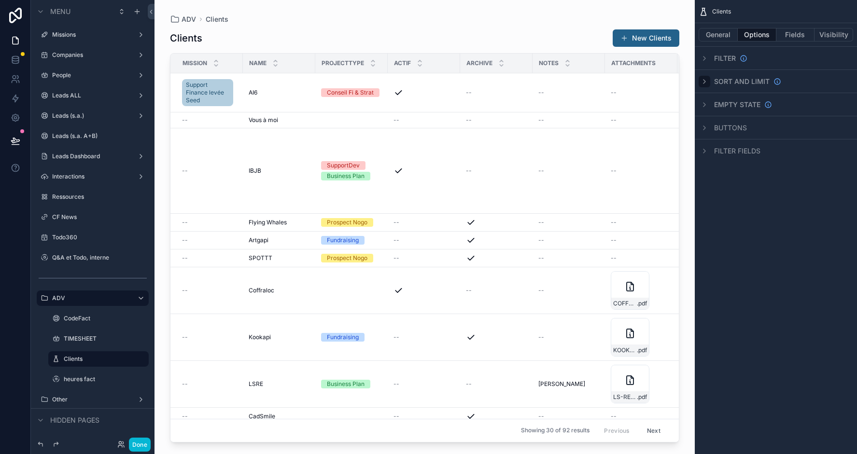
click at [709, 77] on div "scrollable content" at bounding box center [705, 82] width 12 height 12
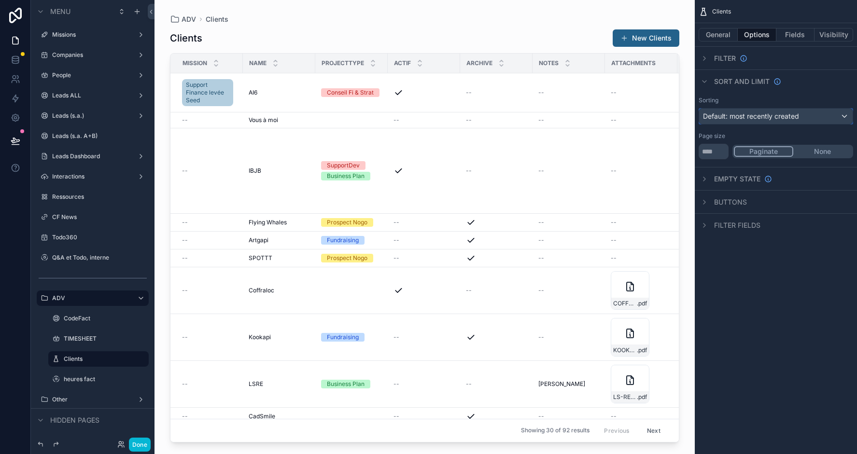
click at [723, 113] on span "Default: most recently created" at bounding box center [751, 116] width 96 height 8
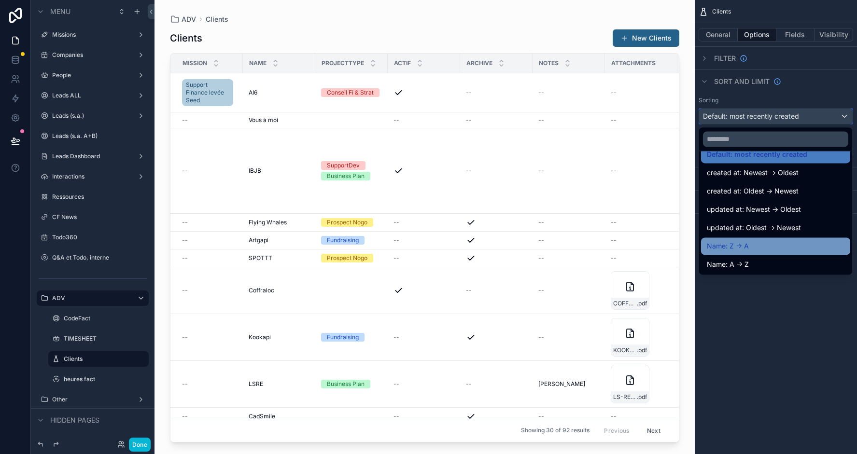
scroll to position [13, 0]
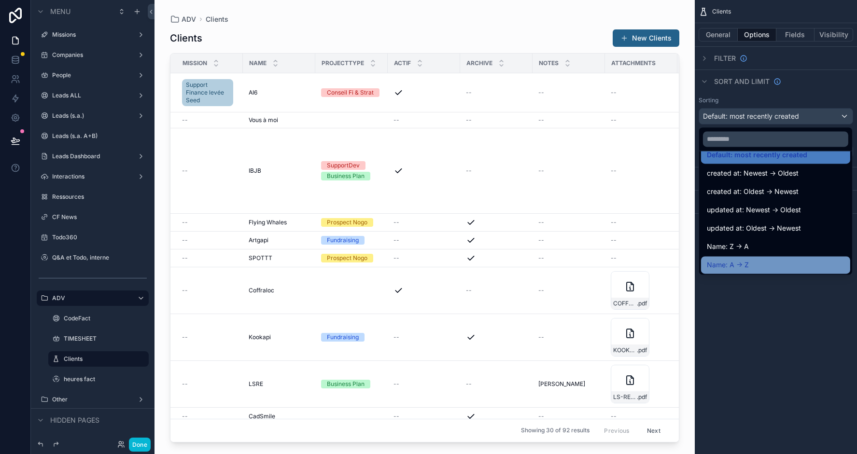
click at [727, 265] on span "Name: A -> Z" at bounding box center [728, 265] width 42 height 12
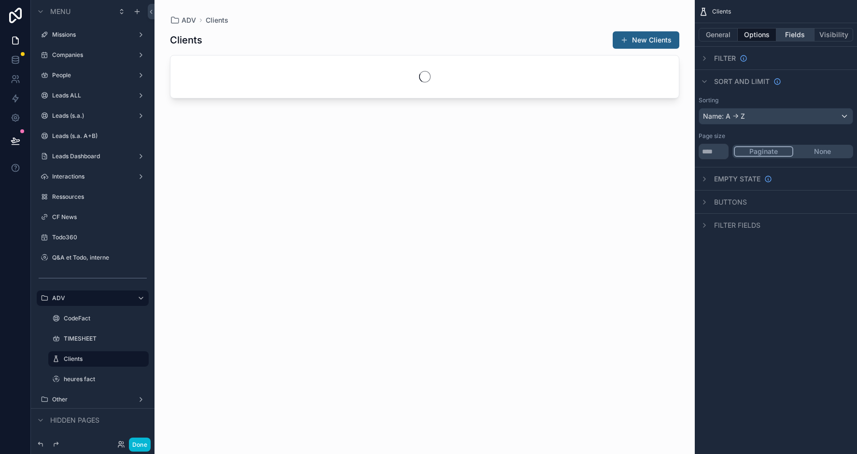
click at [796, 38] on button "Fields" at bounding box center [796, 35] width 39 height 14
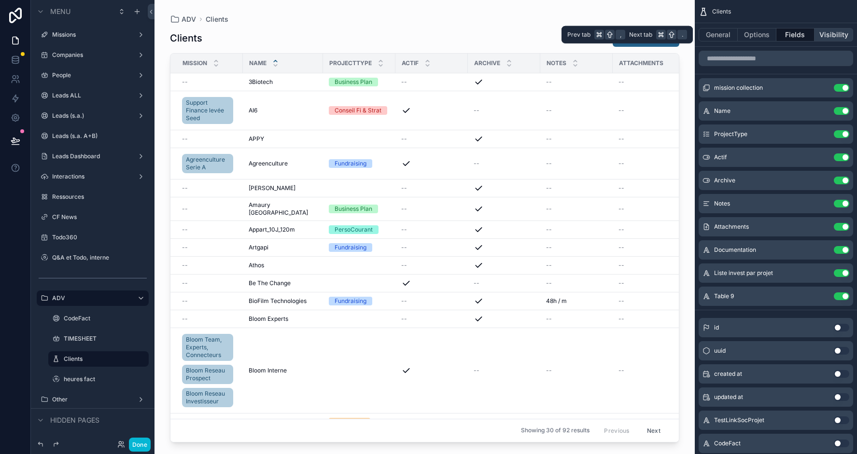
click at [829, 34] on button "Visibility" at bounding box center [834, 35] width 39 height 14
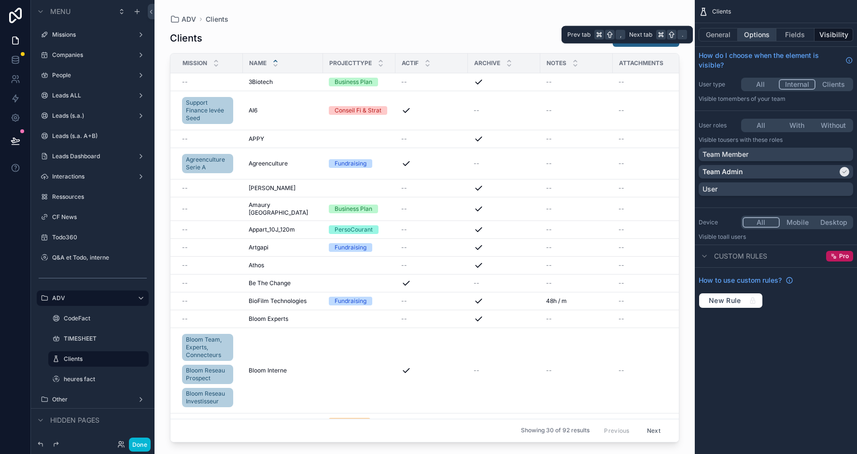
click at [760, 36] on button "Options" at bounding box center [757, 35] width 39 height 14
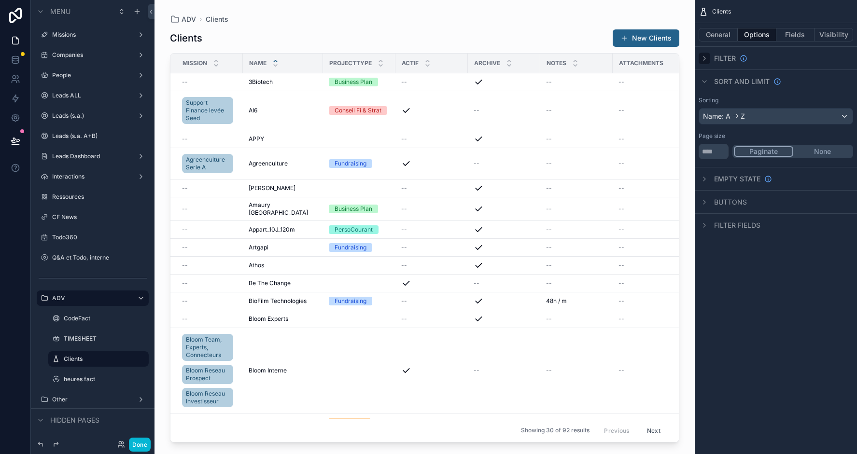
click at [706, 55] on icon "scrollable content" at bounding box center [705, 59] width 8 height 8
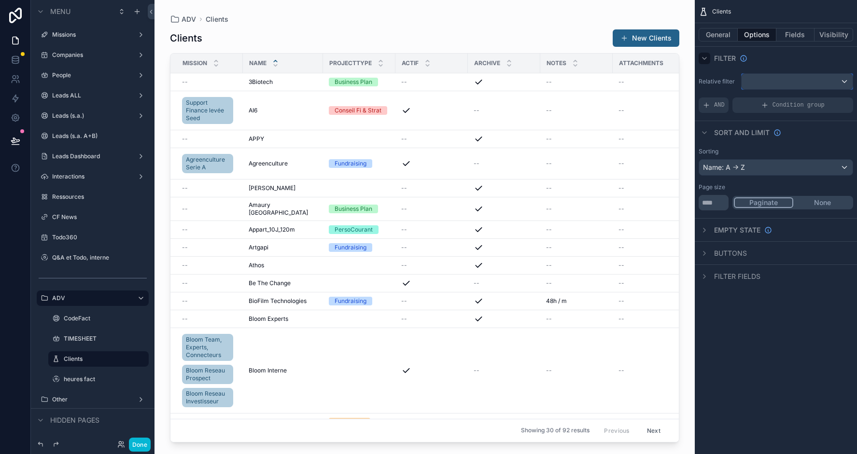
click at [757, 85] on div "scrollable content" at bounding box center [797, 81] width 111 height 15
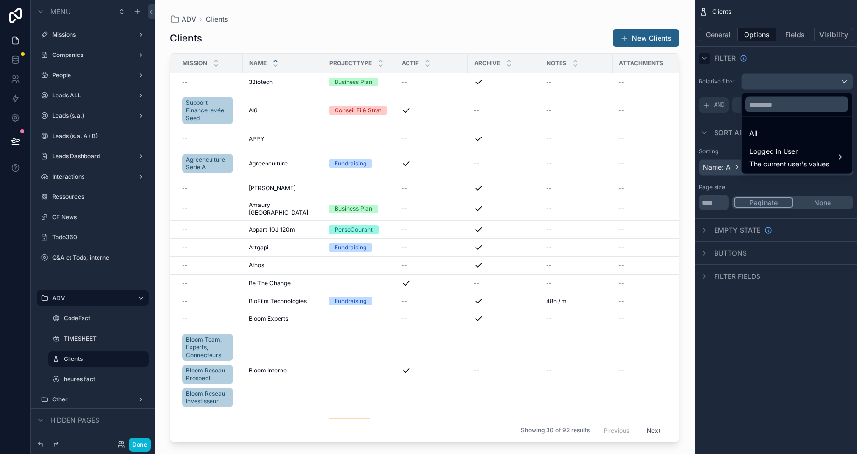
click at [757, 85] on div "scrollable content" at bounding box center [428, 227] width 857 height 454
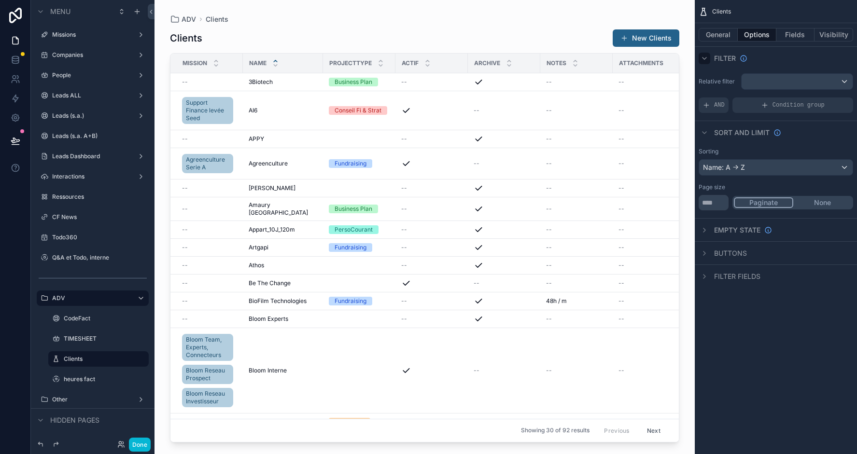
click at [782, 64] on div "Filter" at bounding box center [776, 57] width 162 height 23
click at [720, 40] on button "General" at bounding box center [718, 35] width 39 height 14
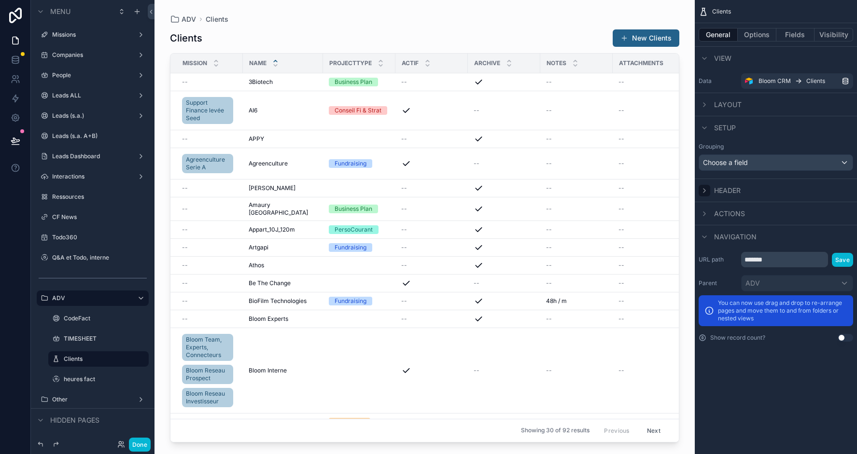
click at [705, 190] on icon "scrollable content" at bounding box center [705, 191] width 2 height 4
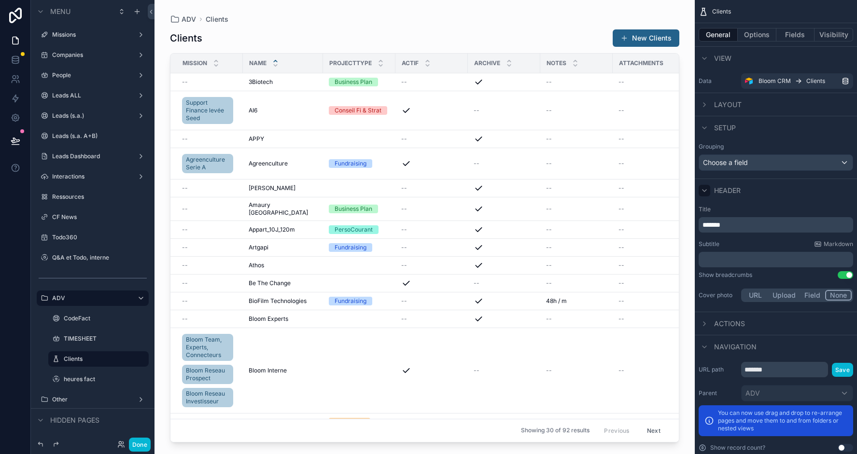
click at [705, 190] on icon "scrollable content" at bounding box center [705, 191] width 8 height 8
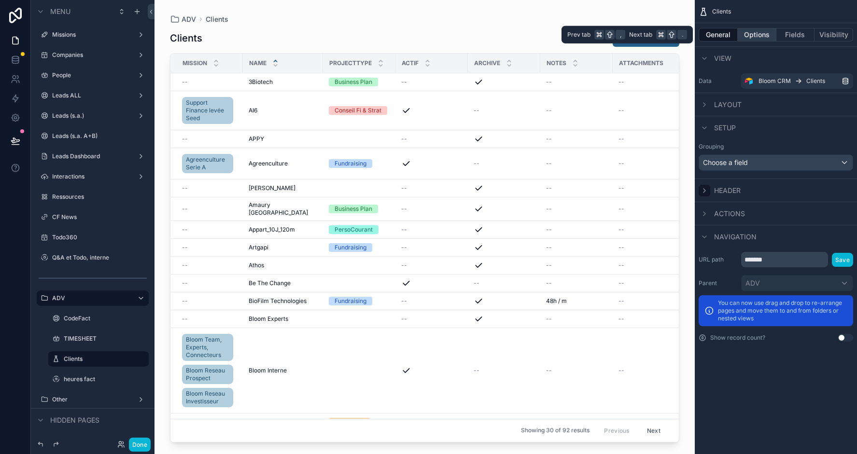
click at [761, 39] on button "Options" at bounding box center [757, 35] width 39 height 14
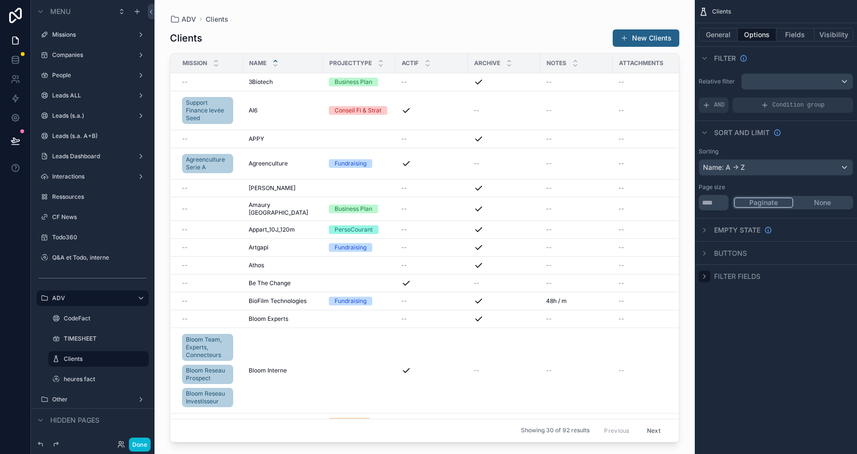
click at [704, 275] on icon "scrollable content" at bounding box center [705, 277] width 8 height 8
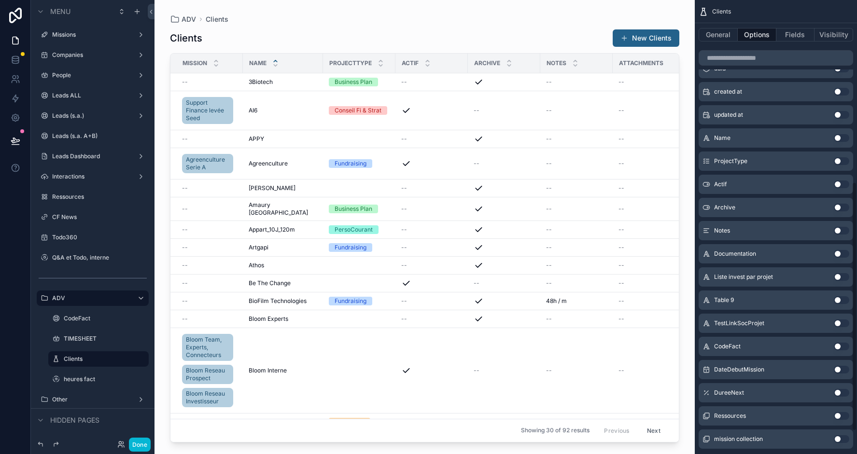
scroll to position [358, 0]
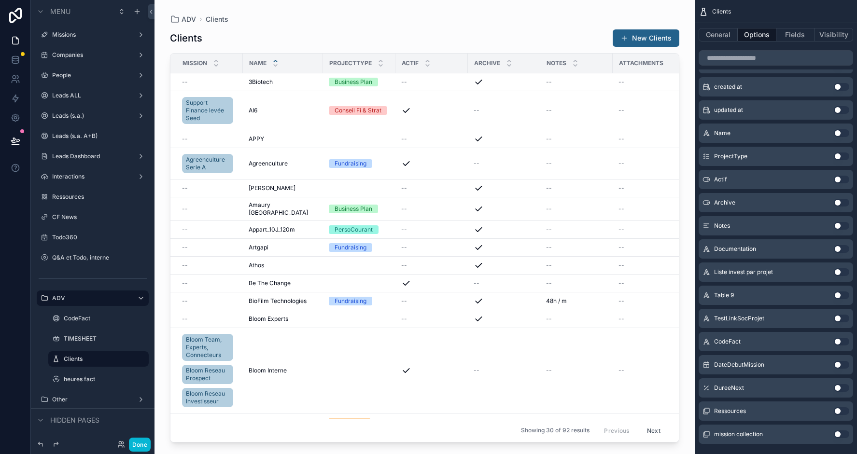
click at [843, 180] on button "Use setting" at bounding box center [841, 180] width 15 height 8
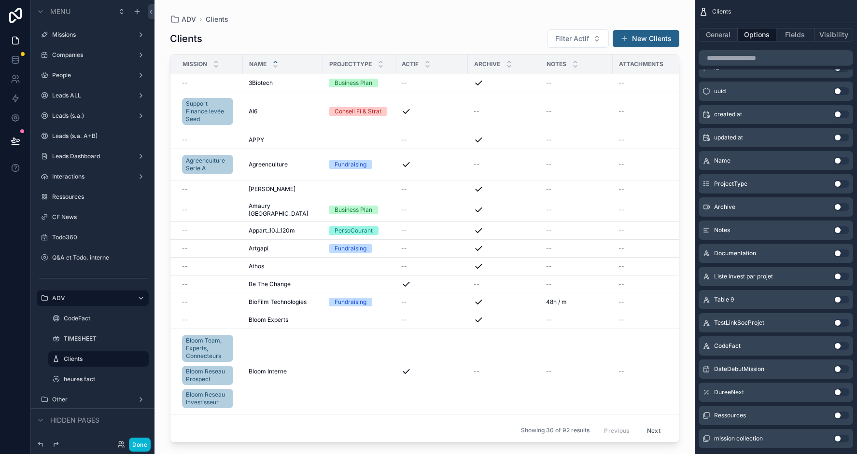
click at [845, 160] on button "Use setting" at bounding box center [841, 161] width 15 height 8
click at [143, 441] on button "Done" at bounding box center [140, 445] width 22 height 14
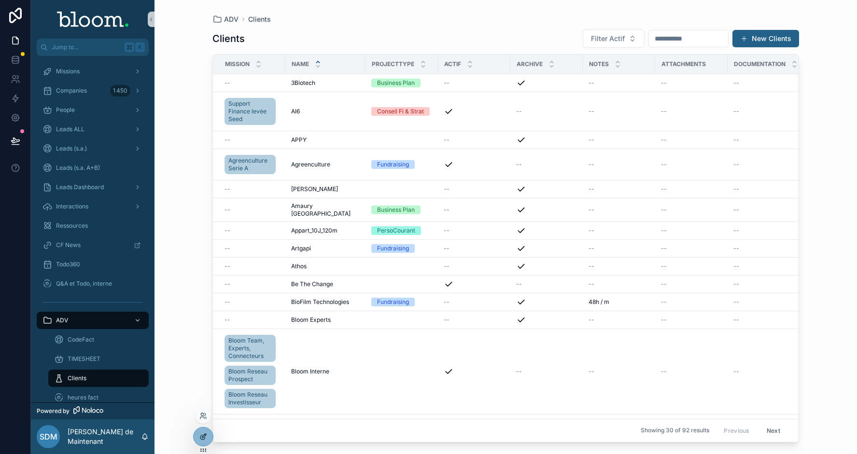
click at [202, 438] on icon at bounding box center [204, 436] width 4 height 4
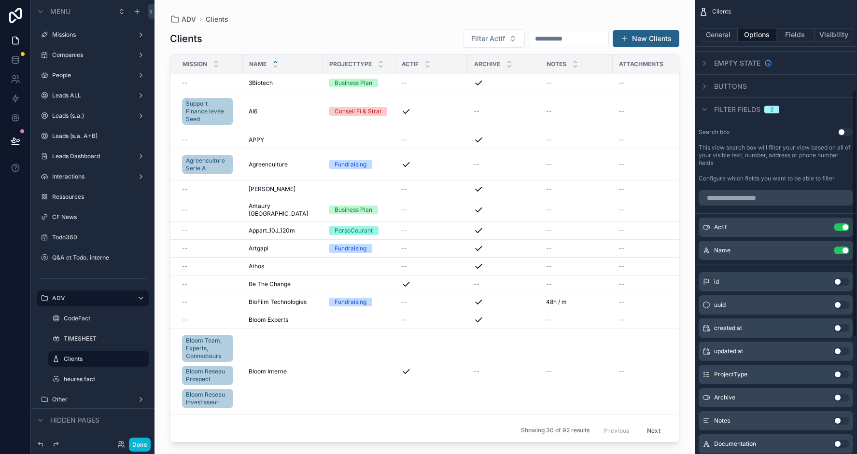
scroll to position [168, 0]
click at [846, 395] on button "Use setting" at bounding box center [841, 397] width 15 height 8
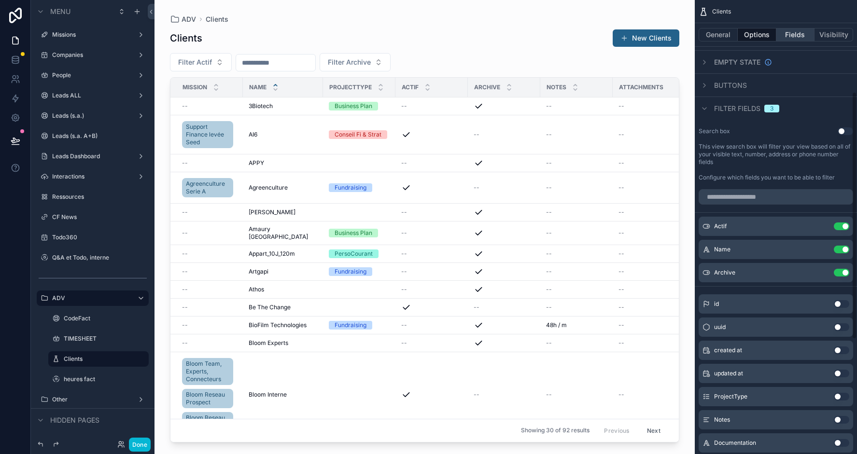
click at [792, 33] on button "Fields" at bounding box center [796, 35] width 39 height 14
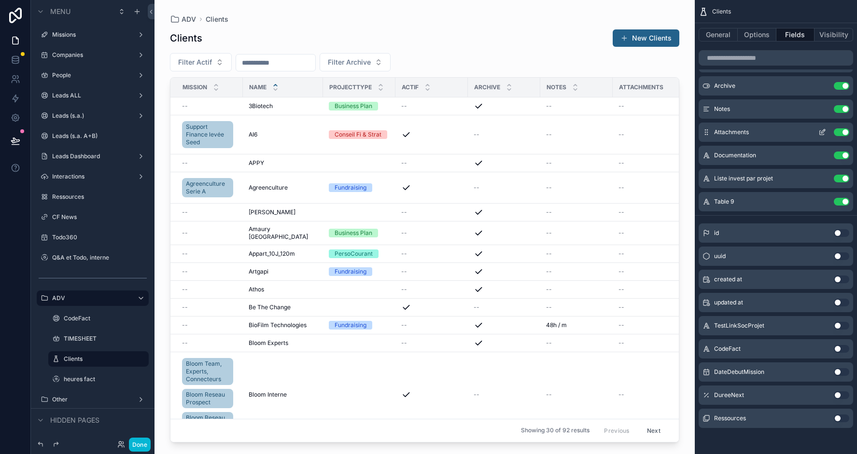
scroll to position [0, 0]
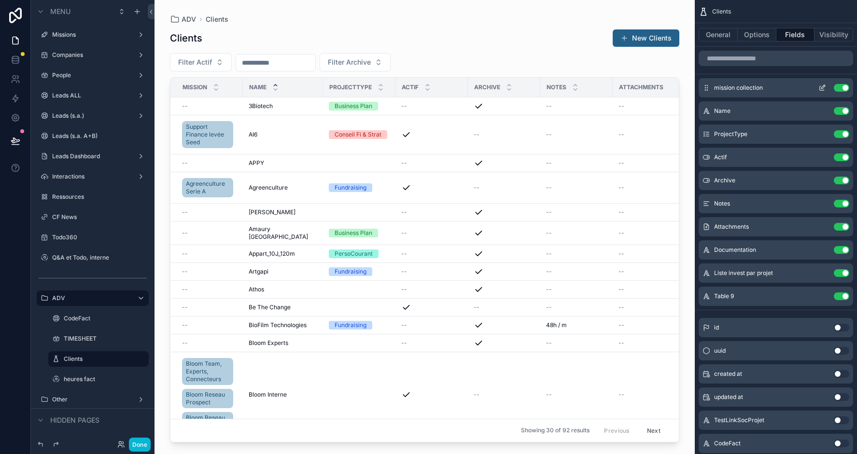
click at [822, 85] on icon "scrollable content" at bounding box center [823, 88] width 8 height 8
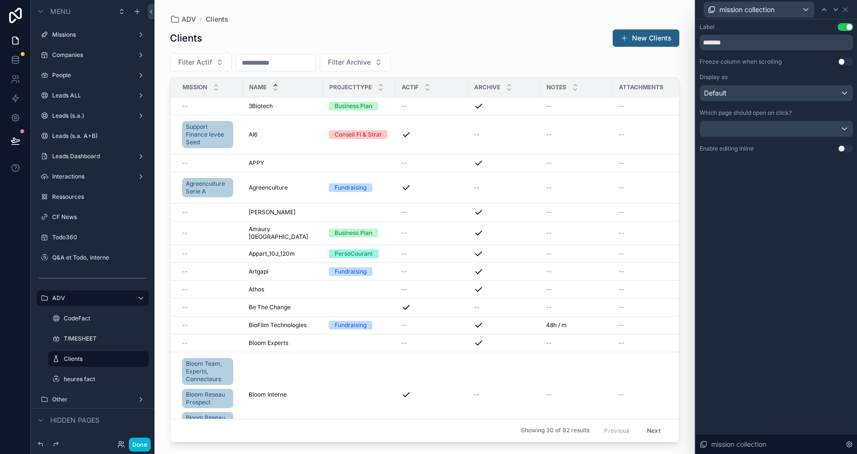
click at [849, 149] on button "Use setting" at bounding box center [845, 149] width 15 height 8
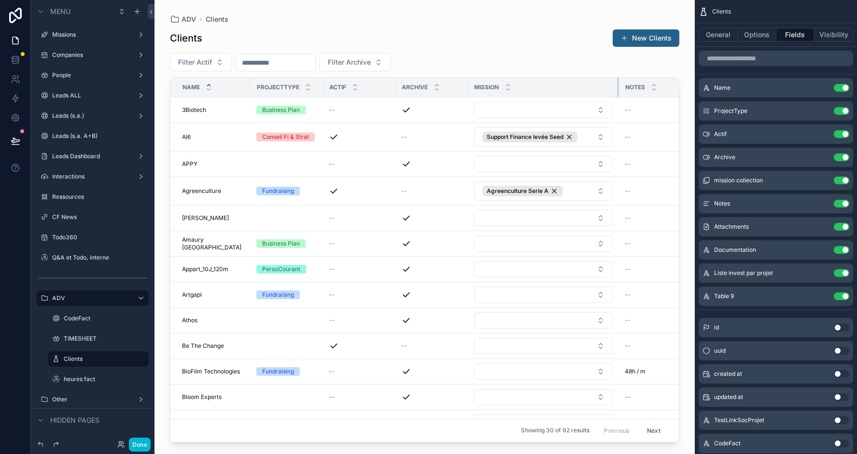
drag, startPoint x: 542, startPoint y: 84, endPoint x: 613, endPoint y: 80, distance: 71.1
click at [617, 80] on div "scrollable content" at bounding box center [619, 87] width 4 height 19
click at [829, 36] on button "Visibility" at bounding box center [834, 35] width 39 height 14
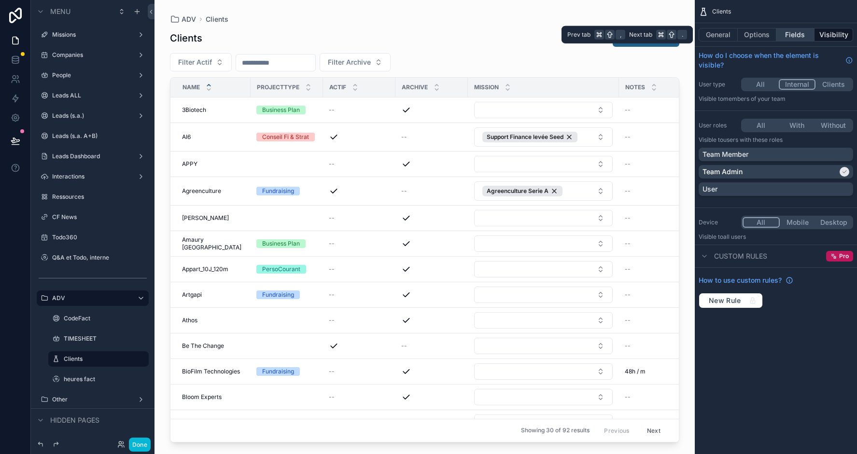
click at [794, 32] on button "Fields" at bounding box center [796, 35] width 39 height 14
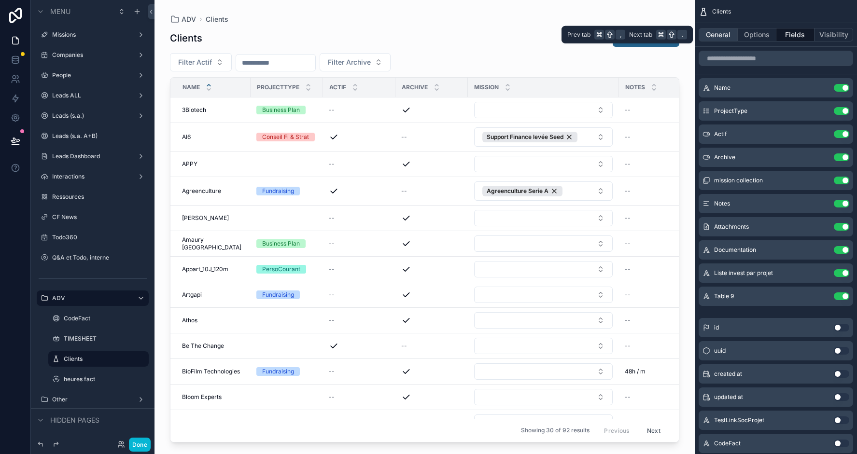
click at [723, 37] on button "General" at bounding box center [718, 35] width 39 height 14
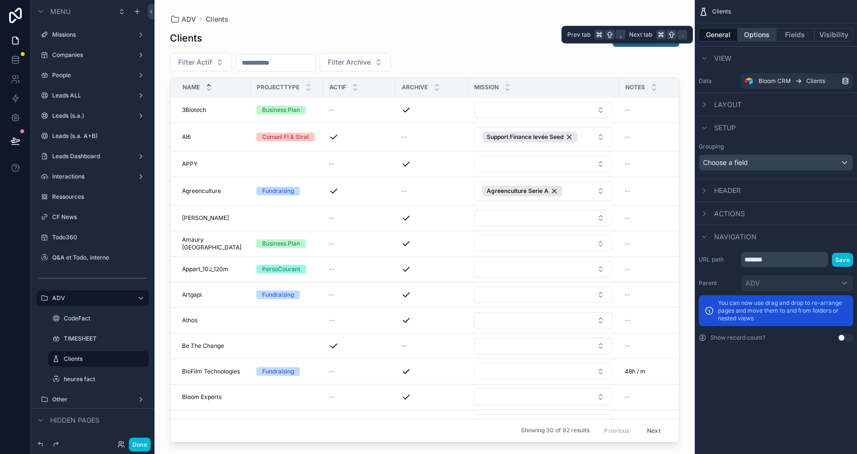
click at [749, 36] on button "Options" at bounding box center [757, 35] width 39 height 14
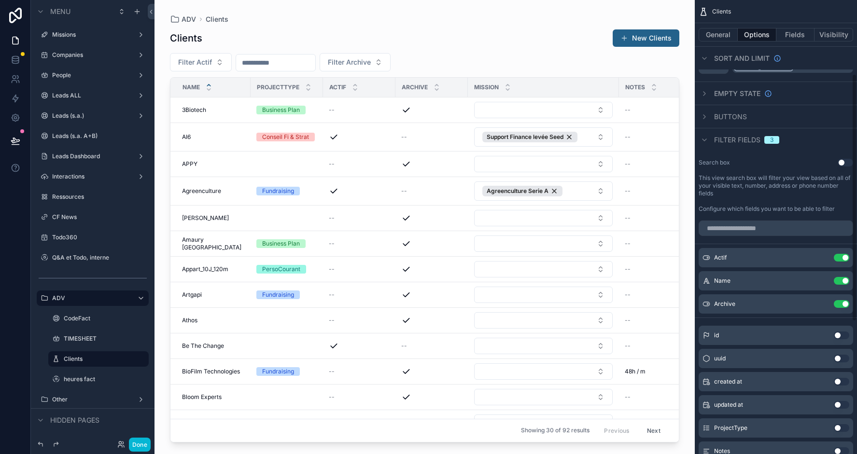
scroll to position [145, 0]
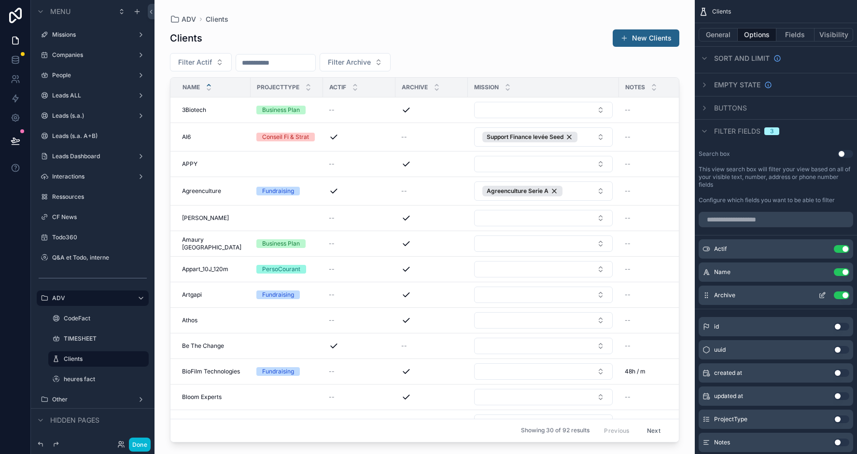
click at [822, 296] on icon "scrollable content" at bounding box center [823, 296] width 8 height 8
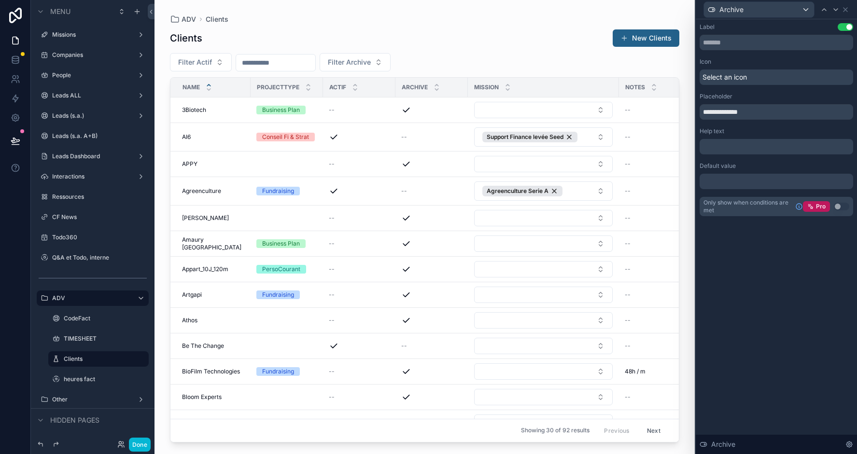
click at [720, 175] on div at bounding box center [777, 181] width 154 height 15
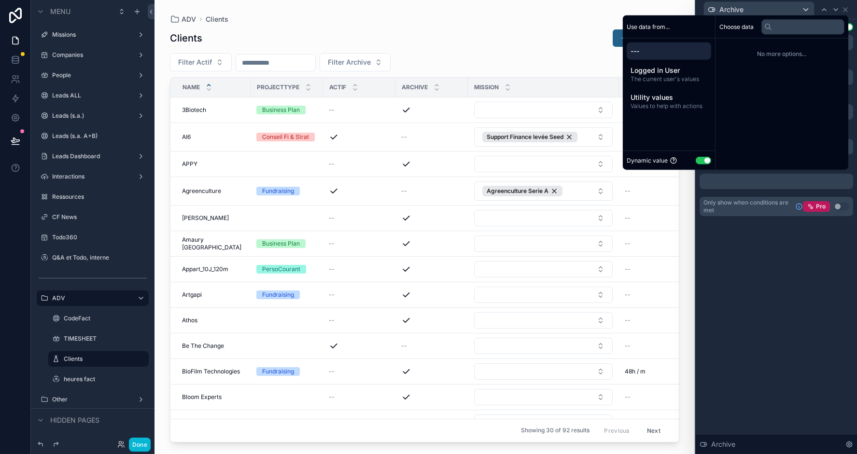
click at [696, 160] on button "Use setting" at bounding box center [703, 160] width 15 height 8
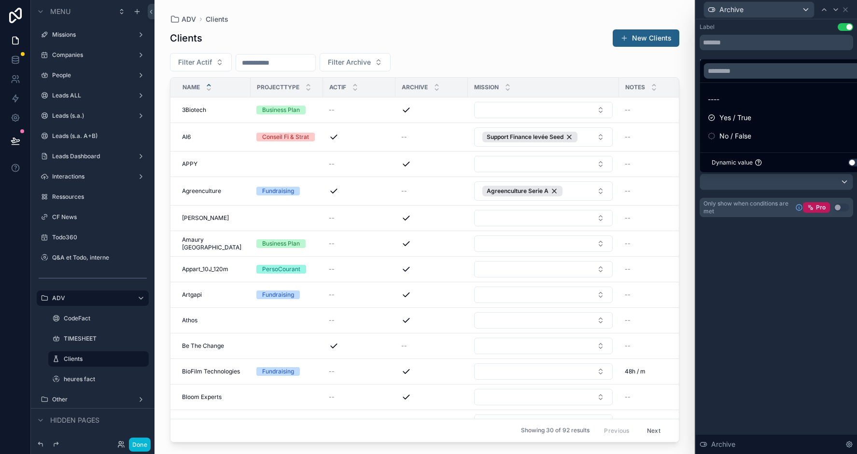
click at [717, 181] on div at bounding box center [776, 227] width 161 height 454
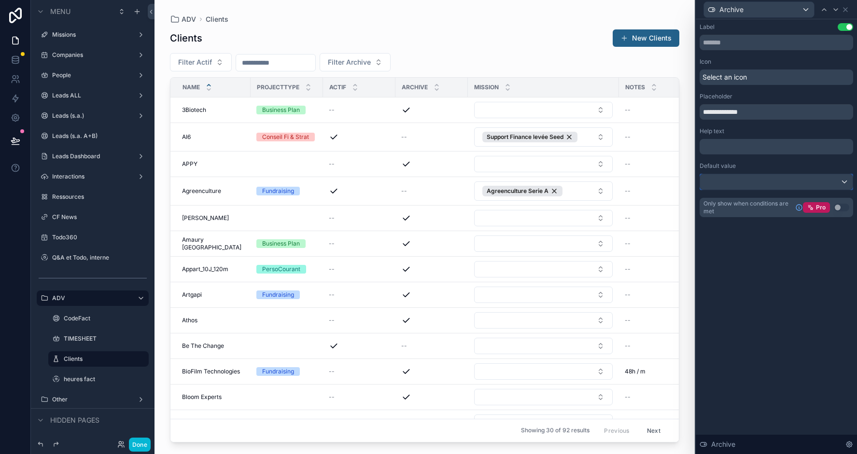
click at [717, 181] on div at bounding box center [776, 181] width 153 height 15
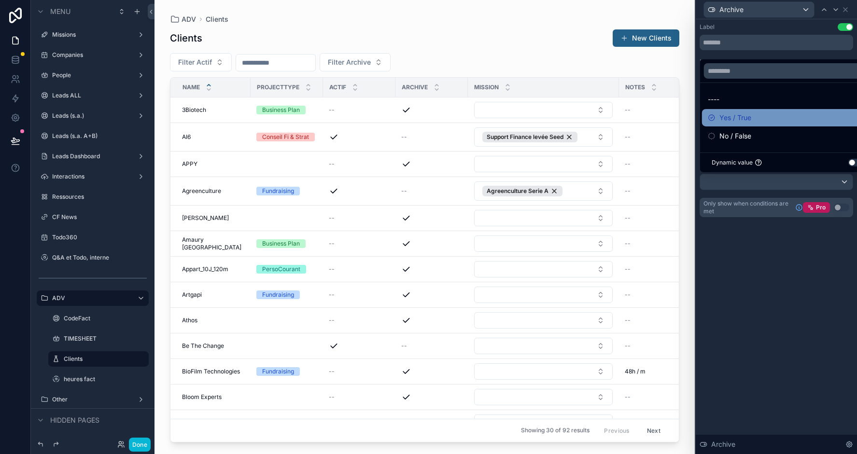
click at [710, 119] on icon at bounding box center [712, 118] width 8 height 8
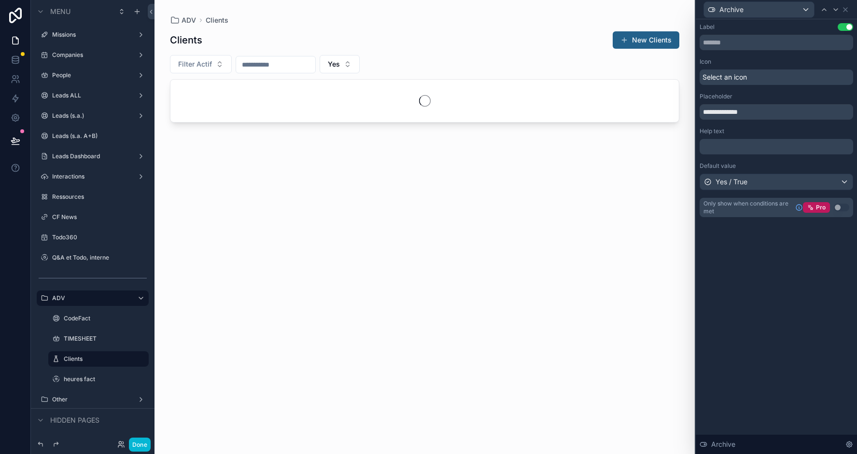
click at [723, 192] on div "**********" at bounding box center [777, 120] width 154 height 194
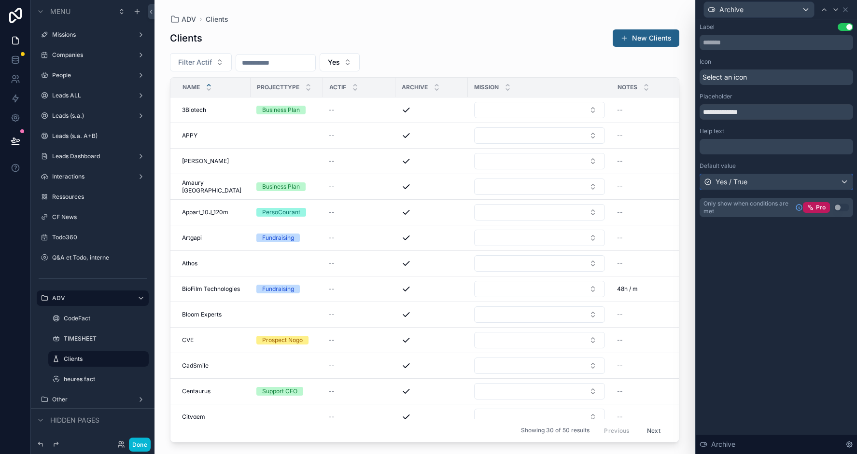
click at [724, 182] on span "Yes / True" at bounding box center [732, 182] width 32 height 10
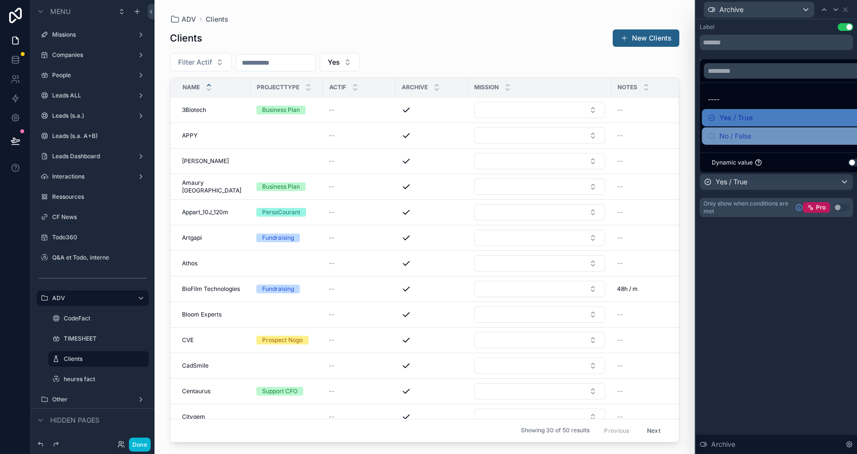
click at [717, 142] on div "No / False" at bounding box center [729, 136] width 43 height 12
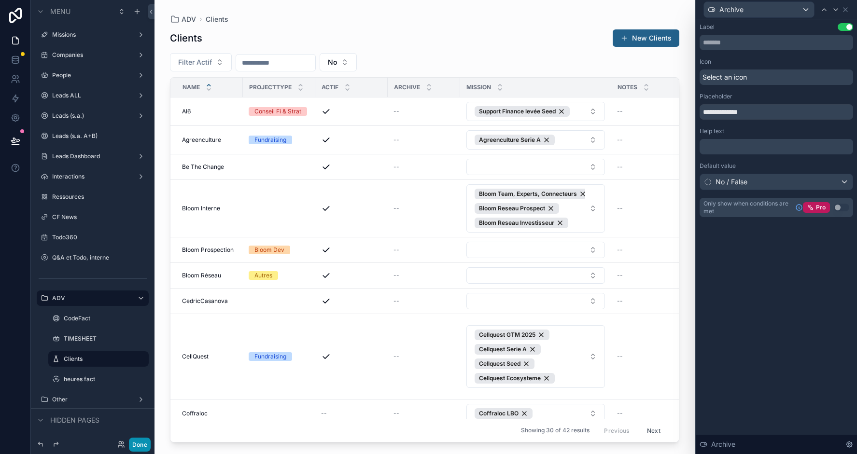
click at [142, 442] on button "Done" at bounding box center [140, 445] width 22 height 14
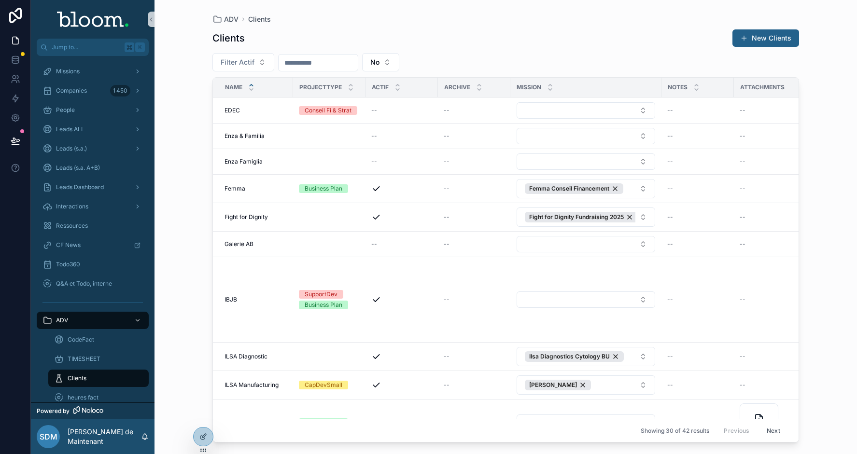
scroll to position [445, 0]
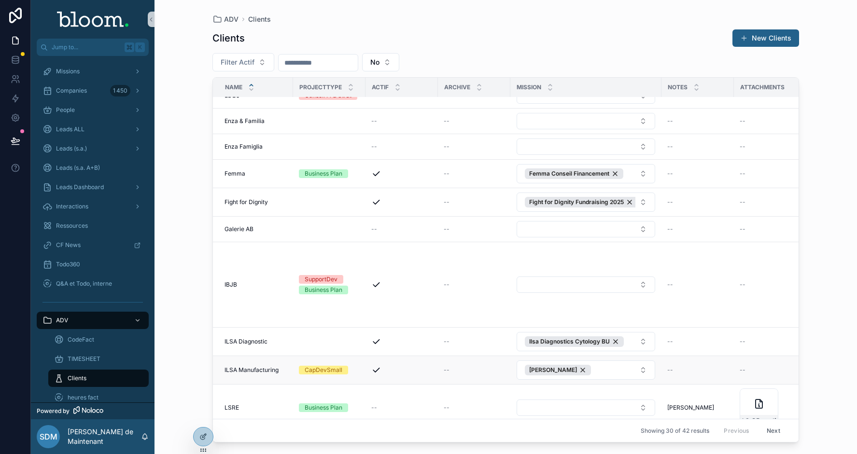
click at [446, 367] on span "--" at bounding box center [447, 371] width 6 height 8
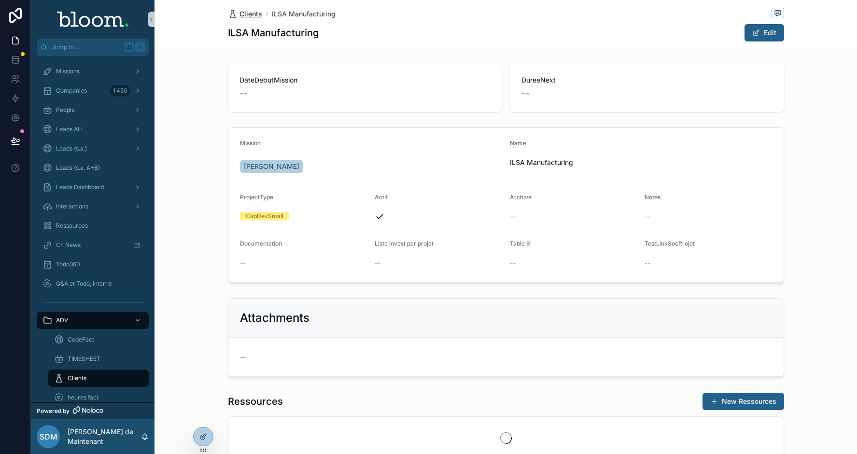
click at [247, 14] on span "Clients" at bounding box center [251, 14] width 23 height 10
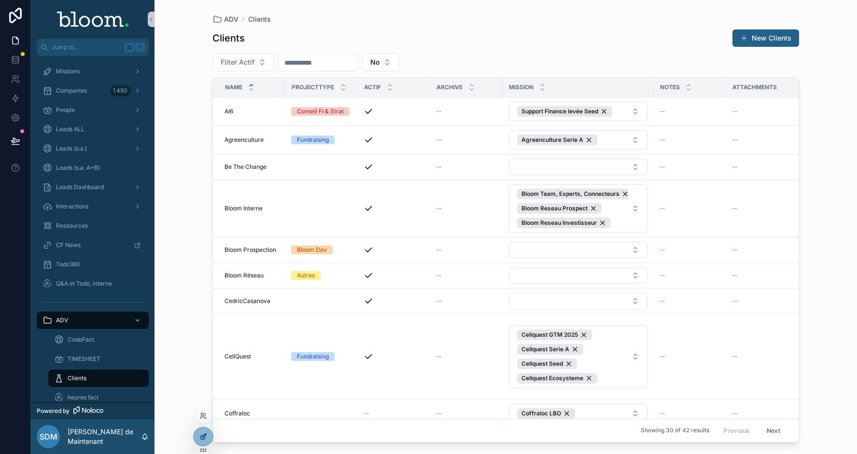
click at [206, 434] on icon at bounding box center [203, 437] width 8 height 8
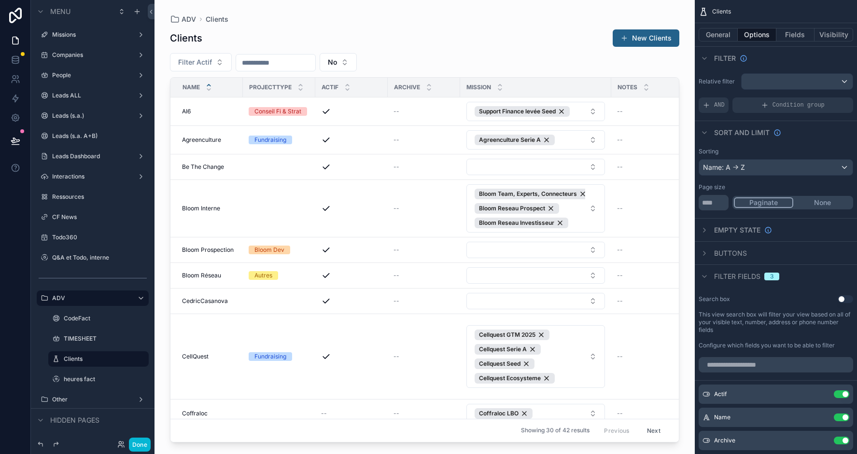
click at [790, 43] on div "General Options Fields Visibility" at bounding box center [776, 34] width 162 height 23
click at [791, 30] on button "Fields" at bounding box center [796, 35] width 39 height 14
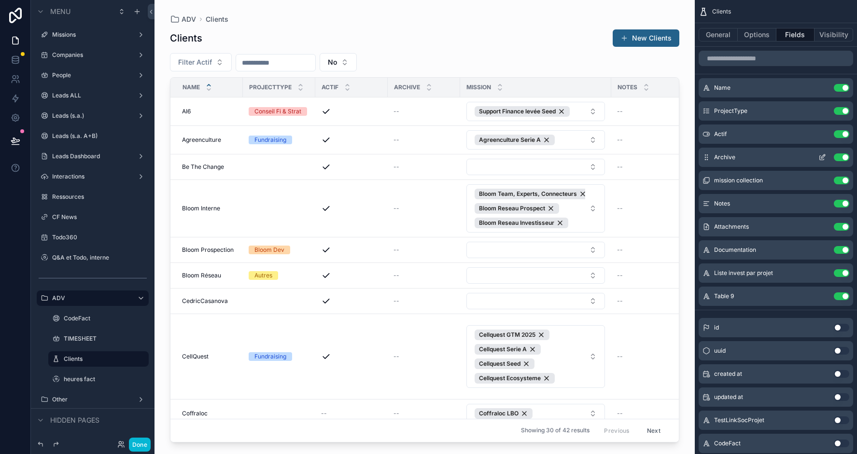
click at [822, 156] on icon "scrollable content" at bounding box center [824, 157] width 4 height 4
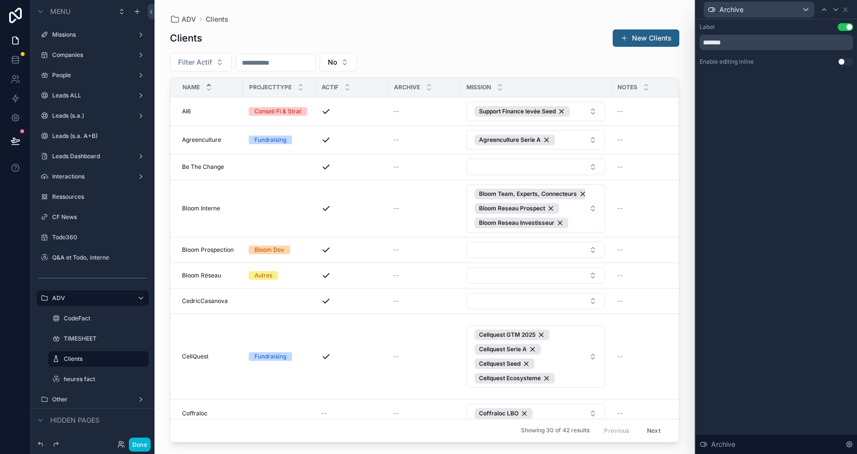
click at [847, 62] on button "Use setting" at bounding box center [845, 62] width 15 height 8
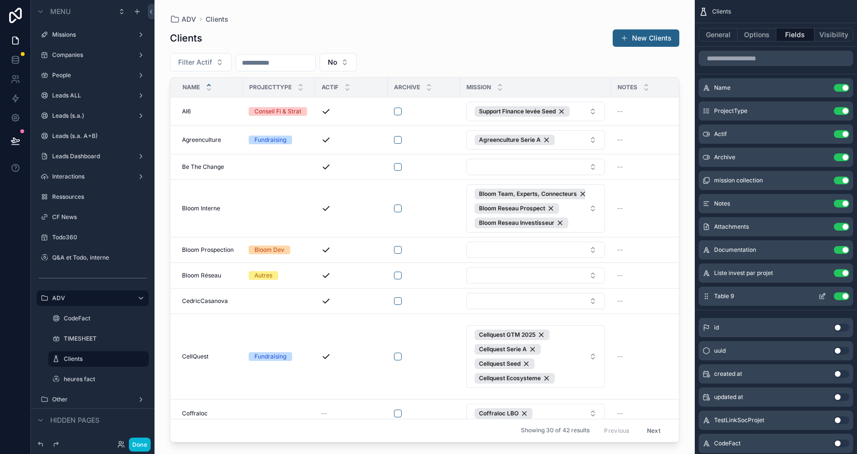
click at [837, 298] on button "Use setting" at bounding box center [841, 297] width 15 height 8
click at [823, 203] on icon "scrollable content" at bounding box center [824, 203] width 4 height 4
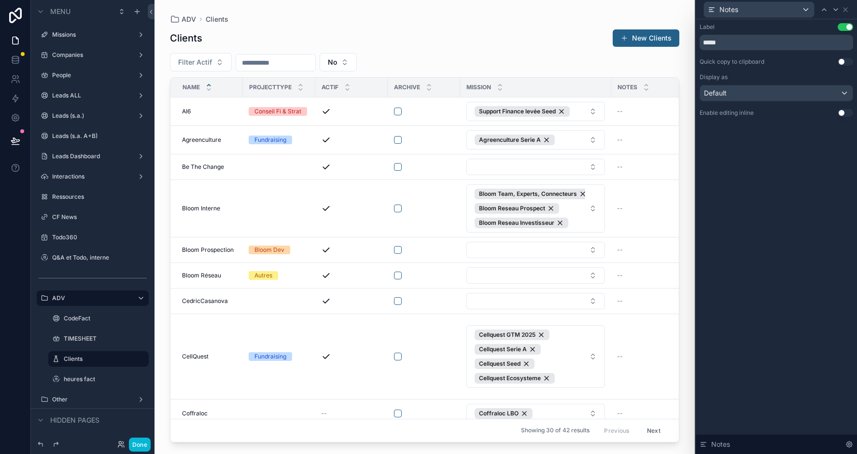
click at [850, 112] on button "Use setting" at bounding box center [845, 113] width 15 height 8
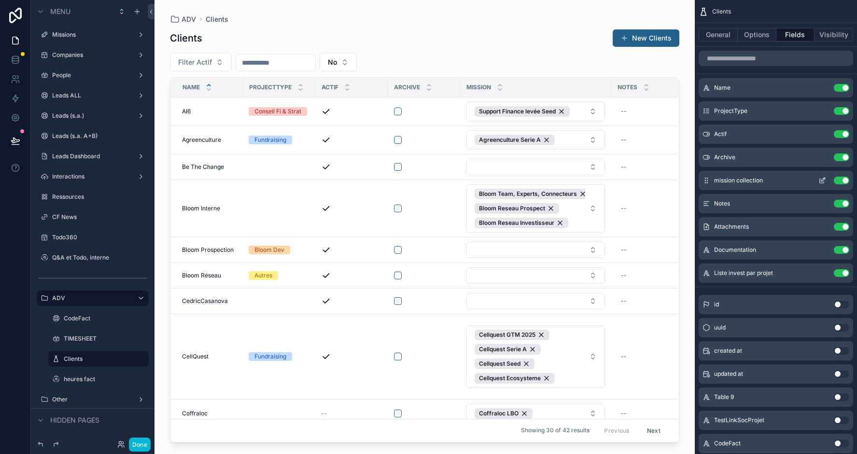
click at [822, 181] on icon "scrollable content" at bounding box center [824, 180] width 4 height 4
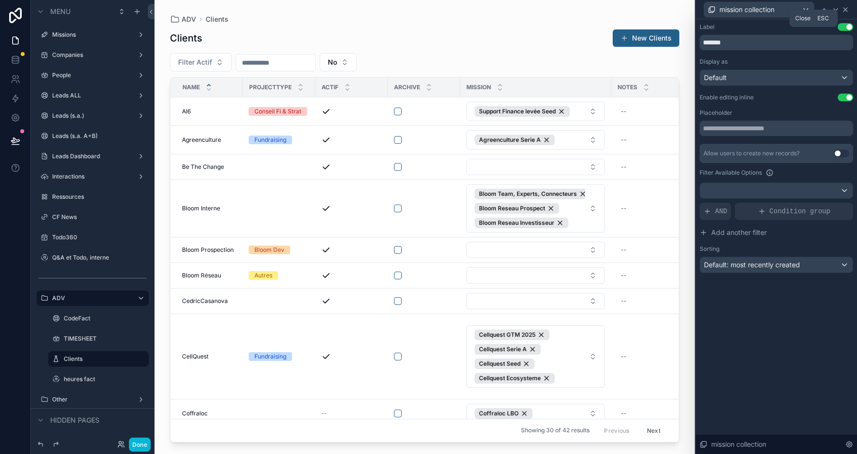
click at [847, 9] on icon at bounding box center [846, 10] width 8 height 8
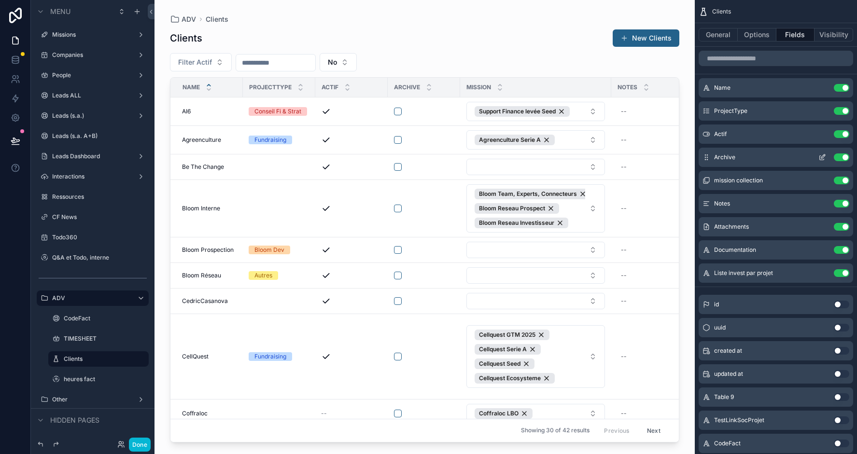
click at [822, 156] on icon "scrollable content" at bounding box center [823, 158] width 8 height 8
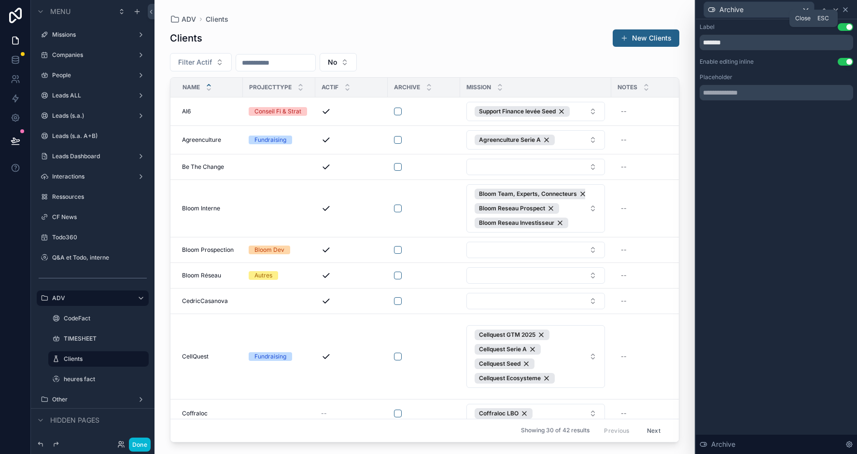
click at [847, 8] on icon at bounding box center [846, 10] width 8 height 8
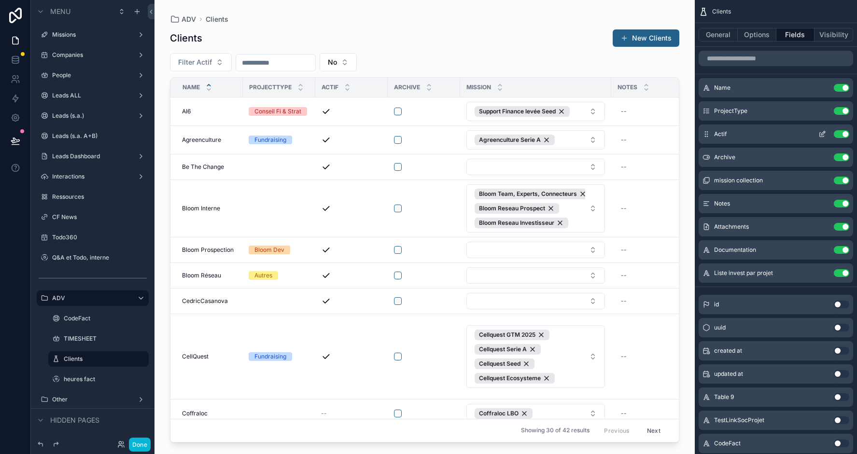
click at [822, 134] on icon "scrollable content" at bounding box center [824, 133] width 4 height 4
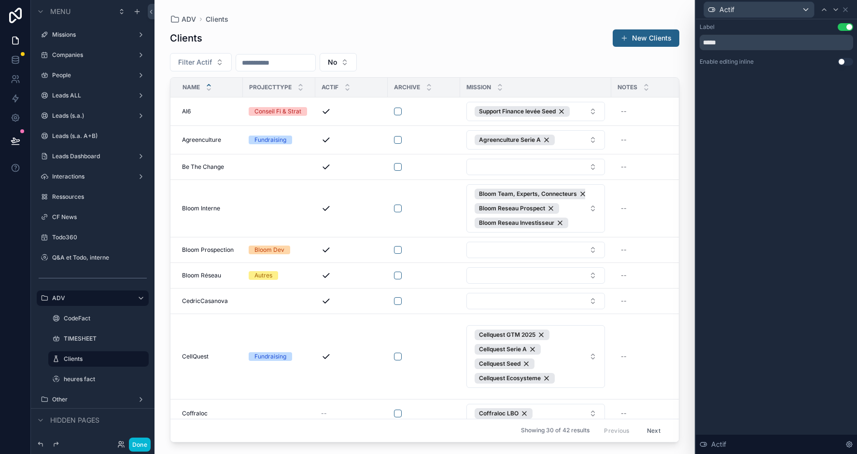
click at [848, 61] on button "Use setting" at bounding box center [845, 62] width 15 height 8
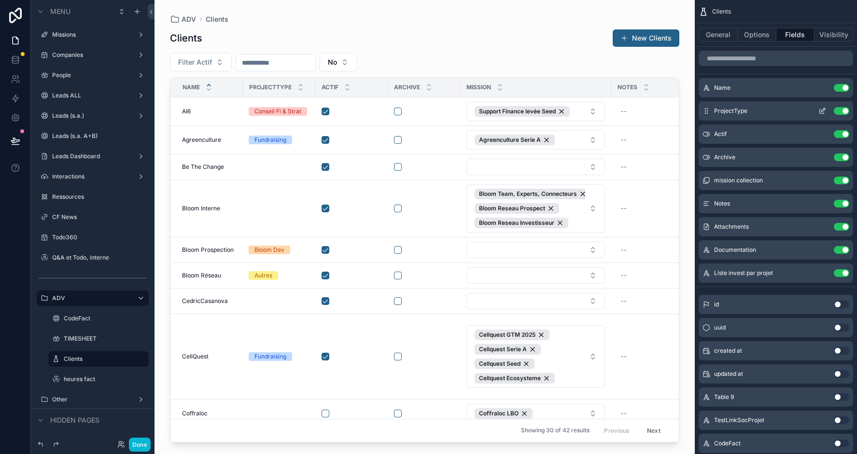
click at [822, 111] on icon "scrollable content" at bounding box center [824, 110] width 4 height 4
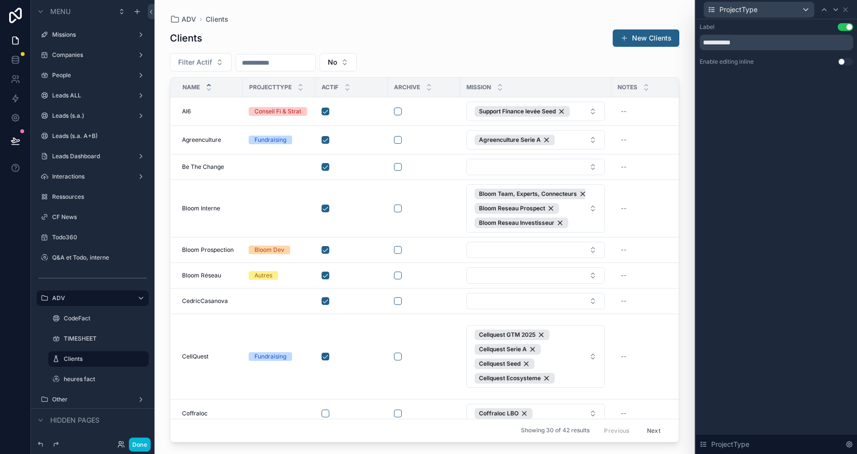
click at [850, 62] on button "Use setting" at bounding box center [845, 62] width 15 height 8
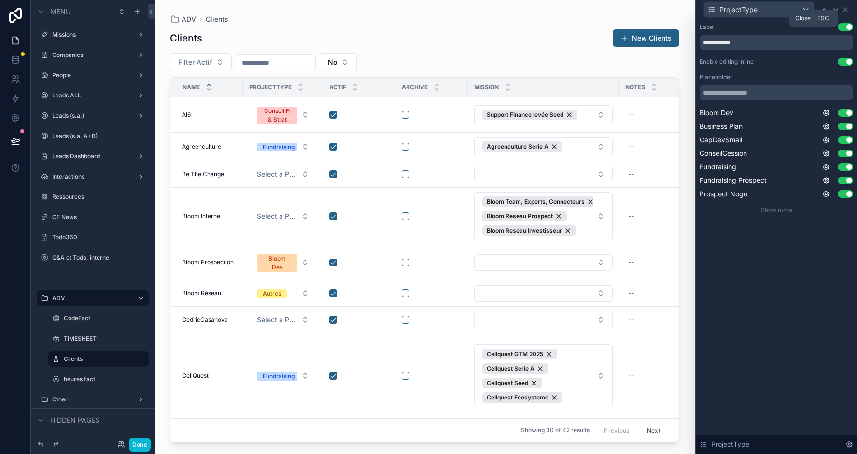
click at [846, 10] on icon at bounding box center [846, 10] width 4 height 4
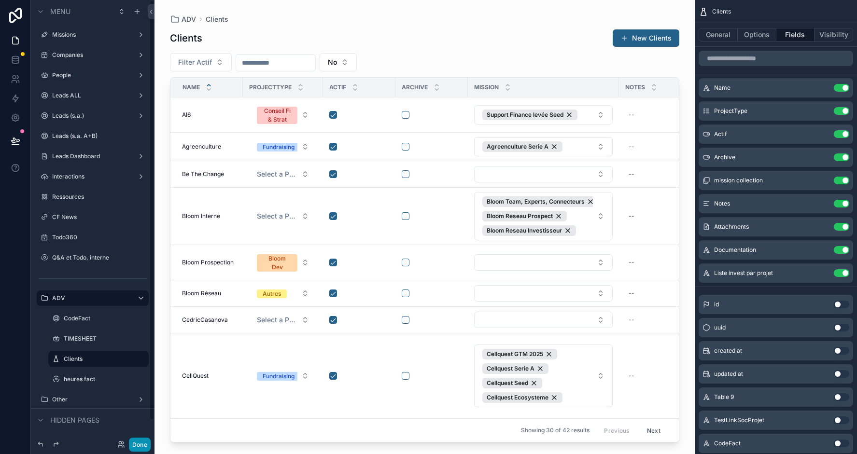
click at [140, 439] on button "Done" at bounding box center [140, 445] width 22 height 14
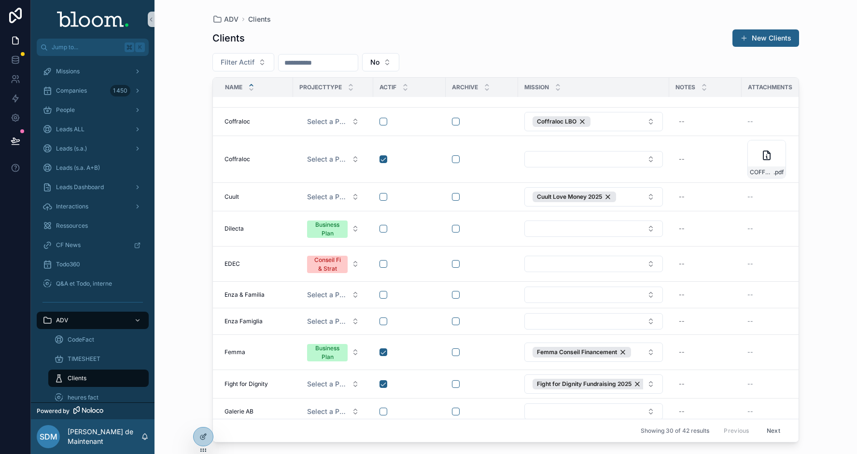
scroll to position [504, 0]
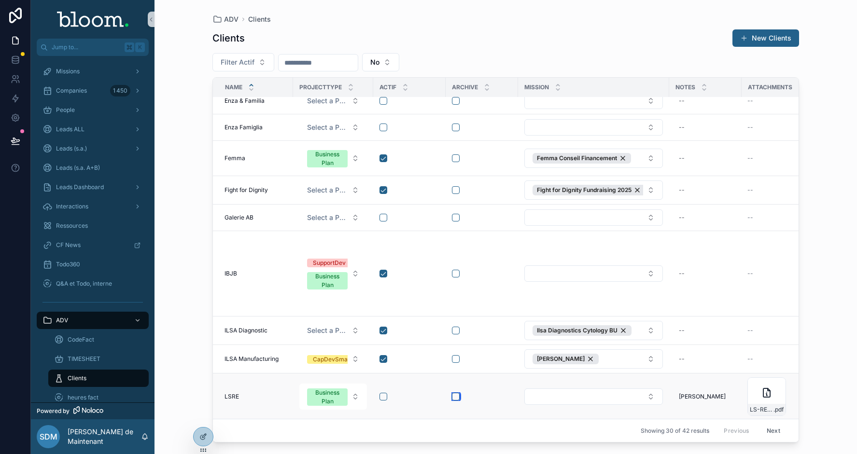
click at [456, 393] on button "scrollable content" at bounding box center [456, 397] width 8 height 8
click at [453, 414] on button "scrollable content" at bounding box center [456, 418] width 8 height 8
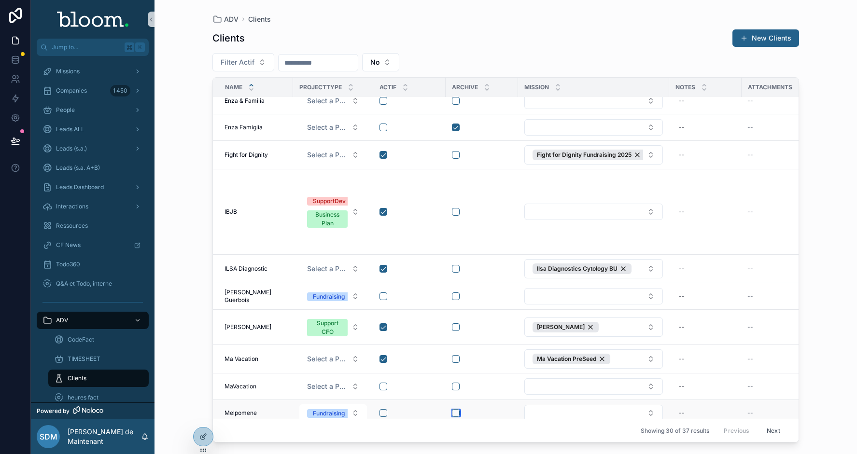
click at [457, 410] on button "scrollable content" at bounding box center [456, 414] width 8 height 8
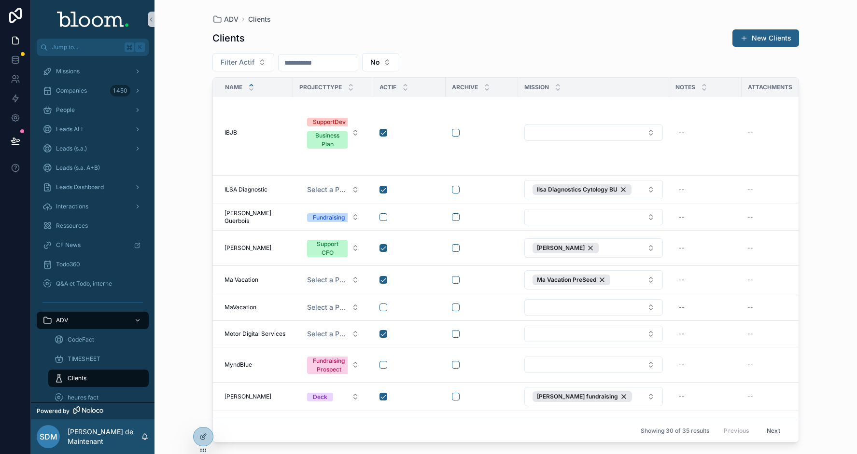
scroll to position [580, 0]
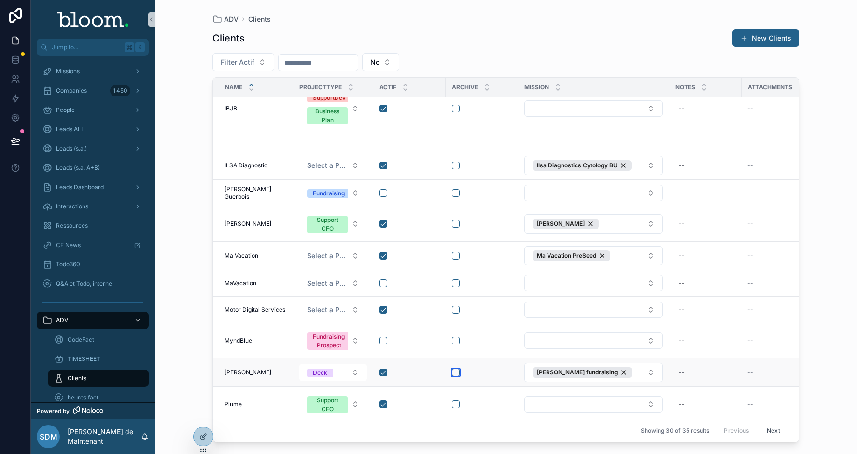
click at [454, 369] on button "scrollable content" at bounding box center [456, 373] width 8 height 8
click at [384, 369] on button "scrollable content" at bounding box center [384, 373] width 8 height 8
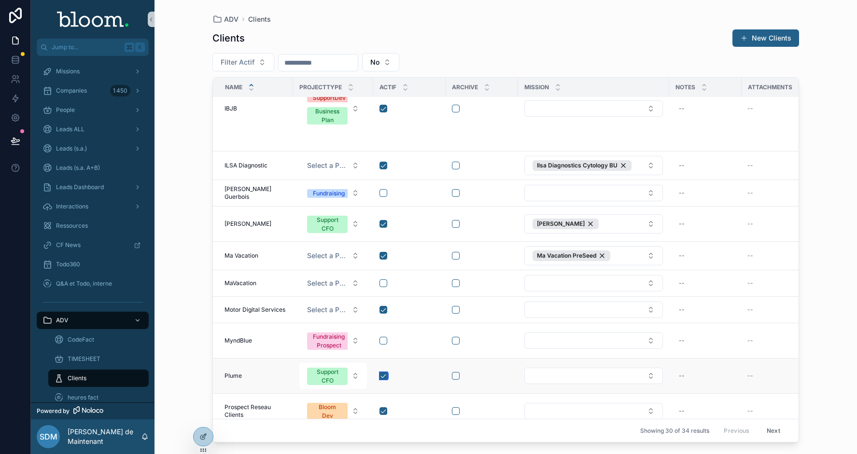
click at [384, 372] on button "scrollable content" at bounding box center [384, 376] width 8 height 8
click at [455, 372] on button "scrollable content" at bounding box center [456, 376] width 8 height 8
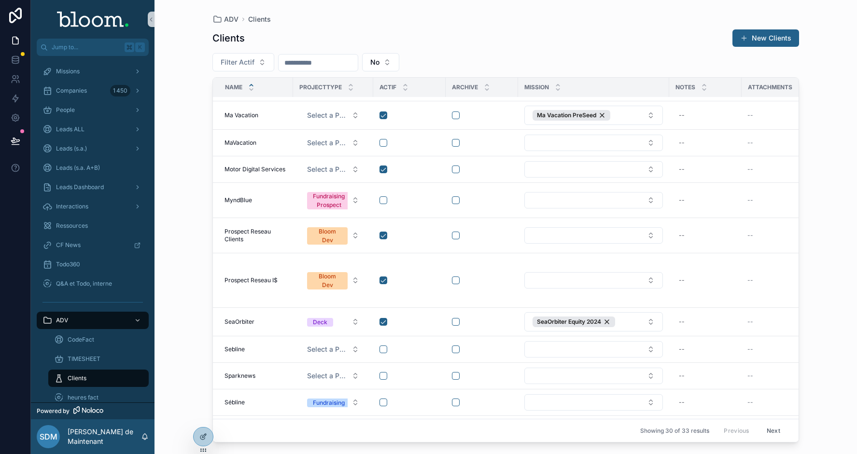
scroll to position [697, 0]
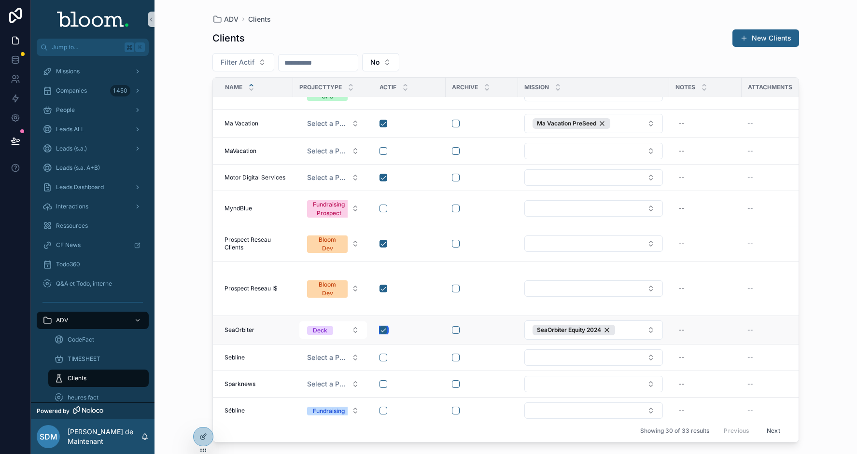
click at [382, 326] on button "scrollable content" at bounding box center [384, 330] width 8 height 8
click at [383, 434] on button "scrollable content" at bounding box center [384, 438] width 8 height 8
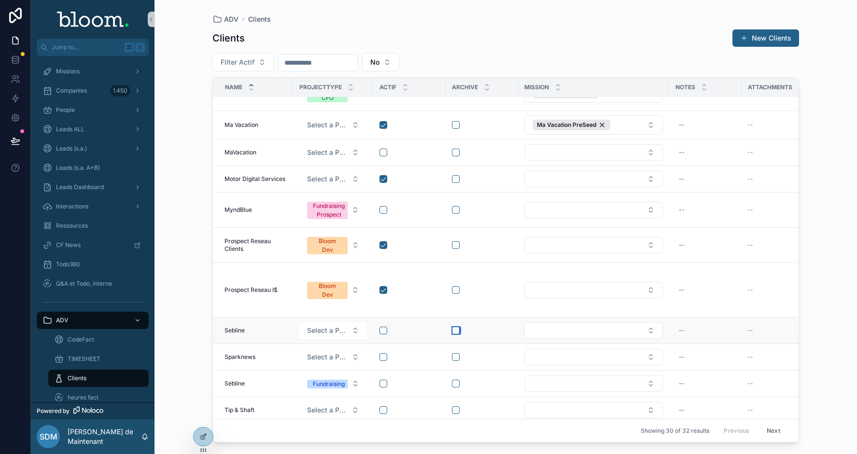
click at [454, 327] on button "scrollable content" at bounding box center [456, 331] width 8 height 8
click at [201, 433] on icon at bounding box center [203, 437] width 8 height 8
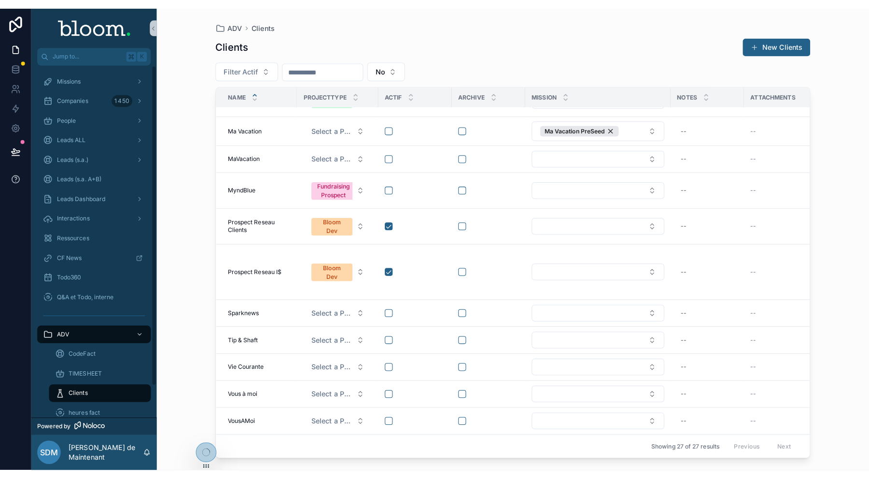
scroll to position [615, 0]
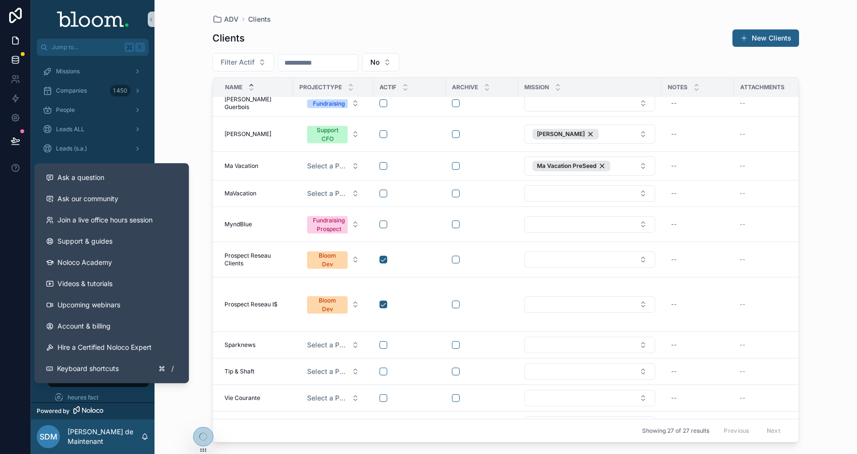
click at [15, 60] on icon at bounding box center [16, 60] width 10 height 10
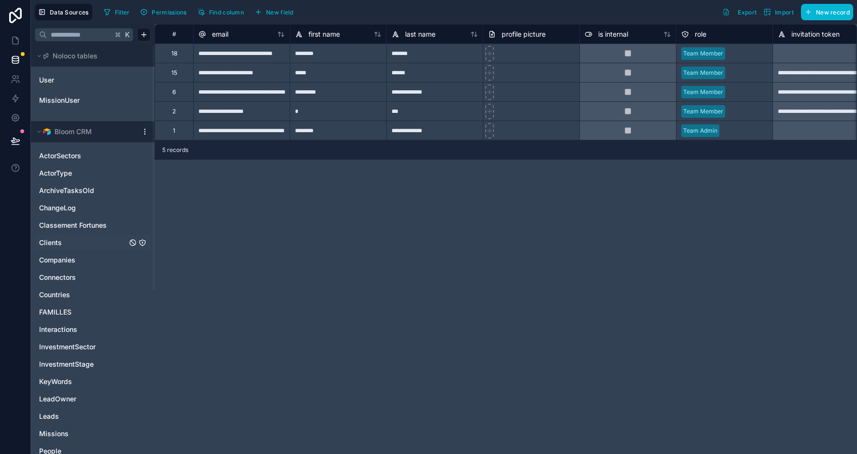
click at [61, 241] on link "Clients" at bounding box center [83, 243] width 88 height 10
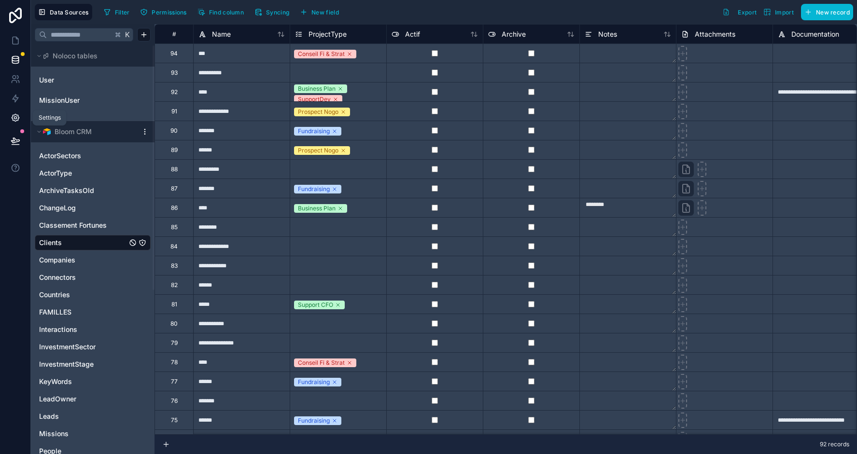
click at [16, 115] on icon at bounding box center [15, 117] width 7 height 7
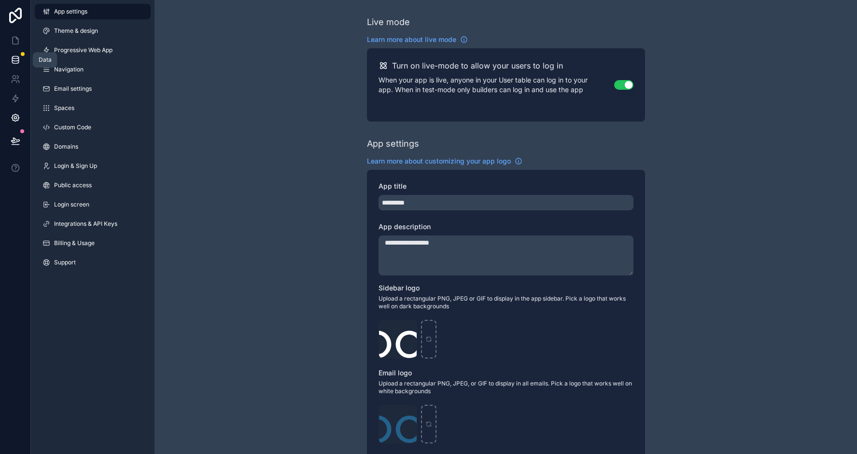
click at [12, 62] on icon at bounding box center [15, 62] width 6 height 4
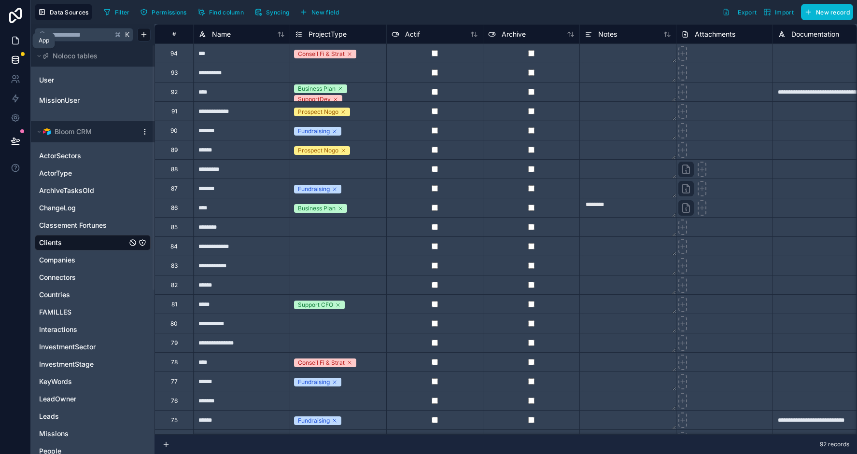
click at [14, 42] on icon at bounding box center [16, 41] width 10 height 10
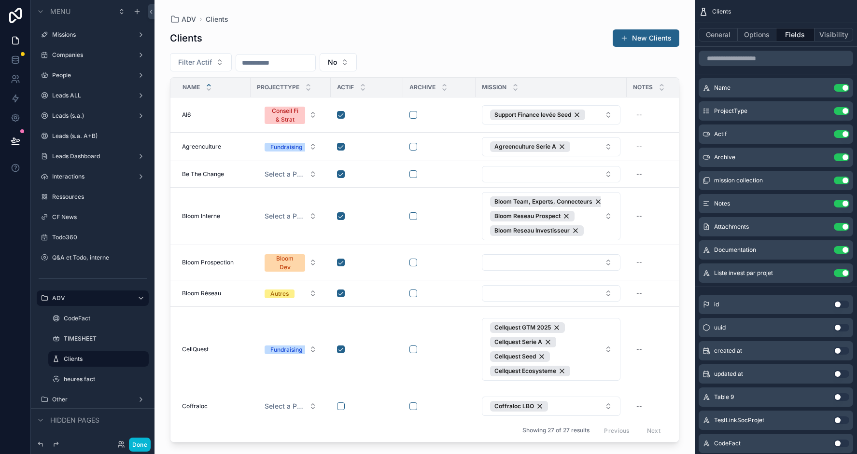
click at [334, 113] on div "scrollable content" at bounding box center [425, 221] width 540 height 443
click at [337, 115] on button "scrollable content" at bounding box center [341, 115] width 8 height 8
click at [717, 32] on button "General" at bounding box center [718, 35] width 39 height 14
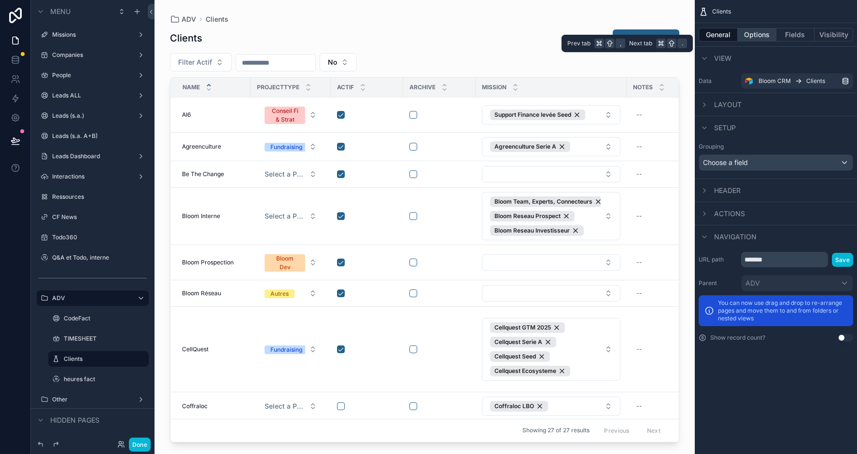
click at [754, 40] on button "Options" at bounding box center [757, 35] width 39 height 14
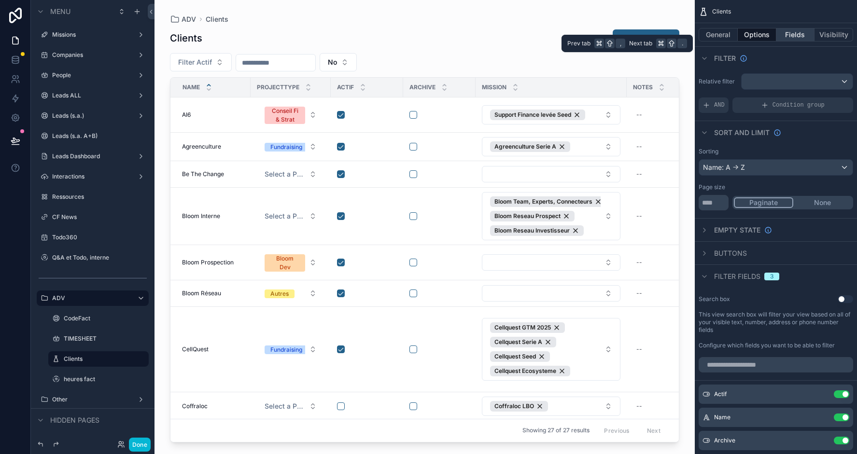
click at [800, 36] on button "Fields" at bounding box center [796, 35] width 39 height 14
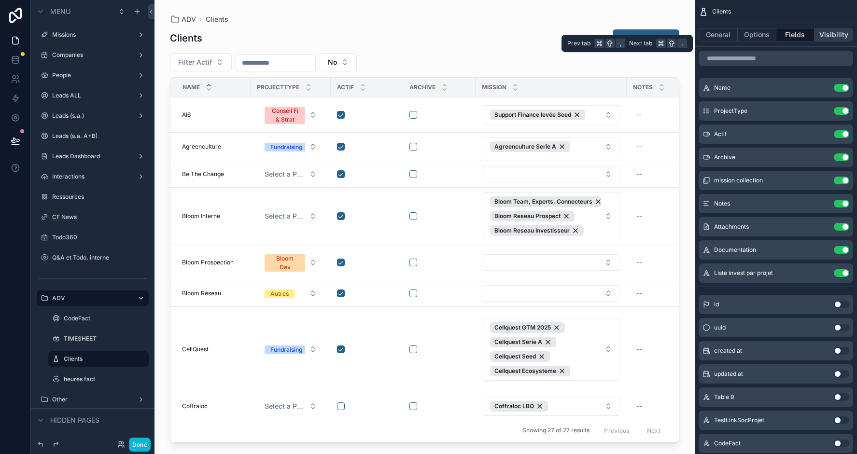
click at [839, 37] on button "Visibility" at bounding box center [834, 35] width 39 height 14
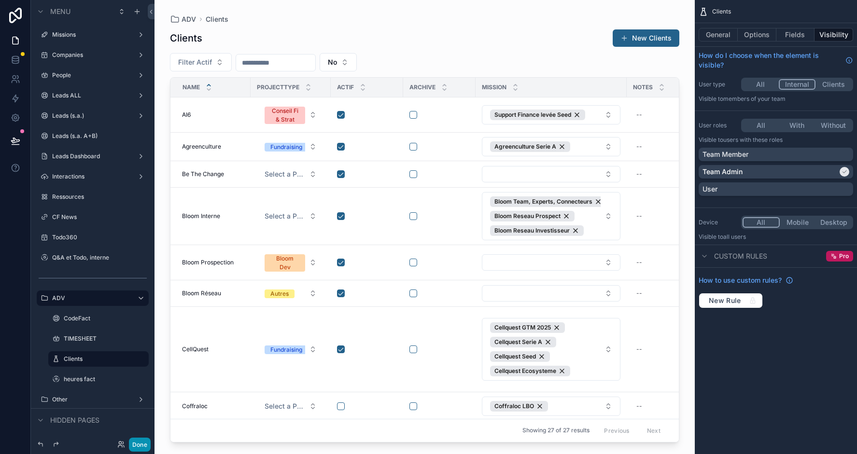
click at [134, 442] on button "Done" at bounding box center [140, 445] width 22 height 14
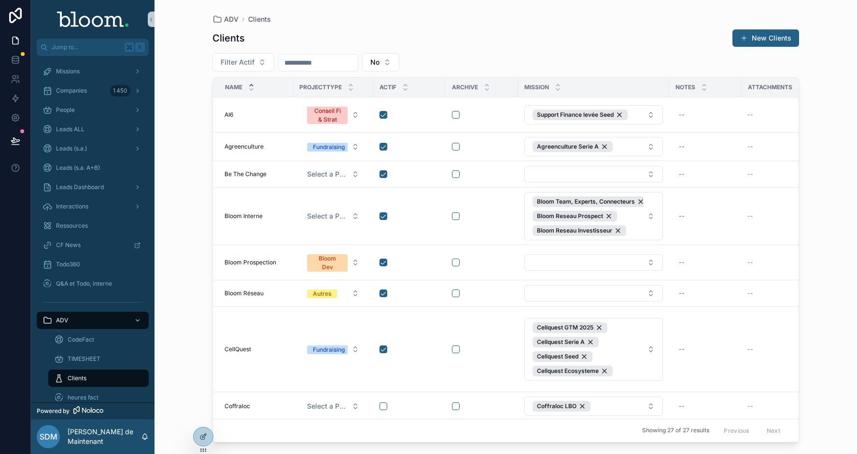
click at [383, 115] on html "Jump to... K Missions Companies 1 450 People Leads ALL Leads (s.a.) Leads (s.a.…" at bounding box center [428, 227] width 857 height 454
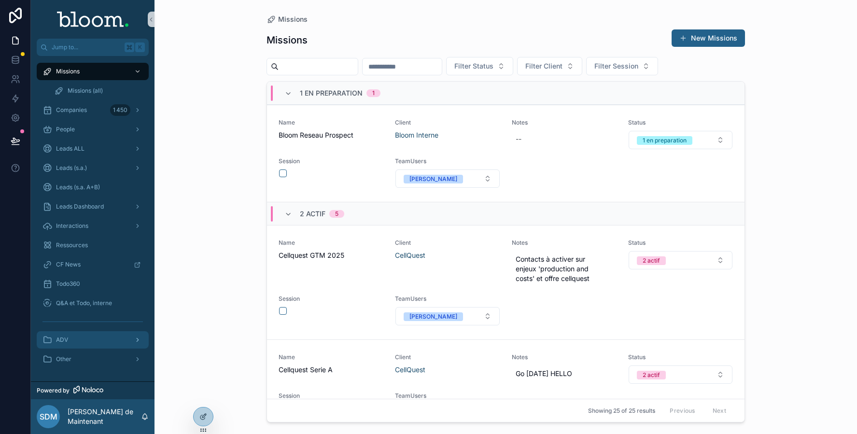
click at [126, 334] on div "ADV" at bounding box center [93, 339] width 100 height 15
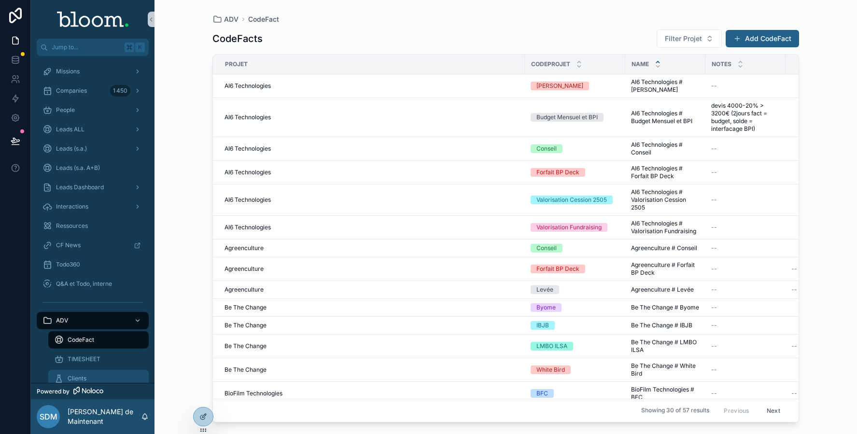
click at [84, 347] on span "Clients" at bounding box center [77, 379] width 19 height 8
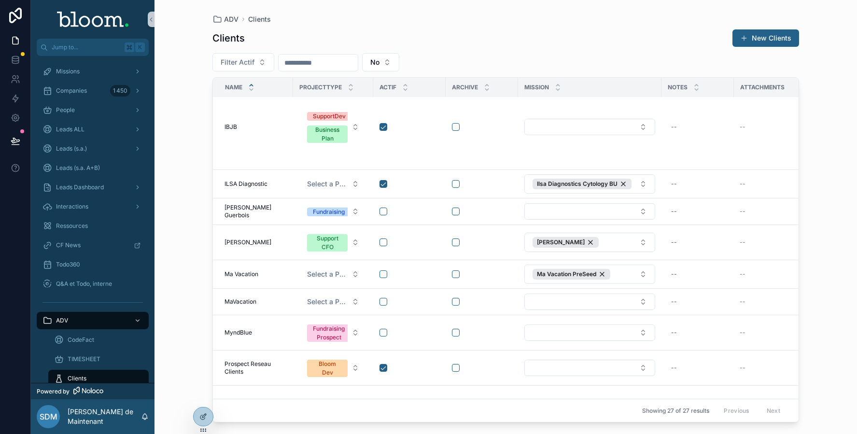
scroll to position [636, 0]
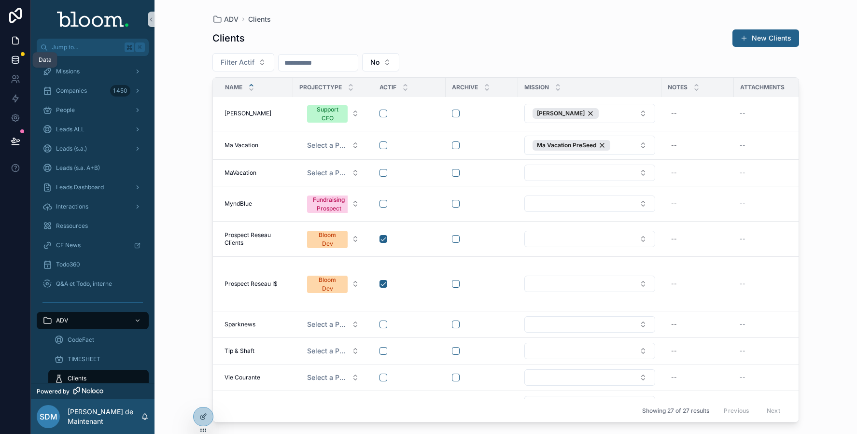
click at [13, 60] on icon at bounding box center [15, 59] width 6 height 4
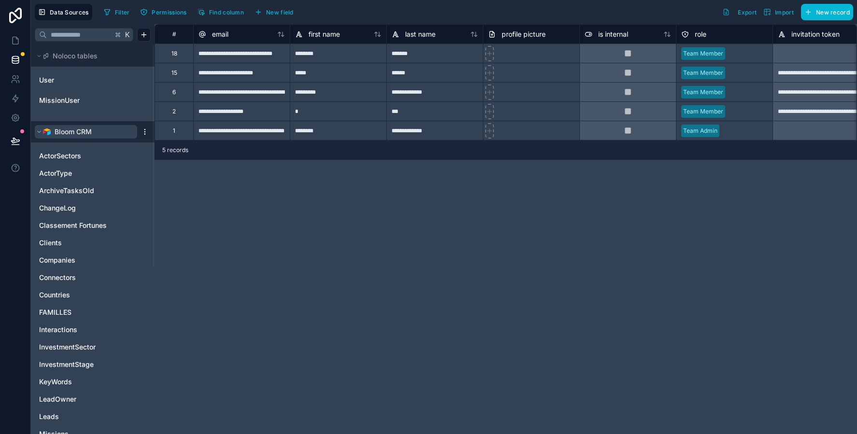
click at [68, 130] on span "Bloom CRM" at bounding box center [73, 132] width 37 height 10
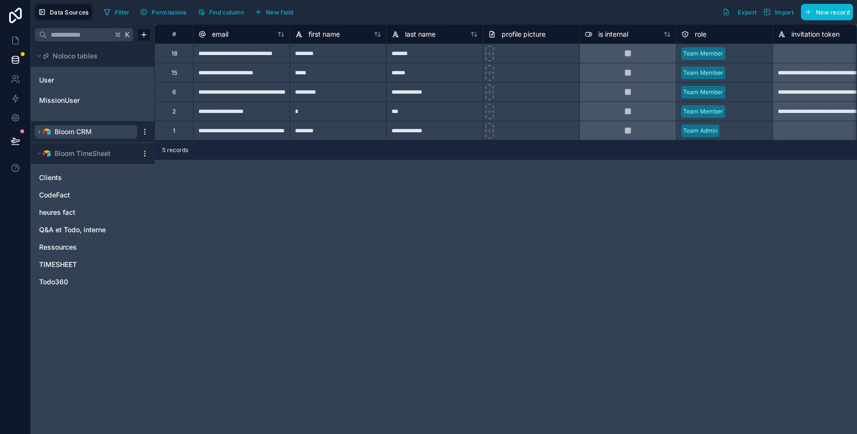
click at [68, 130] on span "Bloom CRM" at bounding box center [73, 132] width 37 height 10
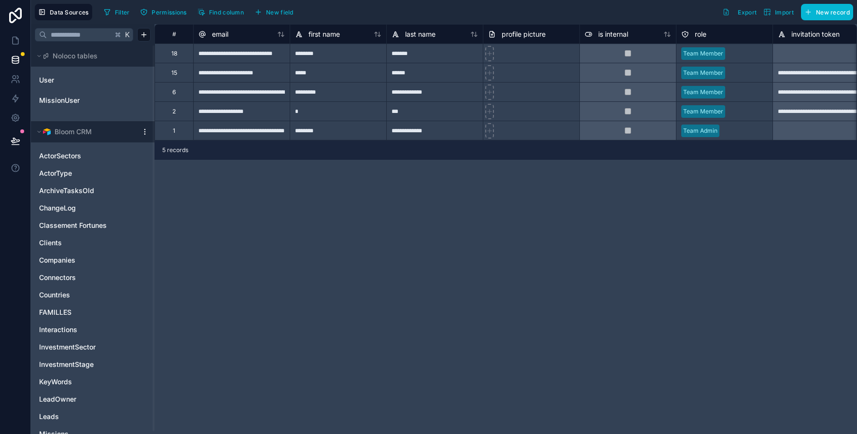
click at [143, 135] on html "**********" at bounding box center [428, 217] width 857 height 434
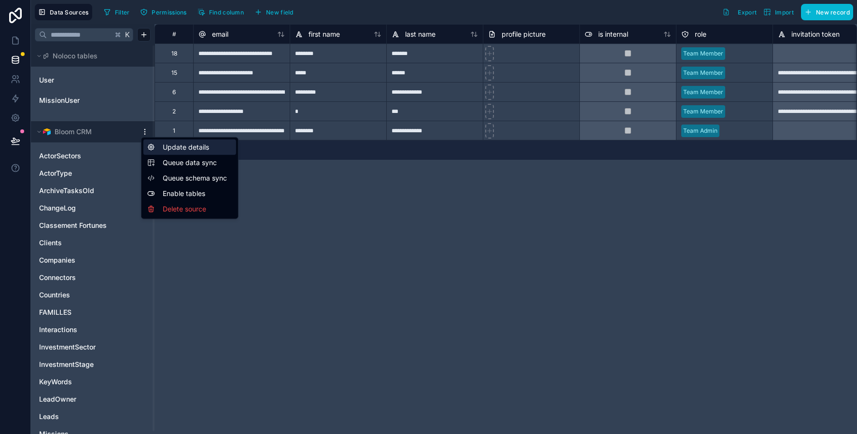
click at [177, 148] on div "Update details" at bounding box center [189, 147] width 93 height 15
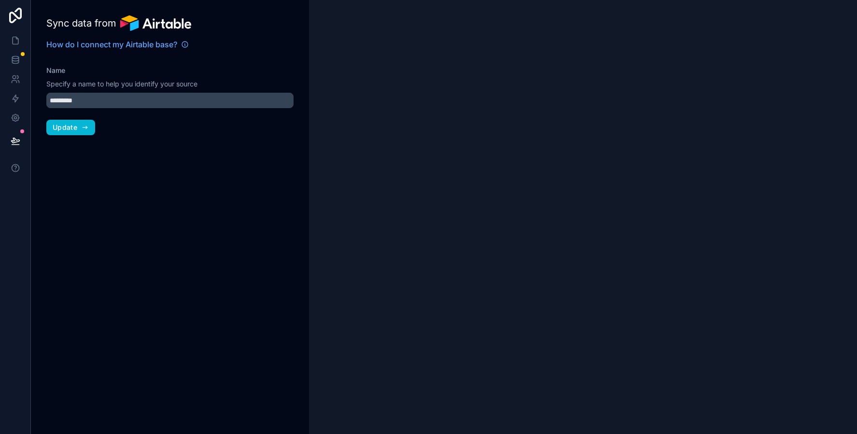
type input "*********"
click at [73, 131] on span "Update" at bounding box center [65, 127] width 25 height 9
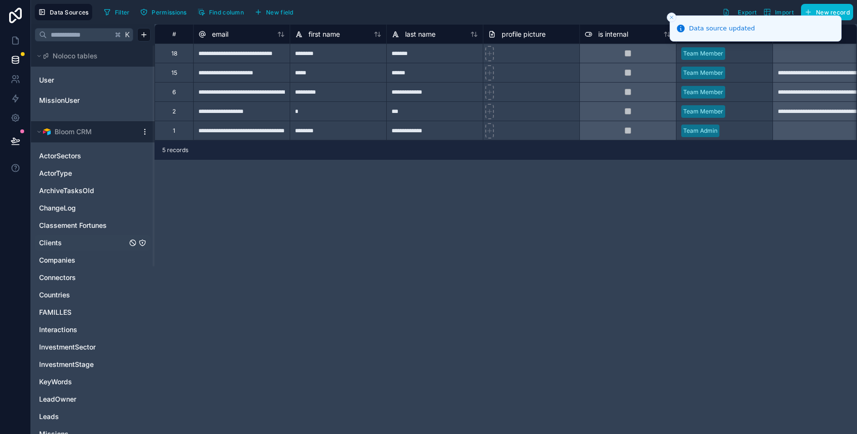
click at [59, 244] on span "Clients" at bounding box center [50, 243] width 23 height 10
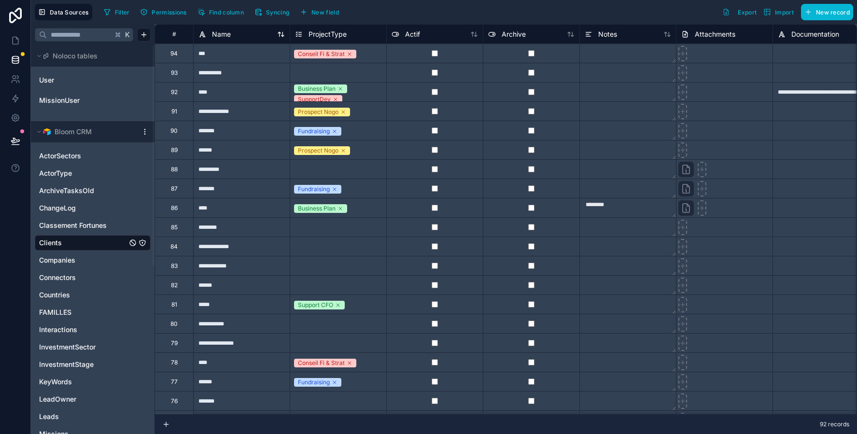
click at [283, 36] on icon at bounding box center [281, 34] width 8 height 8
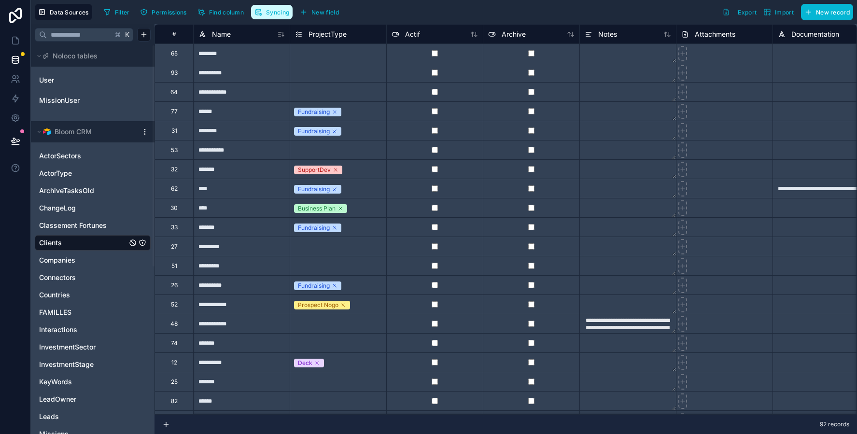
click at [278, 15] on span "Syncing" at bounding box center [277, 12] width 23 height 7
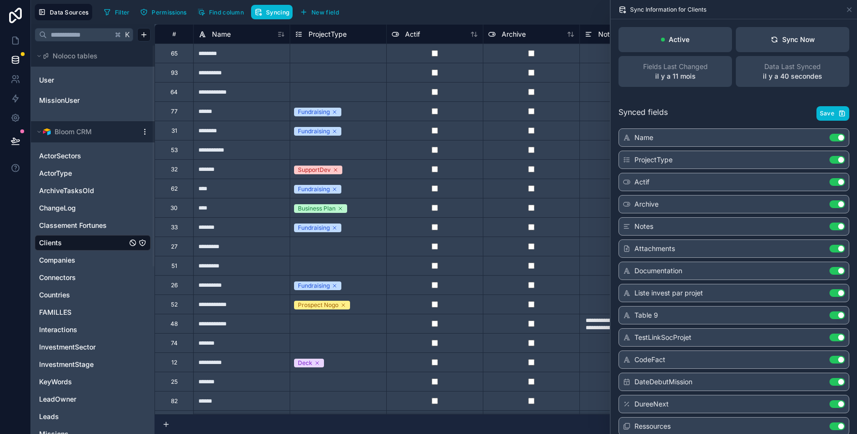
scroll to position [4, 0]
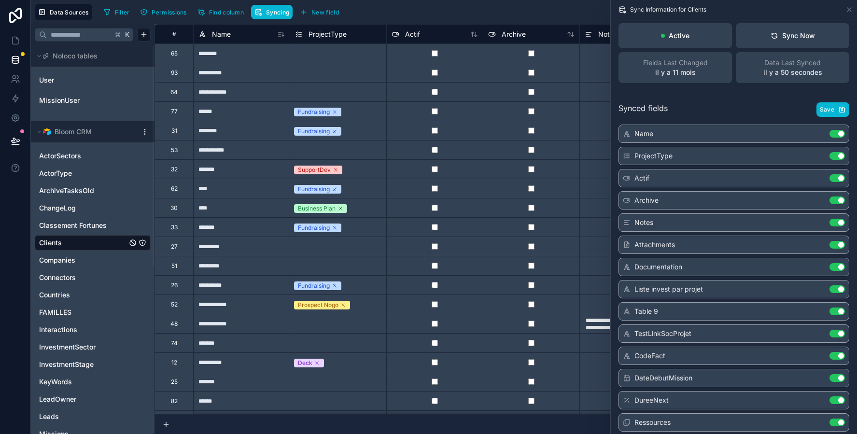
click at [685, 312] on div "Table 9 Use setting" at bounding box center [734, 311] width 231 height 18
click at [685, 308] on button "Use setting" at bounding box center [837, 312] width 15 height 8
click at [685, 332] on button "Use setting" at bounding box center [837, 334] width 15 height 8
click at [685, 347] on button "Use setting" at bounding box center [837, 356] width 15 height 8
click at [685, 347] on button "Use setting" at bounding box center [837, 401] width 15 height 8
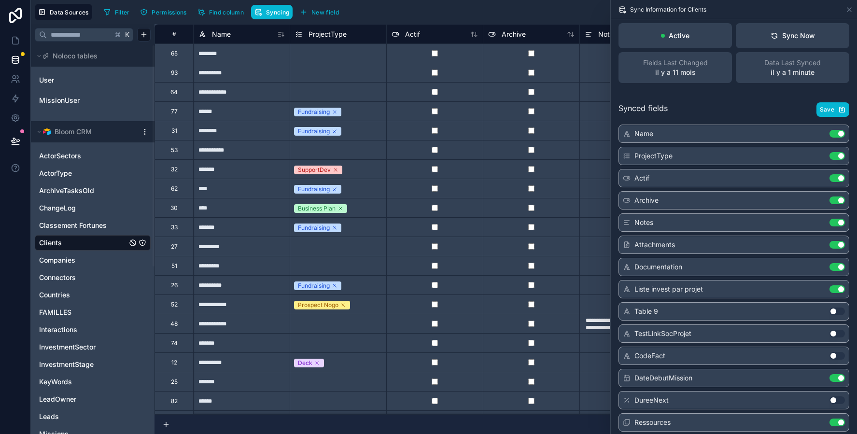
click at [685, 347] on button "Use setting" at bounding box center [837, 423] width 15 height 8
click at [685, 111] on span "Save" at bounding box center [827, 110] width 14 height 8
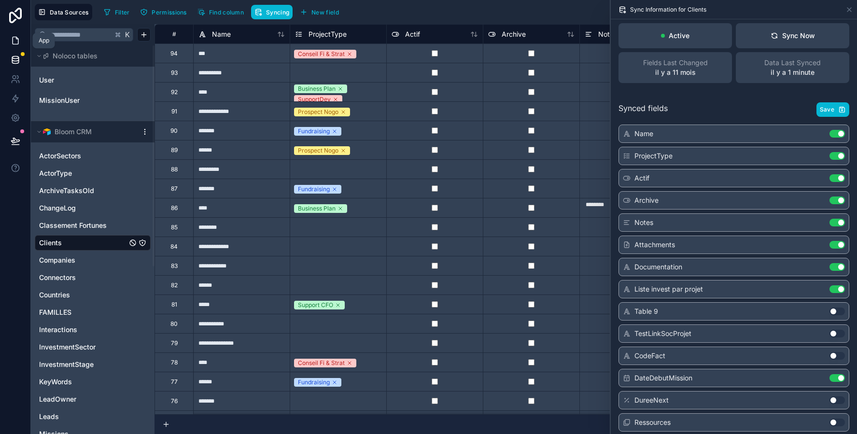
click at [17, 43] on icon at bounding box center [16, 41] width 10 height 10
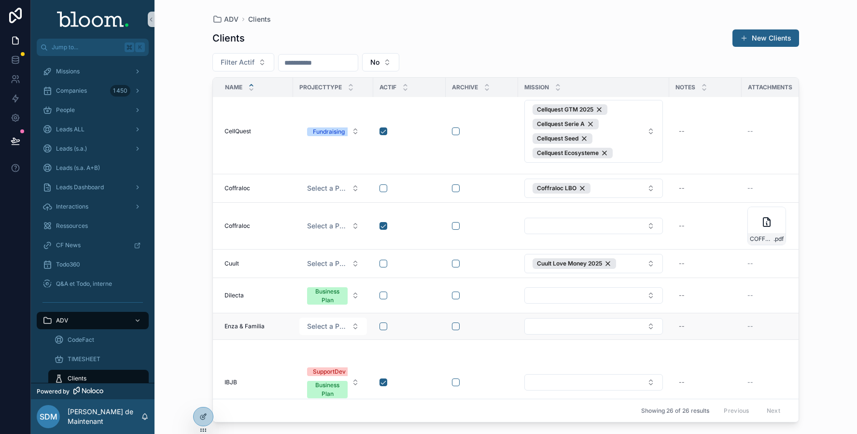
scroll to position [262, 0]
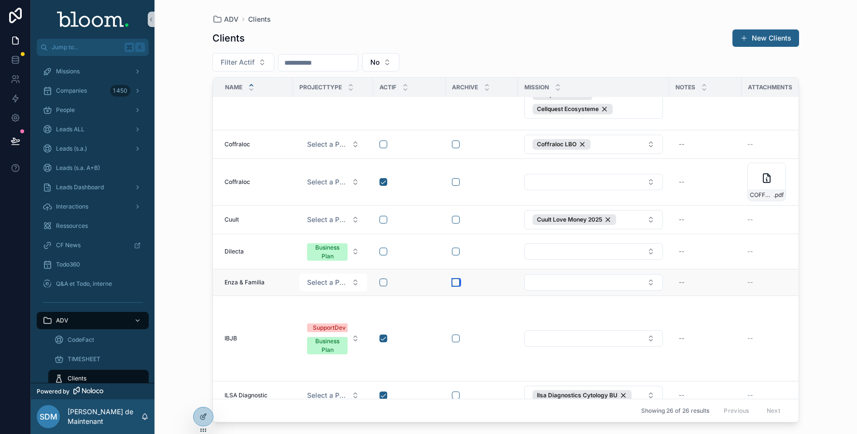
click at [455, 279] on button "scrollable content" at bounding box center [456, 283] width 8 height 8
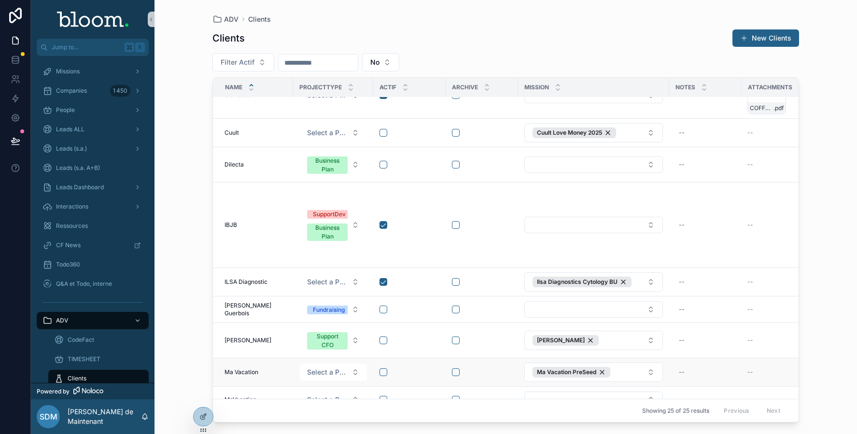
scroll to position [372, 0]
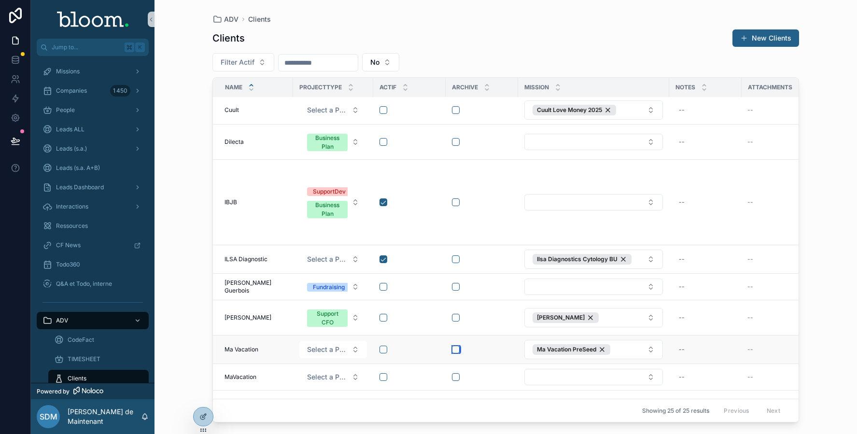
click at [455, 346] on button "scrollable content" at bounding box center [456, 350] width 8 height 8
click at [456, 347] on button "scrollable content" at bounding box center [456, 380] width 8 height 8
click at [455, 283] on button "scrollable content" at bounding box center [456, 287] width 8 height 8
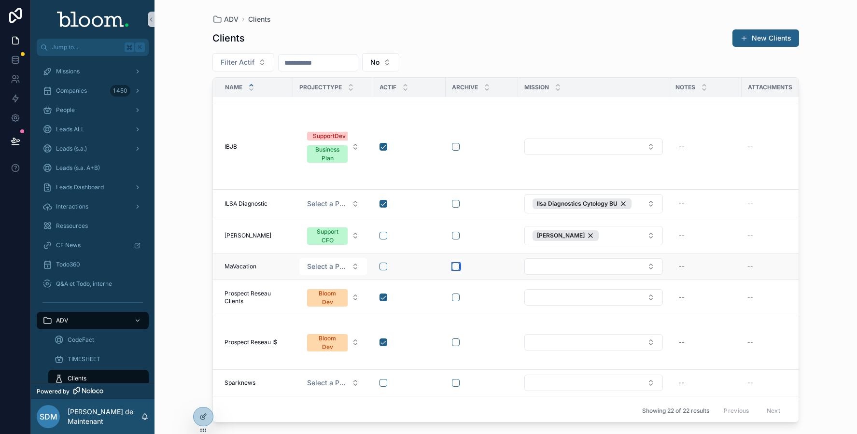
click at [454, 263] on button "scrollable content" at bounding box center [456, 267] width 8 height 8
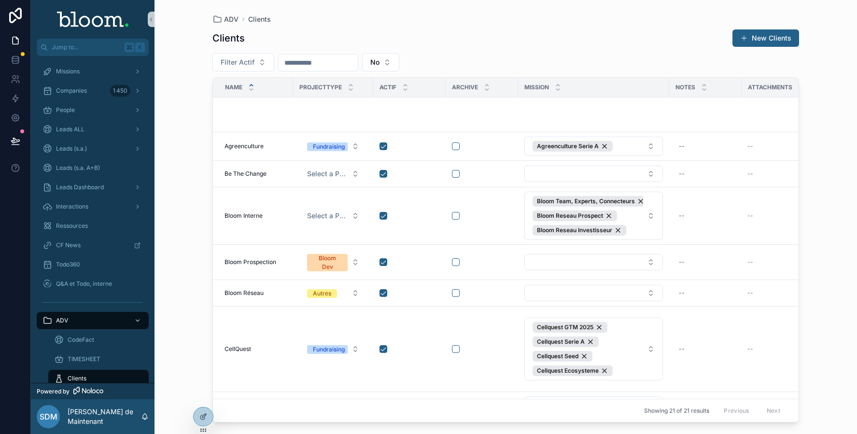
scroll to position [458, 0]
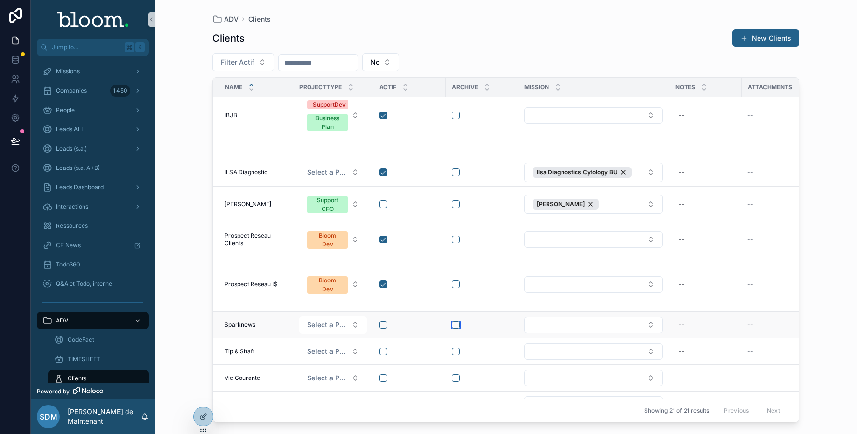
click at [456, 321] on button "scrollable content" at bounding box center [456, 325] width 8 height 8
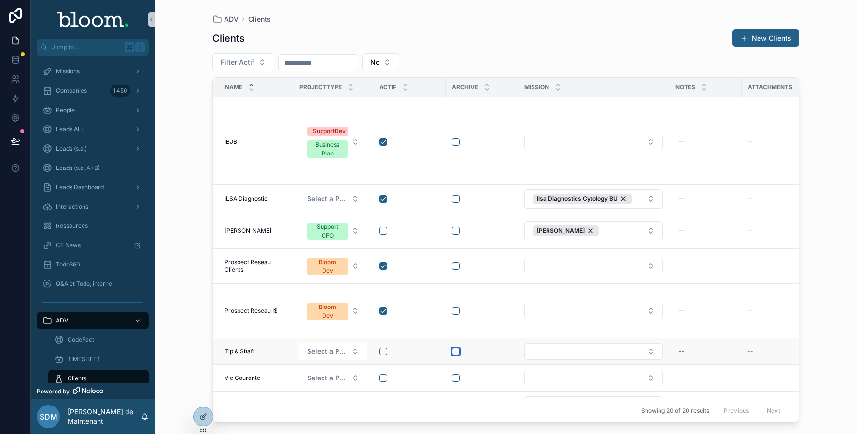
click at [457, 347] on button "scrollable content" at bounding box center [456, 352] width 8 height 8
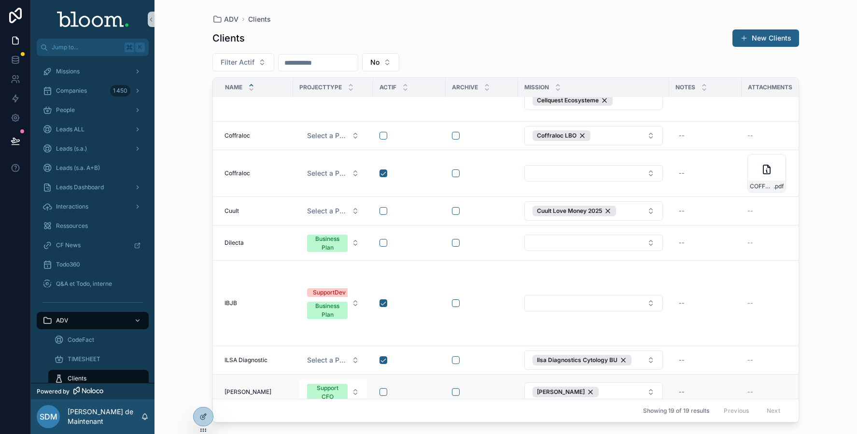
scroll to position [406, 0]
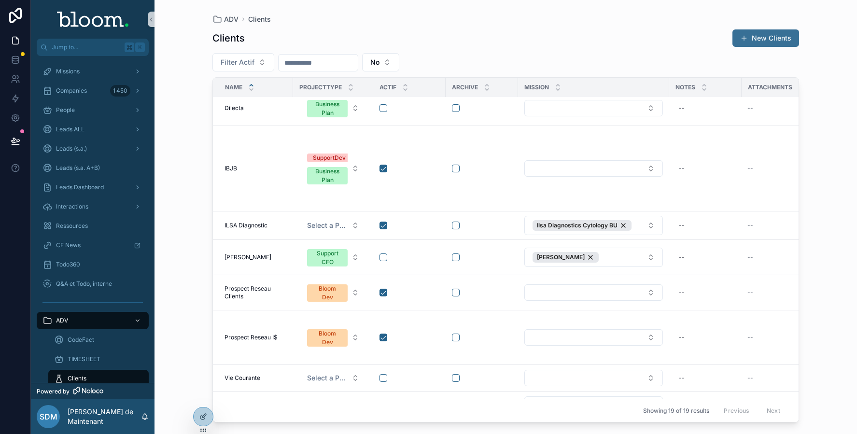
click at [685, 37] on button "New Clients" at bounding box center [766, 37] width 67 height 17
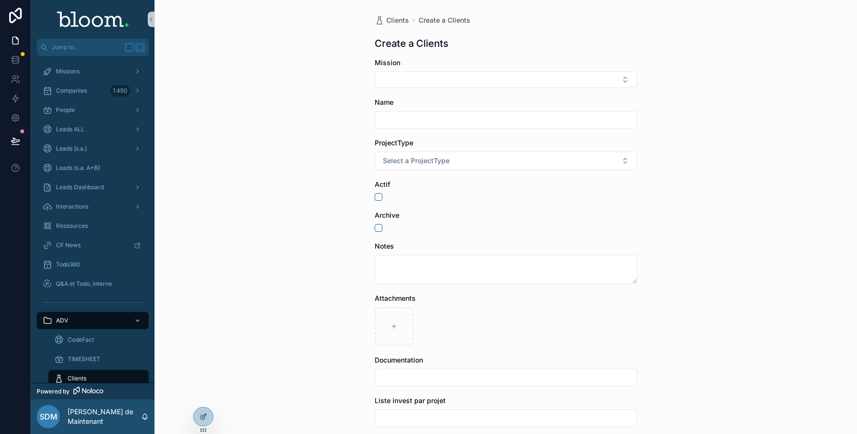
click at [455, 126] on input "scrollable content" at bounding box center [506, 120] width 262 height 14
type input "****"
click at [415, 163] on span "Select a ProjectType" at bounding box center [416, 161] width 67 height 10
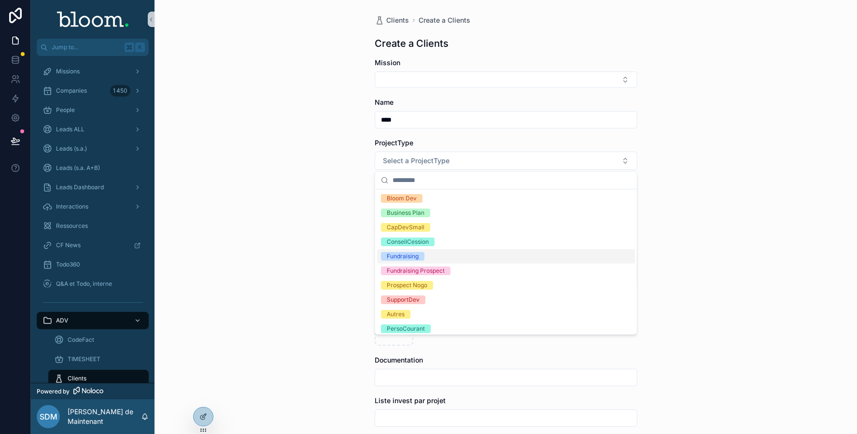
click at [397, 256] on div "Fundraising" at bounding box center [403, 256] width 32 height 9
click at [334, 262] on div "Clients Create a Clients Create a Clients Mission Name **** ProjectType Fundrai…" at bounding box center [506, 217] width 703 height 434
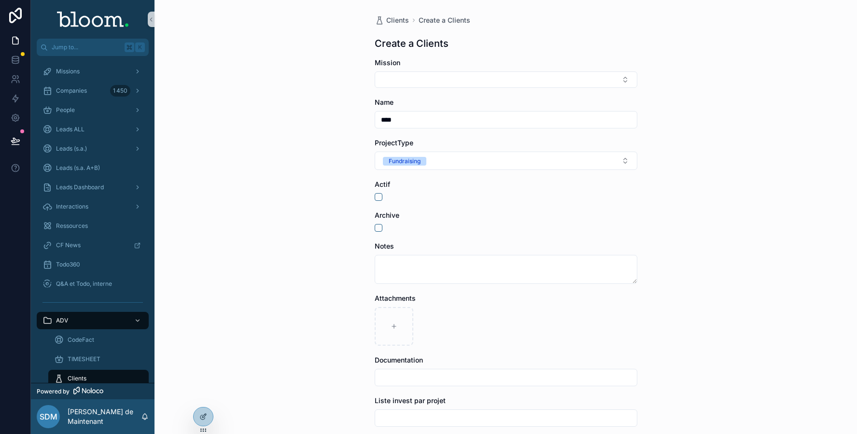
click at [373, 196] on div "Clients Create a Clients Create a Clients Mission Name **** ProjectType Fundrai…" at bounding box center [506, 261] width 278 height 522
click at [377, 197] on button "scrollable content" at bounding box center [379, 197] width 8 height 8
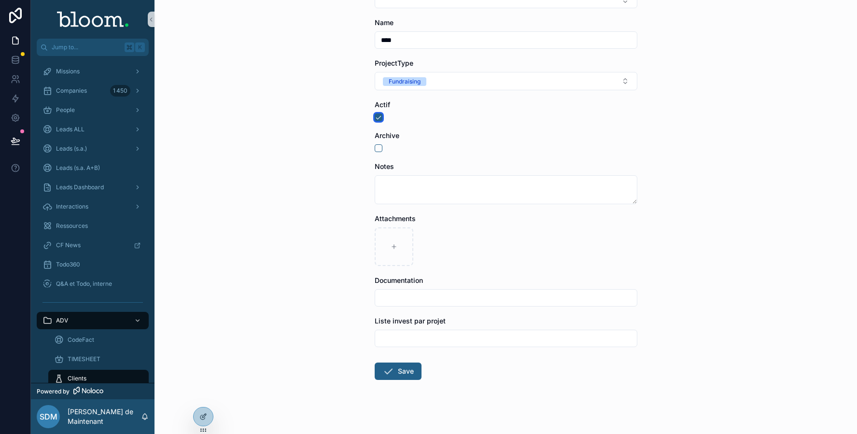
scroll to position [86, 0]
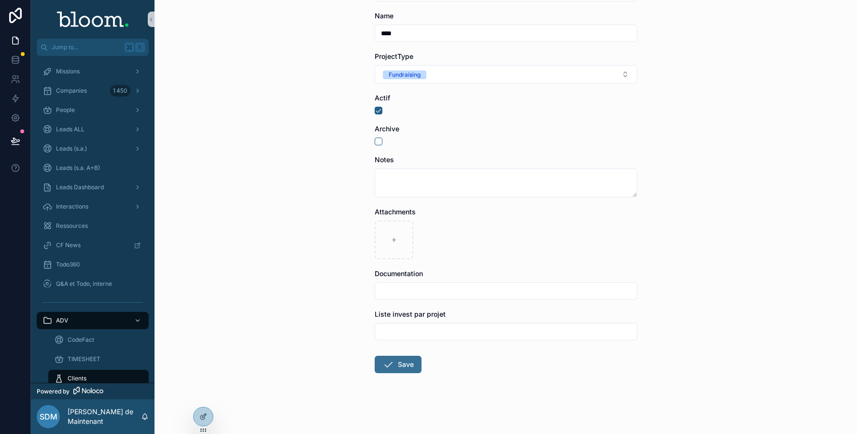
click at [392, 347] on icon "scrollable content" at bounding box center [389, 365] width 12 height 12
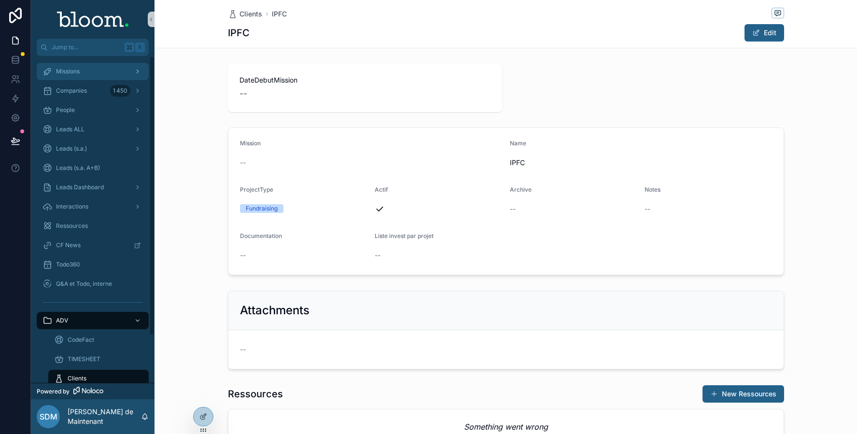
click at [96, 71] on div "Missions" at bounding box center [93, 71] width 100 height 15
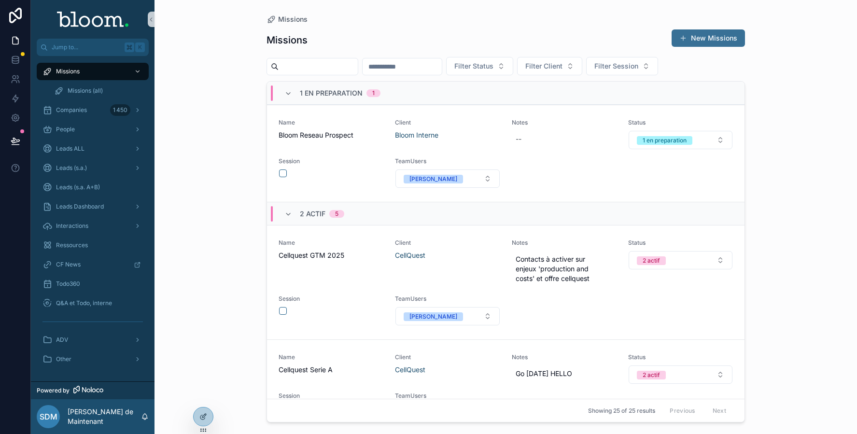
click at [685, 35] on button "New Missions" at bounding box center [708, 37] width 73 height 17
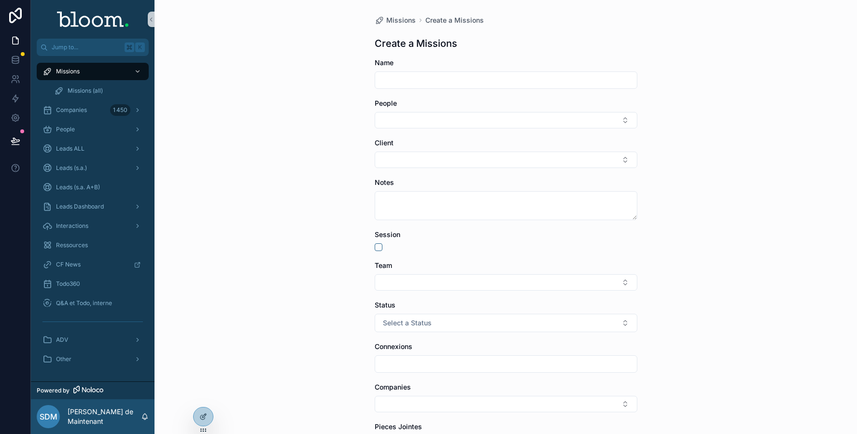
click at [388, 83] on input "scrollable content" at bounding box center [506, 80] width 262 height 14
type input "**********"
click at [385, 118] on button "Select Button" at bounding box center [506, 120] width 263 height 16
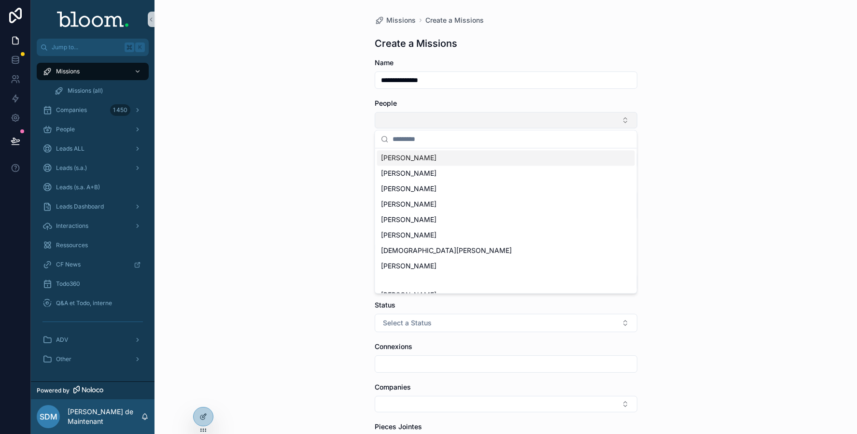
click at [385, 118] on button "Select Button" at bounding box center [506, 120] width 263 height 16
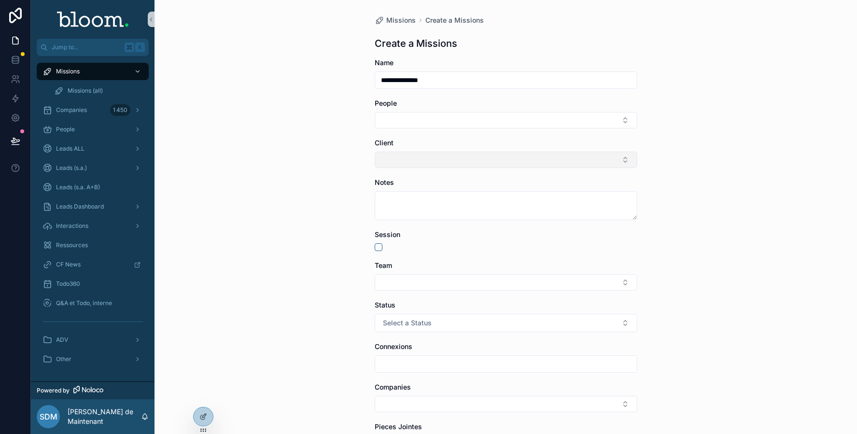
click at [388, 162] on button "Select Button" at bounding box center [506, 160] width 263 height 16
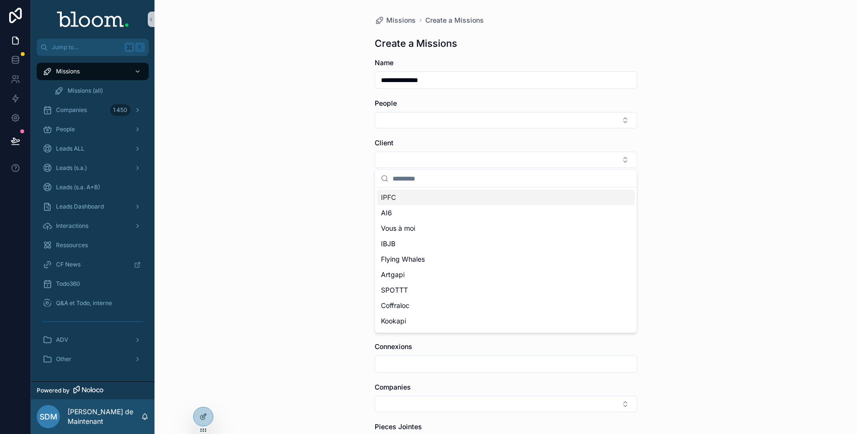
click at [385, 195] on span "IPFC" at bounding box center [388, 198] width 15 height 10
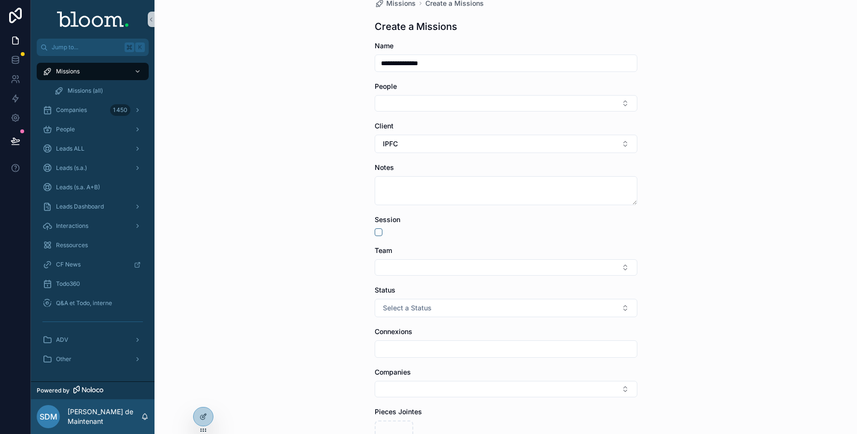
scroll to position [18, 0]
click at [385, 302] on span "Select a Status" at bounding box center [407, 307] width 49 height 10
click at [392, 347] on div "2 actif" at bounding box center [395, 358] width 17 height 9
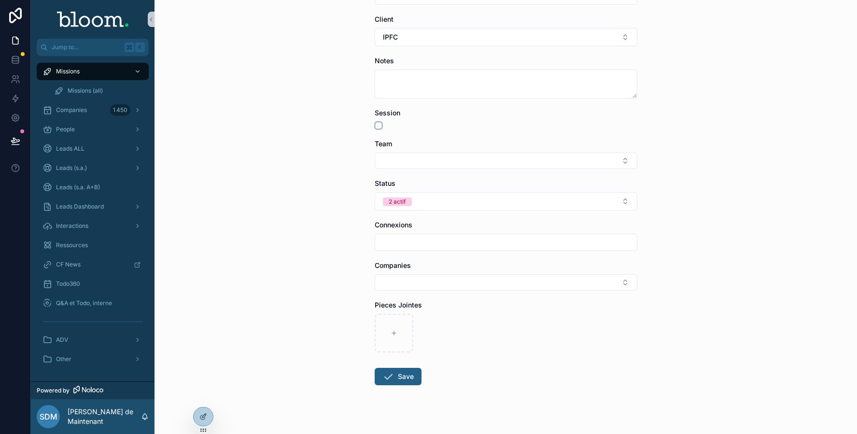
scroll to position [135, 0]
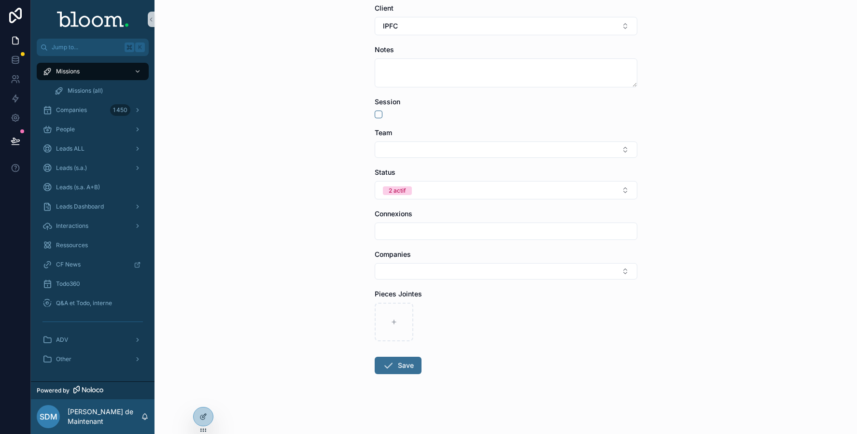
click at [394, 347] on icon "scrollable content" at bounding box center [389, 366] width 12 height 12
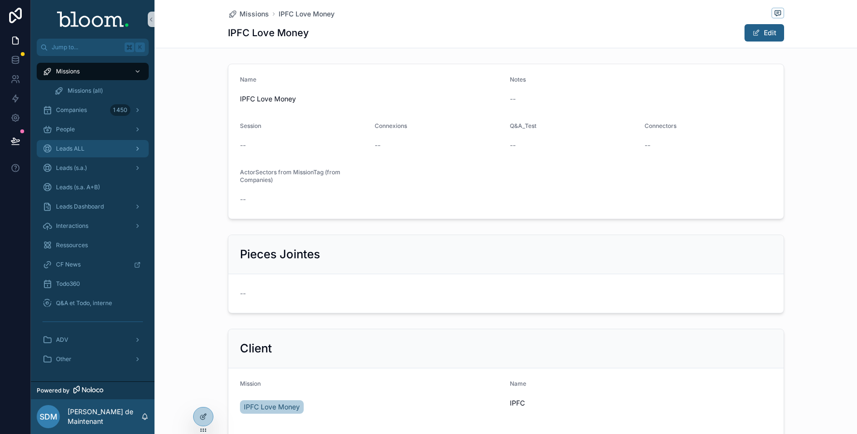
click at [106, 145] on div "Leads ALL" at bounding box center [93, 148] width 100 height 15
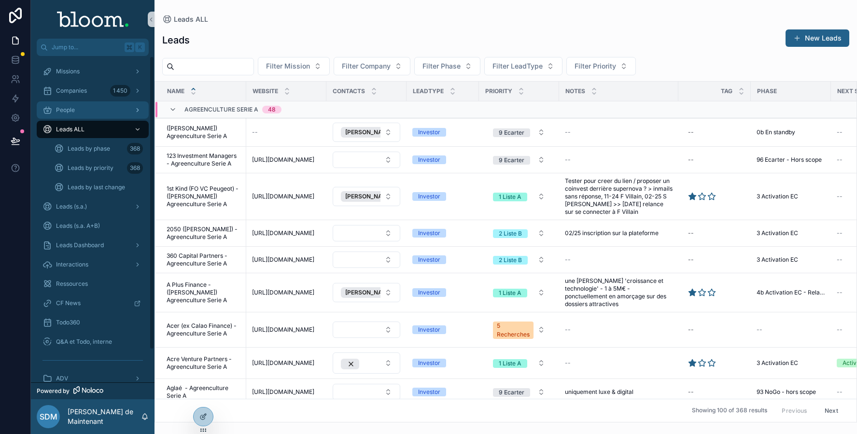
click at [94, 111] on div "People" at bounding box center [93, 109] width 100 height 15
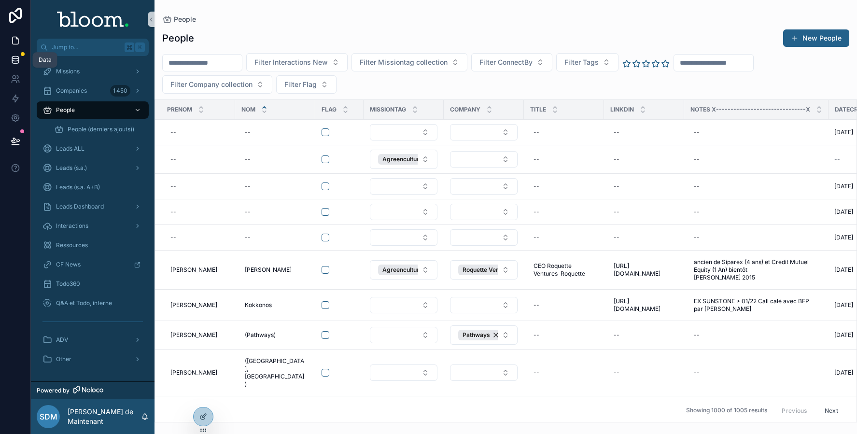
click at [17, 57] on icon at bounding box center [16, 60] width 10 height 10
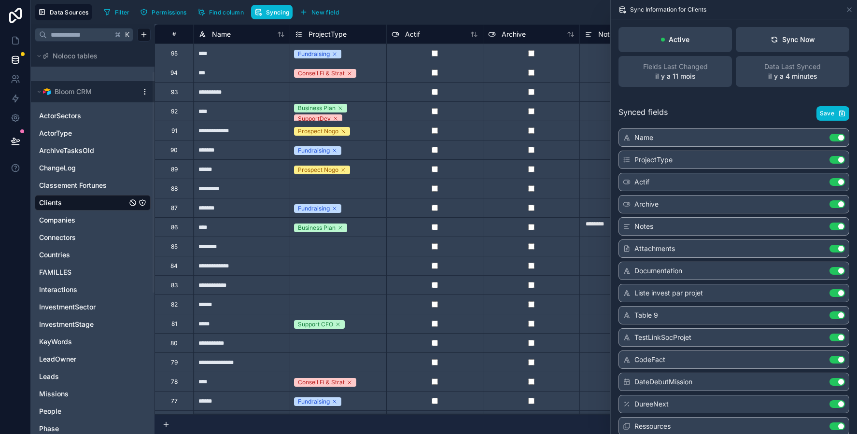
scroll to position [57, 0]
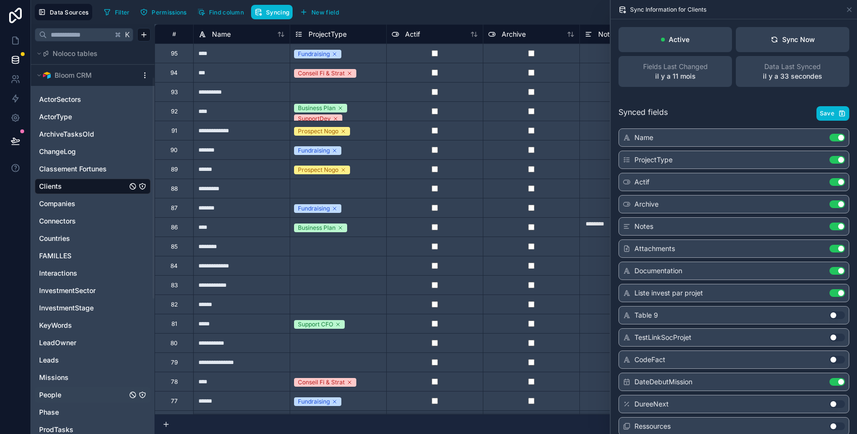
click at [64, 347] on link "People" at bounding box center [83, 395] width 88 height 10
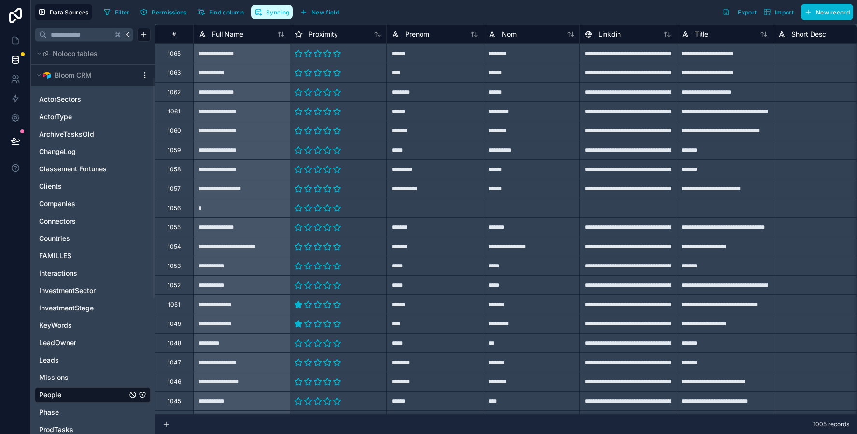
click at [276, 10] on span "Syncing" at bounding box center [277, 12] width 23 height 7
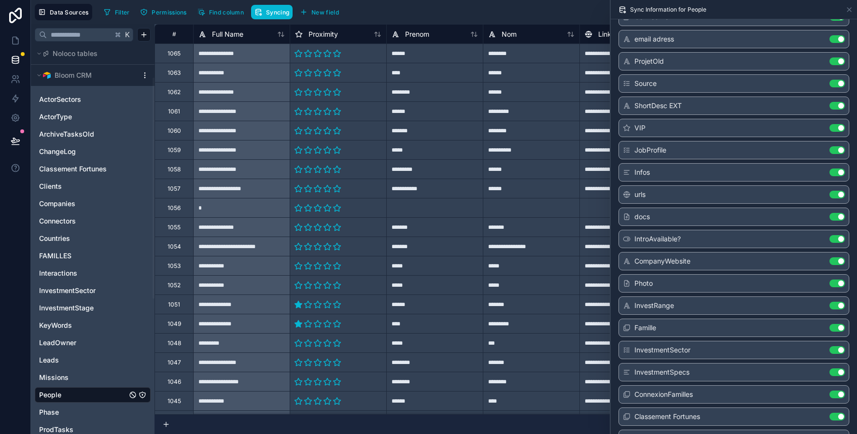
scroll to position [616, 0]
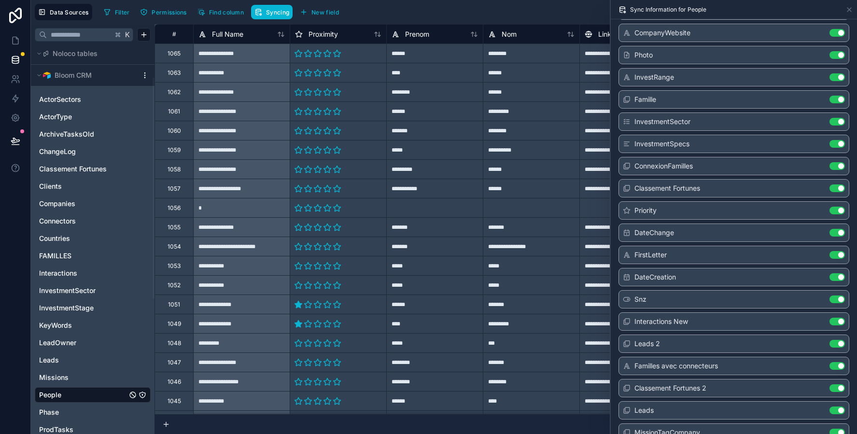
click at [685, 347] on button "Use setting" at bounding box center [837, 388] width 15 height 8
click at [685, 347] on button "Use setting" at bounding box center [837, 366] width 15 height 8
click at [685, 340] on button "Use setting" at bounding box center [837, 344] width 15 height 8
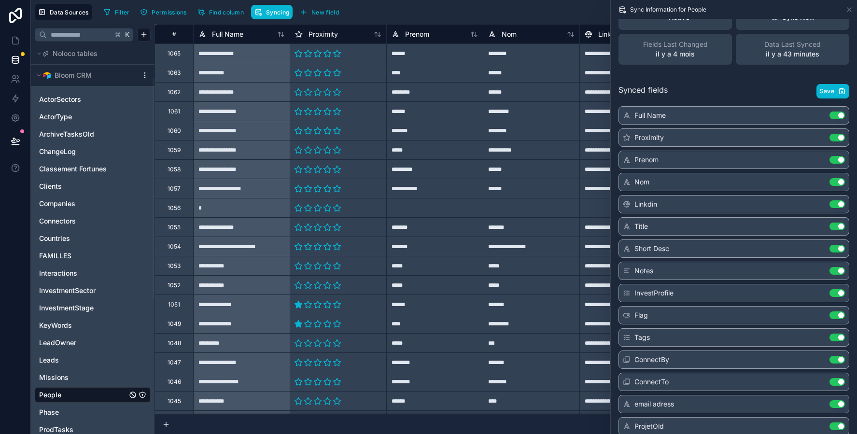
scroll to position [0, 0]
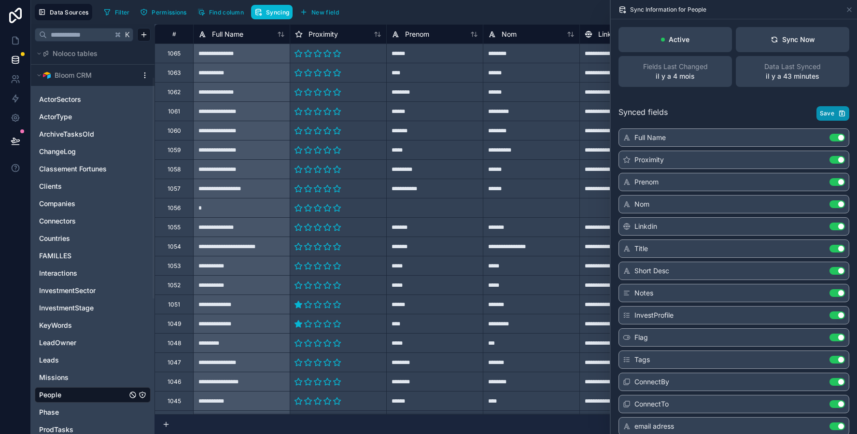
click at [685, 112] on span "Save" at bounding box center [827, 114] width 14 height 8
click at [16, 43] on icon at bounding box center [16, 41] width 10 height 10
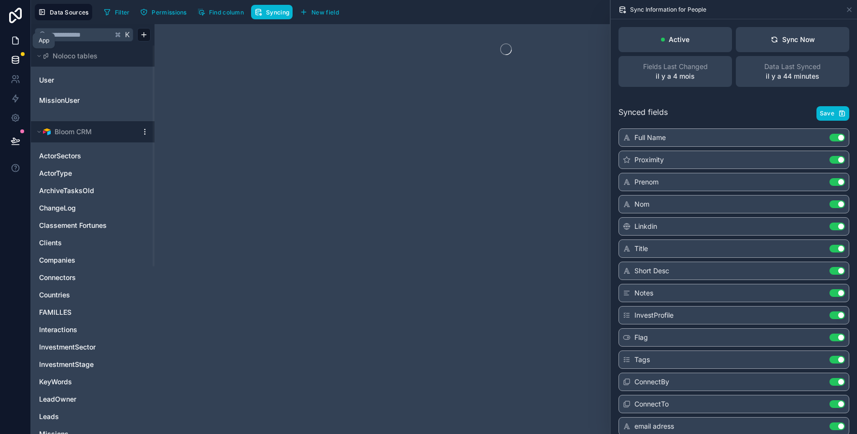
click at [15, 37] on icon at bounding box center [16, 41] width 10 height 10
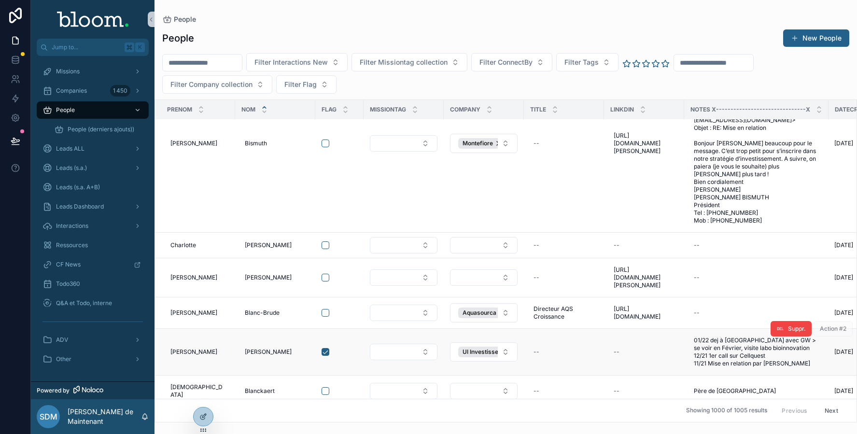
scroll to position [5557, 0]
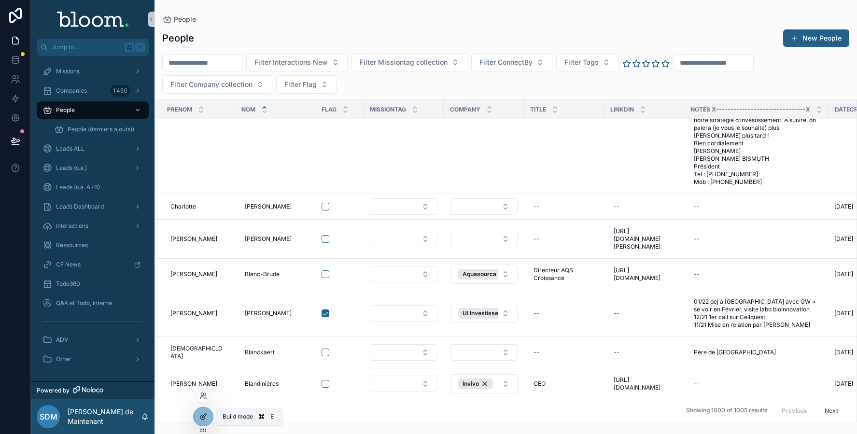
click at [204, 347] on icon at bounding box center [203, 417] width 8 height 8
